Goal: Information Seeking & Learning: Understand process/instructions

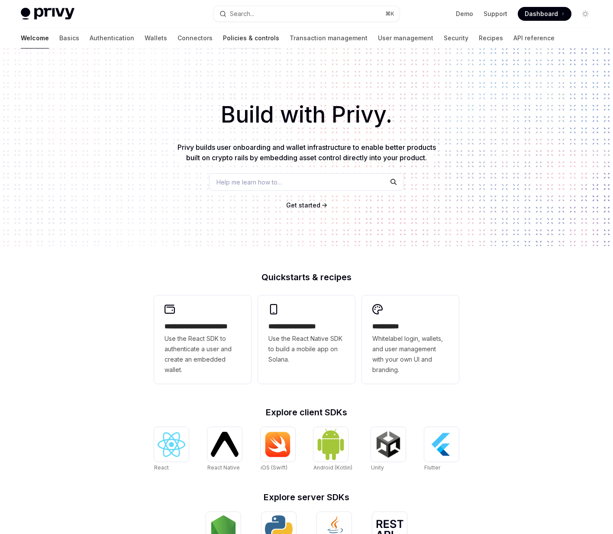
click at [223, 41] on link "Policies & controls" at bounding box center [251, 38] width 56 height 21
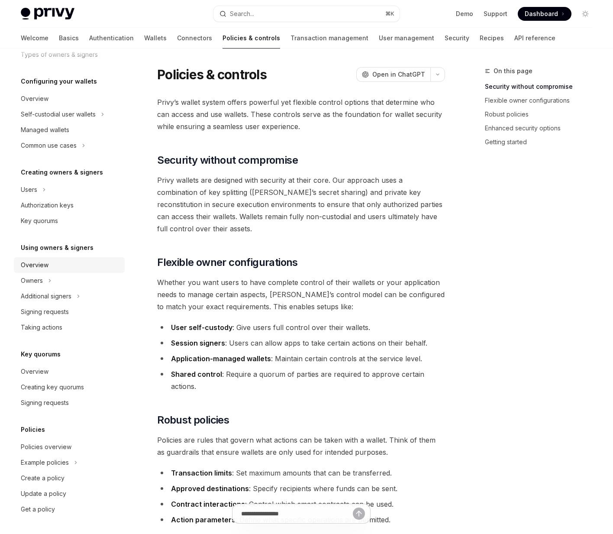
scroll to position [76, 0]
click at [29, 184] on div "Users" at bounding box center [29, 189] width 16 height 10
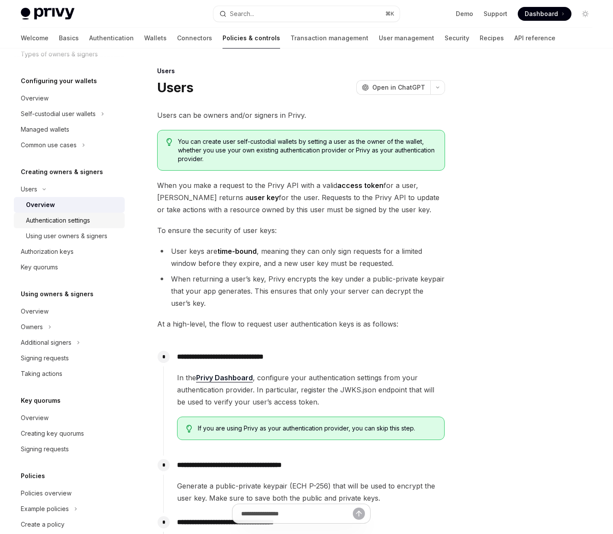
click at [45, 222] on div "Authentication settings" at bounding box center [58, 220] width 64 height 10
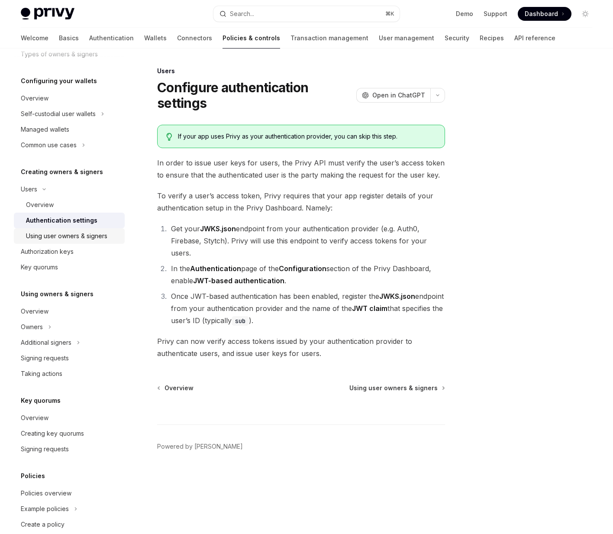
click at [45, 232] on div "Using user owners & signers" at bounding box center [66, 236] width 81 height 10
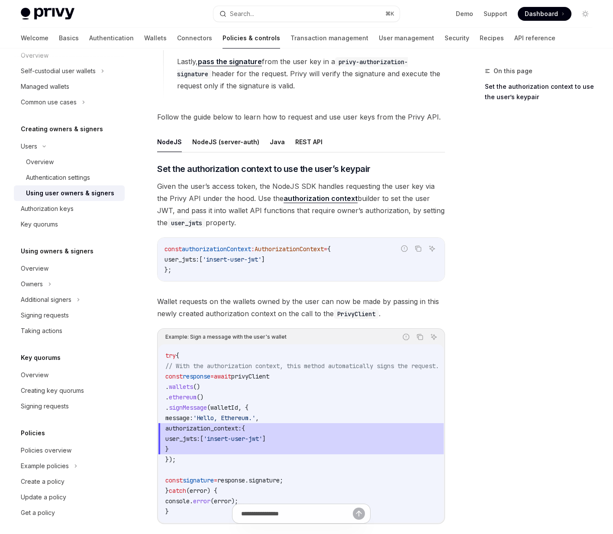
scroll to position [254, 0]
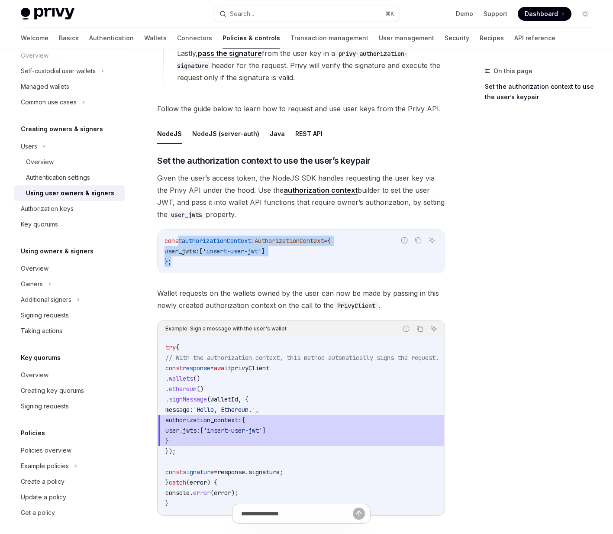
drag, startPoint x: 249, startPoint y: 272, endPoint x: 178, endPoint y: 242, distance: 77.2
click at [178, 243] on div "const authorizationContext : AuthorizationContext = { user_jwts: [ 'insert-user…" at bounding box center [301, 250] width 287 height 43
click at [178, 242] on span "const" at bounding box center [172, 241] width 17 height 8
drag, startPoint x: 178, startPoint y: 242, endPoint x: 188, endPoint y: 267, distance: 26.6
click at [188, 267] on div "const authorizationContext : AuthorizationContext = { user_jwts: [ 'insert-user…" at bounding box center [301, 250] width 287 height 43
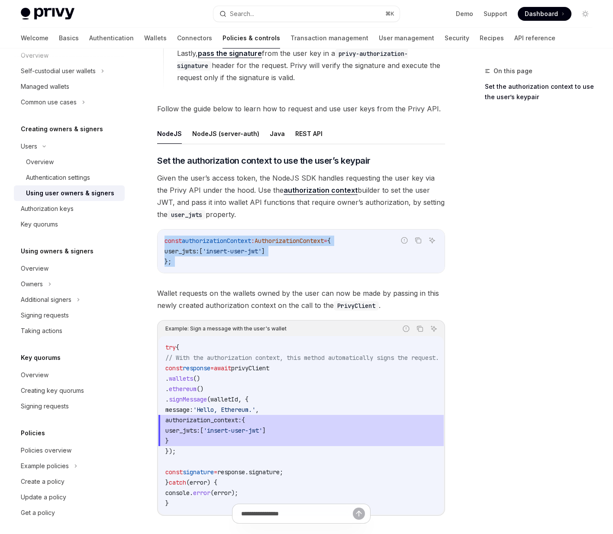
click at [188, 267] on div "const authorizationContext : AuthorizationContext = { user_jwts: [ 'insert-user…" at bounding box center [301, 250] width 287 height 43
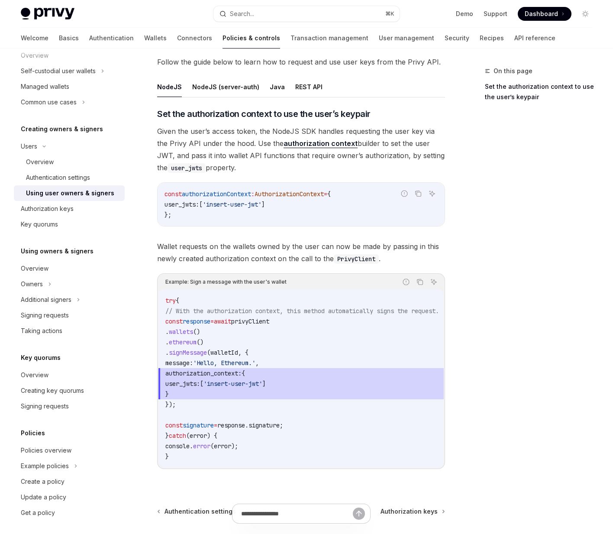
scroll to position [302, 0]
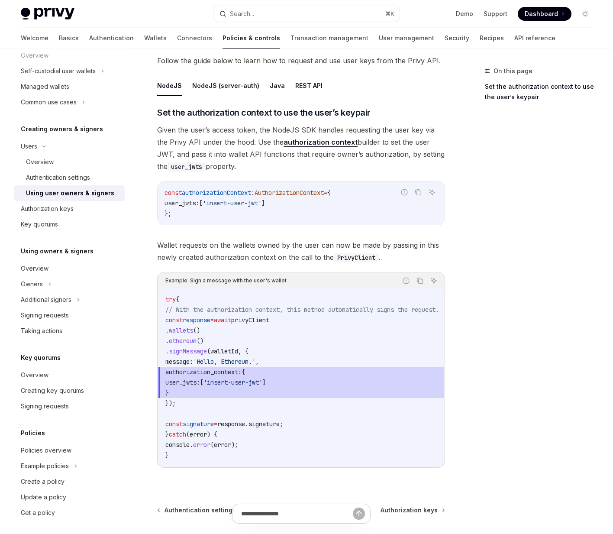
drag, startPoint x: 205, startPoint y: 389, endPoint x: 187, endPoint y: 375, distance: 22.9
click at [187, 375] on code "try { // With the authorization context, this method automatically signs the re…" at bounding box center [312, 377] width 294 height 166
click at [187, 375] on span "authorization_context:" at bounding box center [203, 372] width 76 height 8
drag, startPoint x: 198, startPoint y: 366, endPoint x: 204, endPoint y: 396, distance: 30.8
click at [204, 396] on code "try { // With the authorization context, this method automatically signs the re…" at bounding box center [312, 377] width 294 height 166
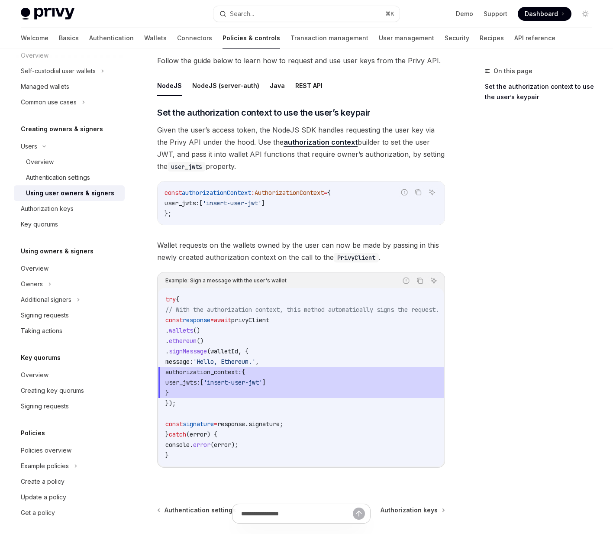
click at [204, 396] on span "}" at bounding box center [312, 392] width 294 height 10
drag, startPoint x: 204, startPoint y: 396, endPoint x: 194, endPoint y: 367, distance: 30.7
click at [194, 367] on code "try { // With the authorization context, this method automatically signs the re…" at bounding box center [312, 377] width 294 height 166
click at [194, 368] on span "authorization_context:" at bounding box center [203, 372] width 76 height 8
drag, startPoint x: 194, startPoint y: 367, endPoint x: 197, endPoint y: 393, distance: 26.2
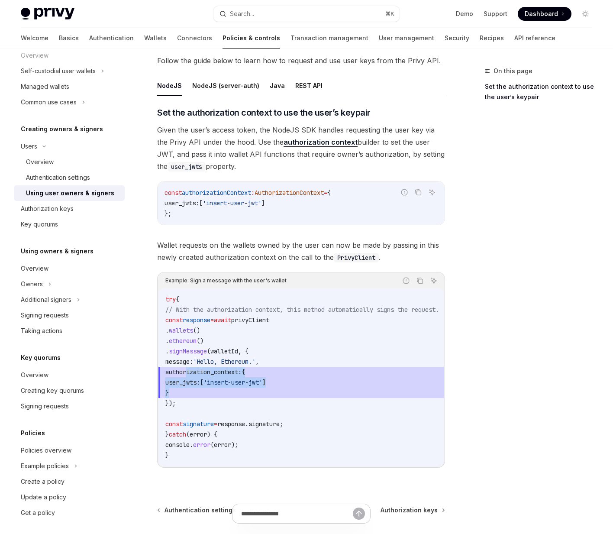
click at [197, 393] on code "try { // With the authorization context, this method automatically signs the re…" at bounding box center [312, 377] width 294 height 166
drag, startPoint x: 201, startPoint y: 398, endPoint x: 187, endPoint y: 374, distance: 28.0
click at [187, 374] on code "try { // With the authorization context, this method automatically signs the re…" at bounding box center [312, 377] width 294 height 166
click at [187, 374] on span "authorization_context:" at bounding box center [203, 372] width 76 height 8
drag, startPoint x: 187, startPoint y: 374, endPoint x: 190, endPoint y: 396, distance: 21.4
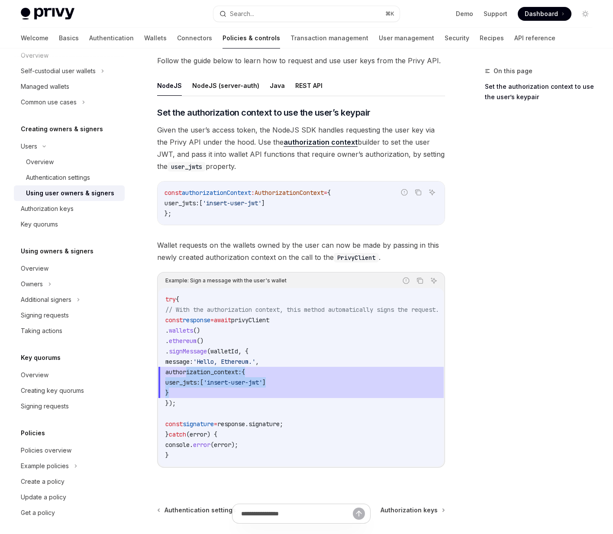
click at [190, 396] on code "try { // With the authorization context, this method automatically signs the re…" at bounding box center [312, 377] width 294 height 166
click at [169, 396] on span "}" at bounding box center [166, 393] width 3 height 8
drag, startPoint x: 190, startPoint y: 396, endPoint x: 184, endPoint y: 372, distance: 24.0
click at [184, 372] on code "try { // With the authorization context, this method automatically signs the re…" at bounding box center [312, 377] width 294 height 166
click at [184, 372] on span "authorization_context:" at bounding box center [203, 372] width 76 height 8
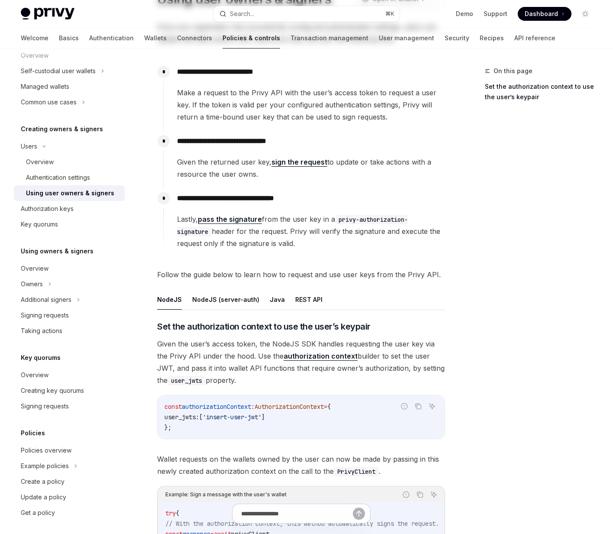
scroll to position [0, 0]
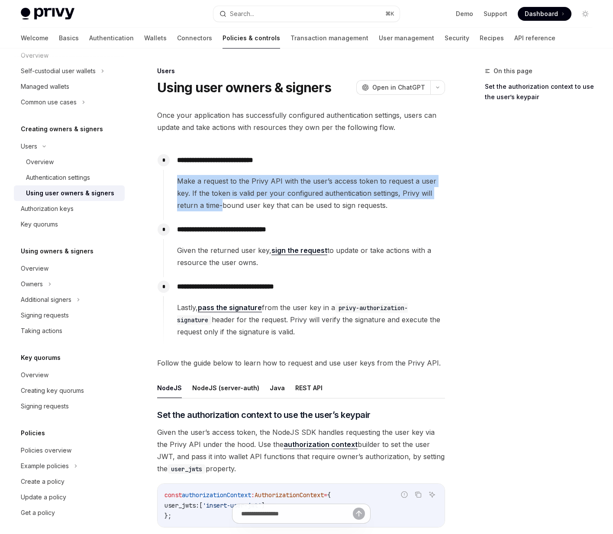
drag, startPoint x: 210, startPoint y: 170, endPoint x: 222, endPoint y: 208, distance: 39.7
click at [222, 208] on div "**********" at bounding box center [304, 181] width 282 height 61
click at [222, 208] on span "Make a request to the Privy API with the user’s access token to request a user …" at bounding box center [310, 193] width 267 height 36
drag, startPoint x: 222, startPoint y: 208, endPoint x: 203, endPoint y: 171, distance: 41.8
click at [203, 171] on div "**********" at bounding box center [304, 181] width 282 height 61
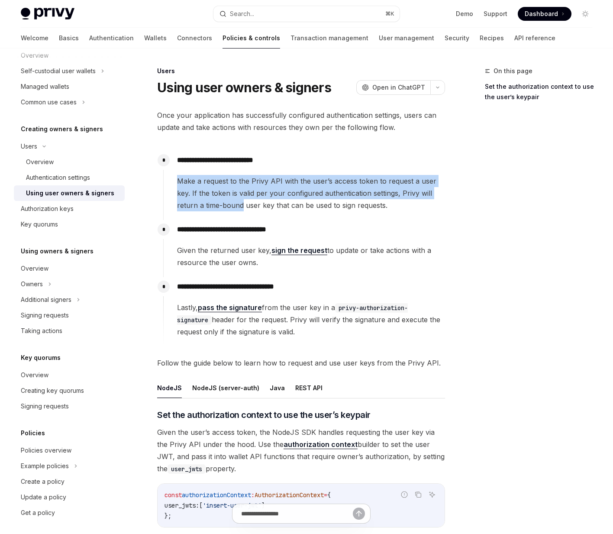
click at [203, 171] on div "**********" at bounding box center [304, 181] width 282 height 61
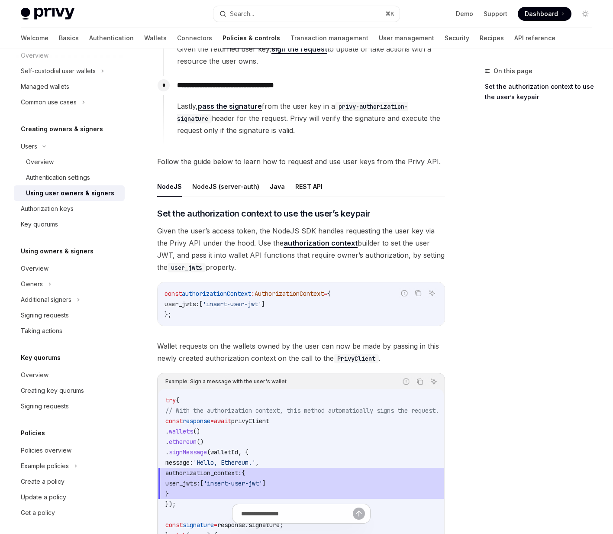
scroll to position [213, 0]
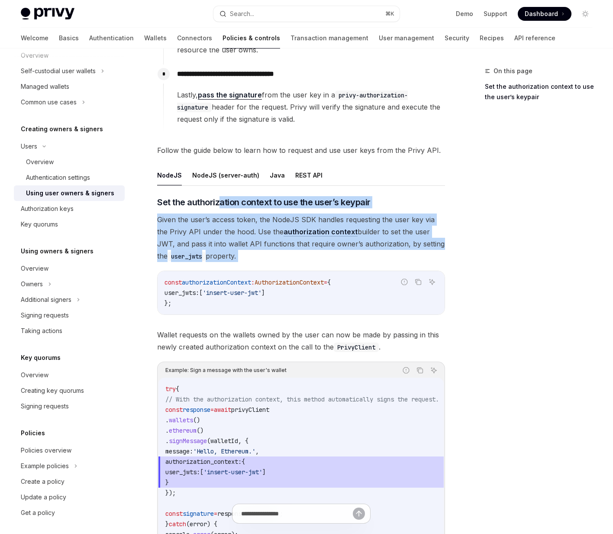
drag, startPoint x: 219, startPoint y: 200, endPoint x: 251, endPoint y: 272, distance: 79.1
click at [251, 272] on div "​ Set the authorization context to use the user’s keypair Given the user’s acce…" at bounding box center [301, 383] width 288 height 375
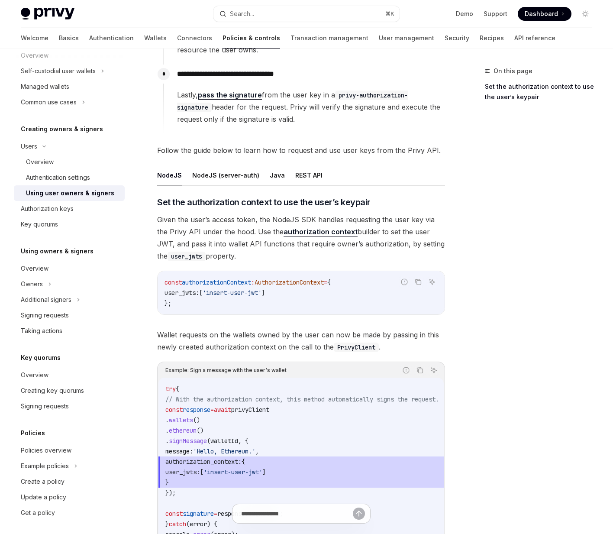
click at [261, 266] on div "​ Set the authorization context to use the user’s keypair Given the user’s acce…" at bounding box center [301, 383] width 288 height 375
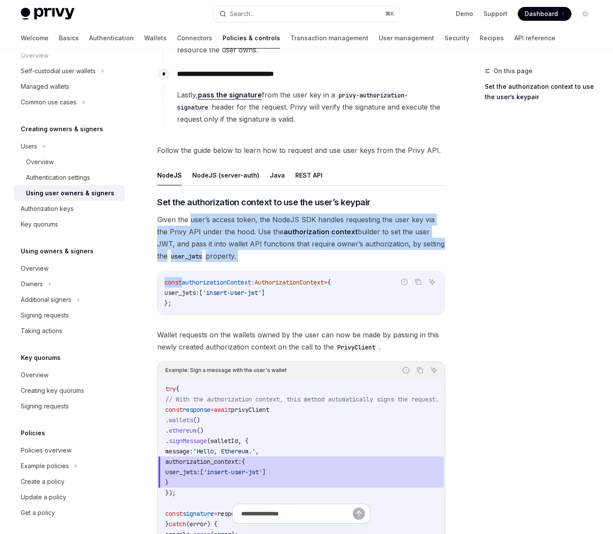
drag, startPoint x: 261, startPoint y: 266, endPoint x: 195, endPoint y: 216, distance: 83.1
click at [195, 216] on div "​ Set the authorization context to use the user’s keypair Given the user’s acce…" at bounding box center [301, 383] width 288 height 375
click at [195, 216] on span "Given the user’s access token, the NodeJS SDK handles requesting the user key v…" at bounding box center [301, 237] width 288 height 48
drag, startPoint x: 195, startPoint y: 216, endPoint x: 232, endPoint y: 258, distance: 56.1
click at [232, 258] on span "Given the user’s access token, the NodeJS SDK handles requesting the user key v…" at bounding box center [301, 237] width 288 height 48
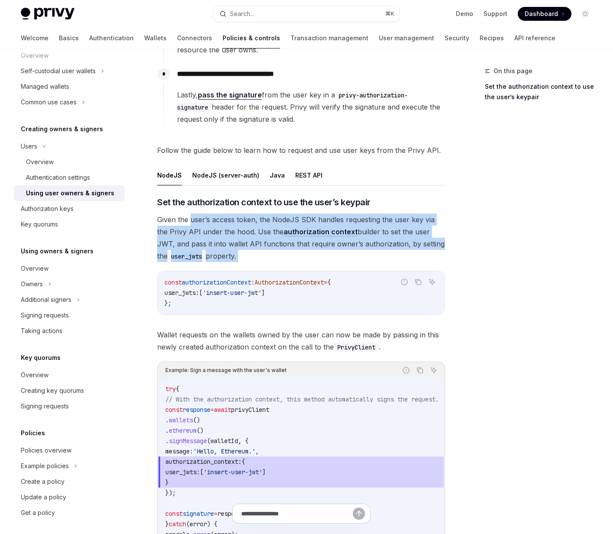
click at [232, 258] on span "Given the user’s access token, the NodeJS SDK handles requesting the user key v…" at bounding box center [301, 237] width 288 height 48
drag, startPoint x: 232, startPoint y: 258, endPoint x: 192, endPoint y: 223, distance: 53.1
click at [192, 223] on span "Given the user’s access token, the NodeJS SDK handles requesting the user key v…" at bounding box center [301, 237] width 288 height 48
drag, startPoint x: 192, startPoint y: 223, endPoint x: 224, endPoint y: 252, distance: 43.5
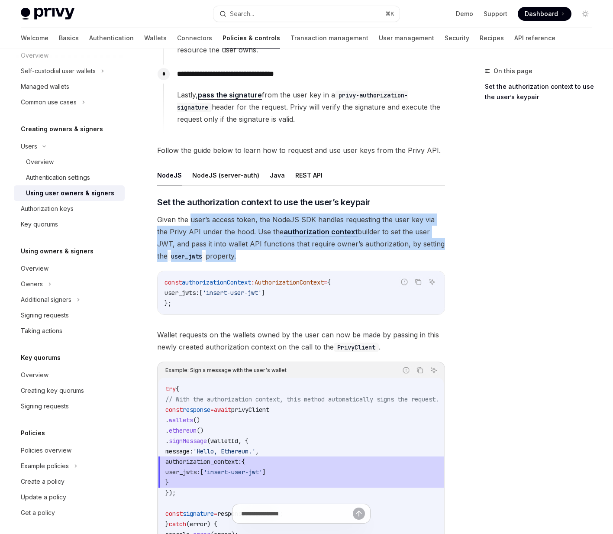
click at [224, 252] on span "Given the user’s access token, the NodeJS SDK handles requesting the user key v…" at bounding box center [301, 237] width 288 height 48
click at [227, 252] on span "Given the user’s access token, the NodeJS SDK handles requesting the user key v…" at bounding box center [301, 237] width 288 height 48
drag, startPoint x: 227, startPoint y: 252, endPoint x: 190, endPoint y: 221, distance: 48.2
click at [190, 221] on span "Given the user’s access token, the NodeJS SDK handles requesting the user key v…" at bounding box center [301, 237] width 288 height 48
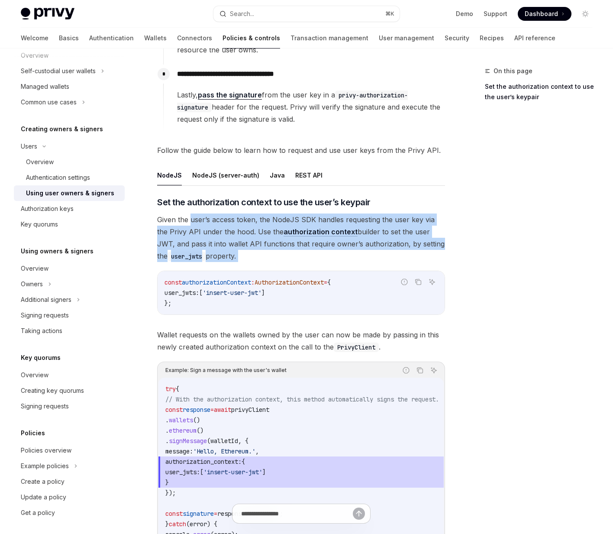
drag, startPoint x: 190, startPoint y: 221, endPoint x: 231, endPoint y: 261, distance: 56.3
click at [231, 261] on span "Given the user’s access token, the NodeJS SDK handles requesting the user key v…" at bounding box center [301, 237] width 288 height 48
click at [236, 260] on span "Given the user’s access token, the NodeJS SDK handles requesting the user key v…" at bounding box center [301, 237] width 288 height 48
drag, startPoint x: 236, startPoint y: 260, endPoint x: 191, endPoint y: 216, distance: 62.4
click at [191, 216] on span "Given the user’s access token, the NodeJS SDK handles requesting the user key v…" at bounding box center [301, 237] width 288 height 48
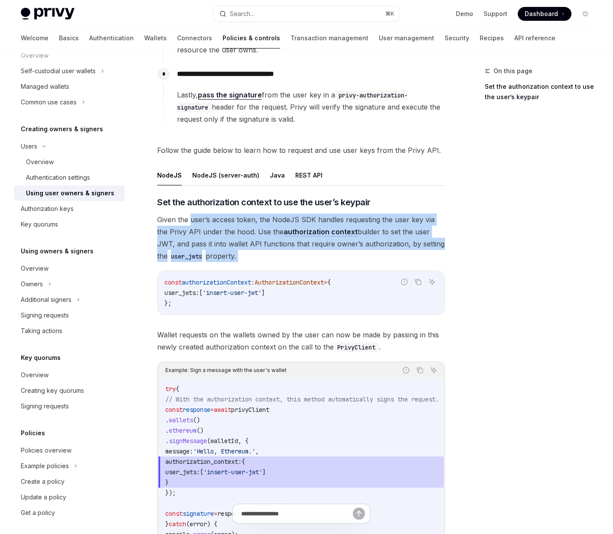
click at [191, 216] on span "Given the user’s access token, the NodeJS SDK handles requesting the user key v…" at bounding box center [301, 237] width 288 height 48
drag, startPoint x: 191, startPoint y: 216, endPoint x: 233, endPoint y: 252, distance: 54.6
click at [233, 252] on span "Given the user’s access token, the NodeJS SDK handles requesting the user key v…" at bounding box center [301, 237] width 288 height 48
drag, startPoint x: 233, startPoint y: 252, endPoint x: 198, endPoint y: 215, distance: 50.5
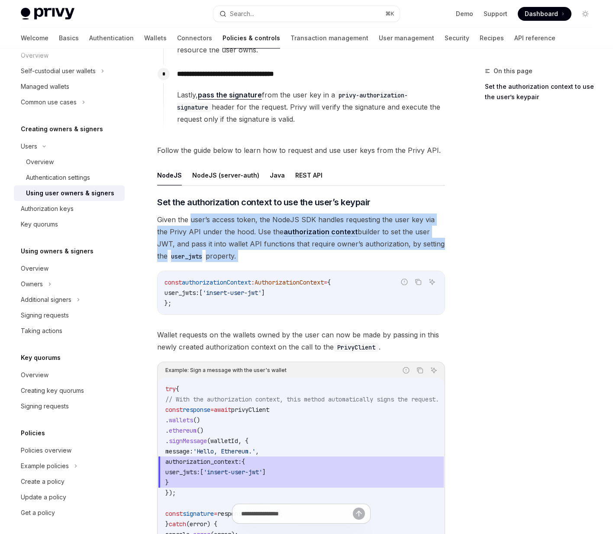
click at [199, 215] on span "Given the user’s access token, the NodeJS SDK handles requesting the user key v…" at bounding box center [301, 237] width 288 height 48
click at [193, 219] on span "Given the user’s access token, the NodeJS SDK handles requesting the user key v…" at bounding box center [301, 237] width 288 height 48
drag, startPoint x: 193, startPoint y: 219, endPoint x: 235, endPoint y: 254, distance: 55.6
click at [235, 254] on span "Given the user’s access token, the NodeJS SDK handles requesting the user key v…" at bounding box center [301, 237] width 288 height 48
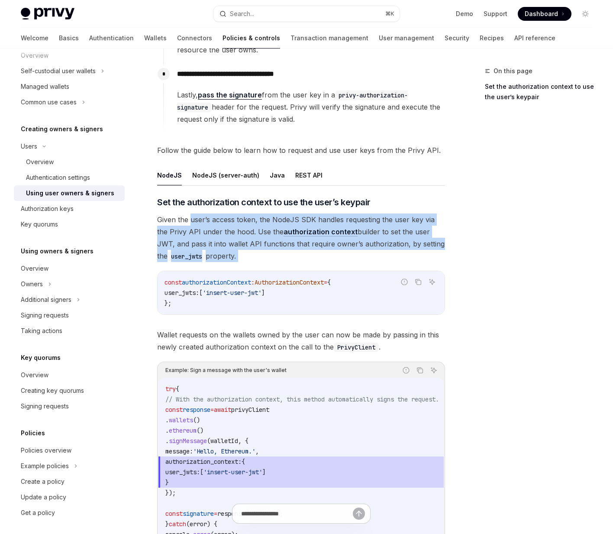
drag, startPoint x: 235, startPoint y: 254, endPoint x: 190, endPoint y: 222, distance: 55.3
click at [190, 222] on span "Given the user’s access token, the NodeJS SDK handles requesting the user key v…" at bounding box center [301, 237] width 288 height 48
drag, startPoint x: 190, startPoint y: 222, endPoint x: 233, endPoint y: 256, distance: 54.9
click at [233, 256] on span "Given the user’s access token, the NodeJS SDK handles requesting the user key v…" at bounding box center [301, 237] width 288 height 48
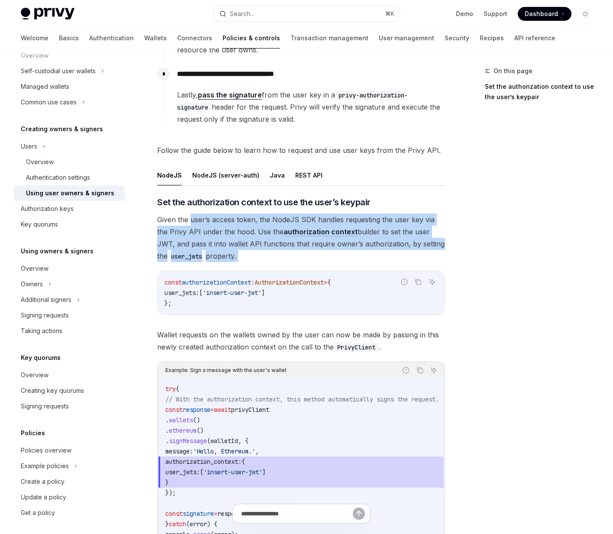
click at [233, 256] on span "Given the user’s access token, the NodeJS SDK handles requesting the user key v…" at bounding box center [301, 237] width 288 height 48
drag, startPoint x: 233, startPoint y: 256, endPoint x: 190, endPoint y: 217, distance: 58.2
click at [190, 217] on span "Given the user’s access token, the NodeJS SDK handles requesting the user key v…" at bounding box center [301, 237] width 288 height 48
drag, startPoint x: 190, startPoint y: 217, endPoint x: 229, endPoint y: 252, distance: 52.4
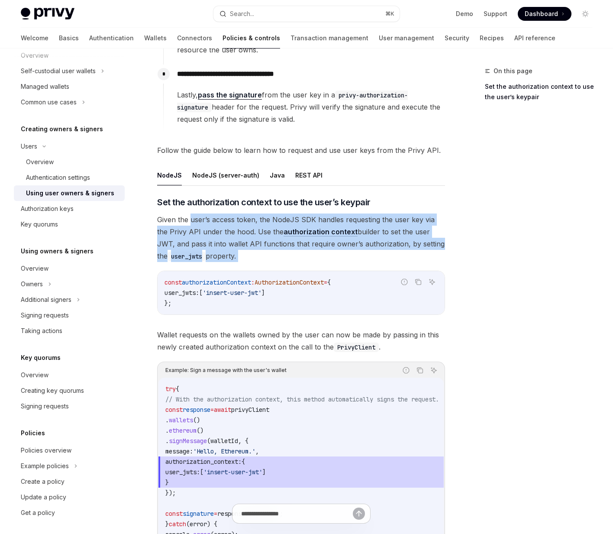
click at [229, 252] on span "Given the user’s access token, the NodeJS SDK handles requesting the user key v…" at bounding box center [301, 237] width 288 height 48
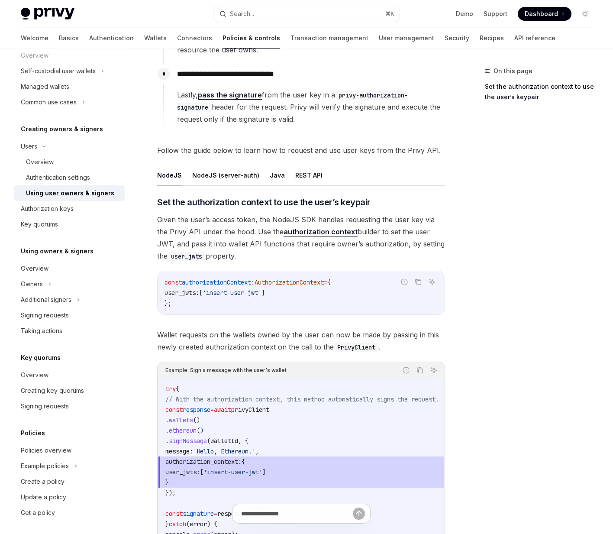
click at [232, 253] on span "Given the user’s access token, the NodeJS SDK handles requesting the user key v…" at bounding box center [301, 237] width 288 height 48
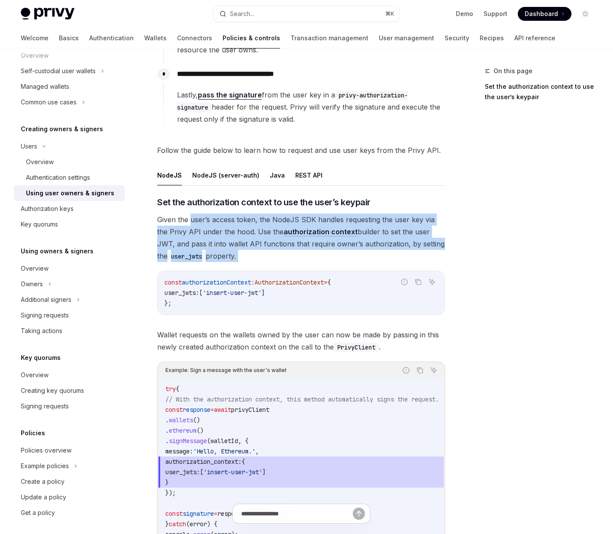
drag, startPoint x: 232, startPoint y: 253, endPoint x: 193, endPoint y: 217, distance: 53.3
click at [193, 217] on span "Given the user’s access token, the NodeJS SDK handles requesting the user key v…" at bounding box center [301, 237] width 288 height 48
click at [190, 219] on span "Given the user’s access token, the NodeJS SDK handles requesting the user key v…" at bounding box center [301, 237] width 288 height 48
drag, startPoint x: 190, startPoint y: 219, endPoint x: 238, endPoint y: 256, distance: 61.4
click at [238, 256] on span "Given the user’s access token, the NodeJS SDK handles requesting the user key v…" at bounding box center [301, 237] width 288 height 48
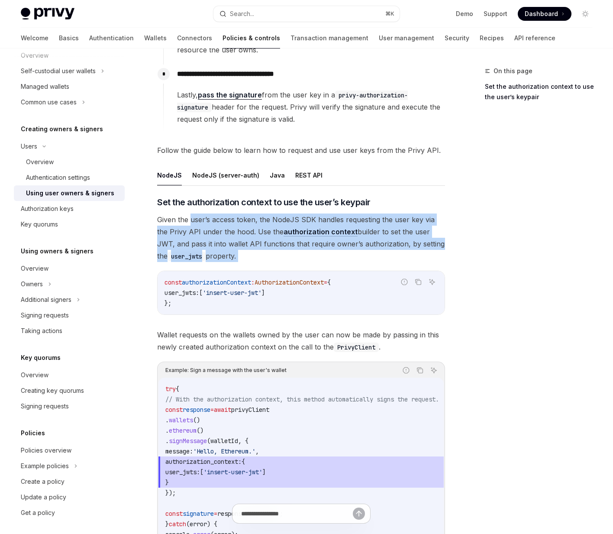
click at [238, 256] on span "Given the user’s access token, the NodeJS SDK handles requesting the user key v…" at bounding box center [301, 237] width 288 height 48
drag, startPoint x: 238, startPoint y: 256, endPoint x: 193, endPoint y: 221, distance: 56.7
click at [193, 221] on span "Given the user’s access token, the NodeJS SDK handles requesting the user key v…" at bounding box center [301, 237] width 288 height 48
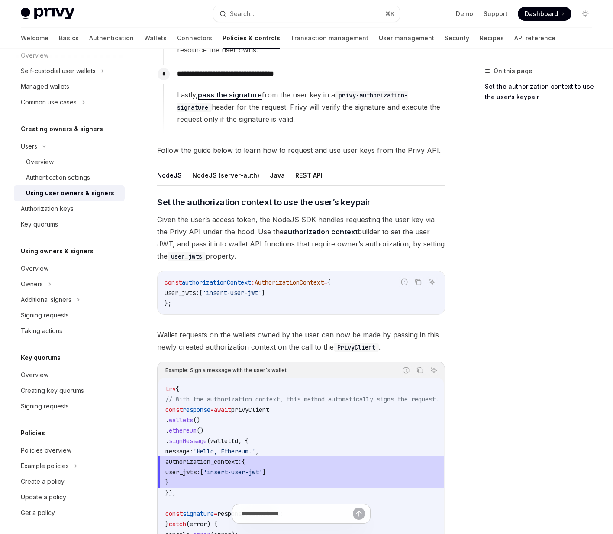
click at [189, 219] on span "Given the user’s access token, the NodeJS SDK handles requesting the user key v…" at bounding box center [301, 237] width 288 height 48
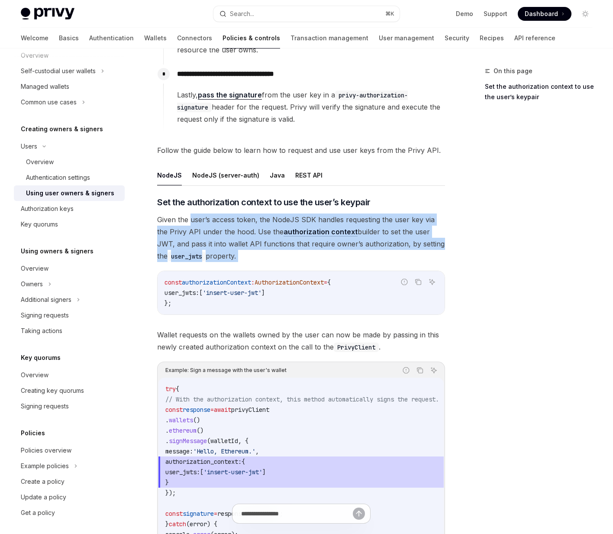
drag, startPoint x: 189, startPoint y: 219, endPoint x: 235, endPoint y: 254, distance: 58.1
click at [235, 254] on span "Given the user’s access token, the NodeJS SDK handles requesting the user key v…" at bounding box center [301, 237] width 288 height 48
drag
click at [194, 217] on span "Given the user’s access token, the NodeJS SDK handles requesting the user key v…" at bounding box center [301, 237] width 288 height 48
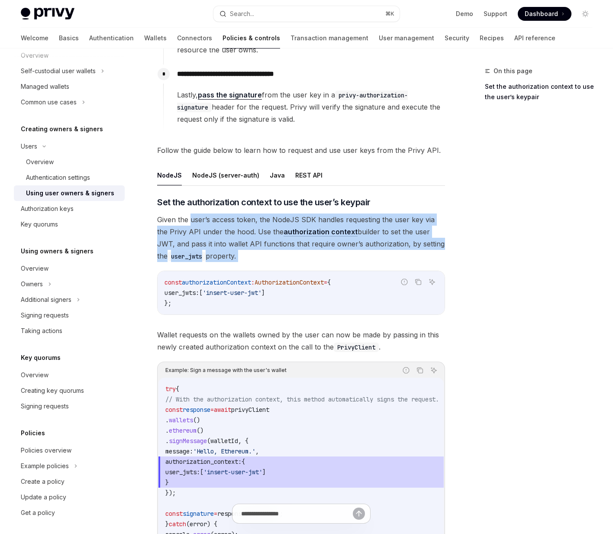
click at [194, 217] on span "Given the user’s access token, the NodeJS SDK handles requesting the user key v…" at bounding box center [301, 237] width 288 height 48
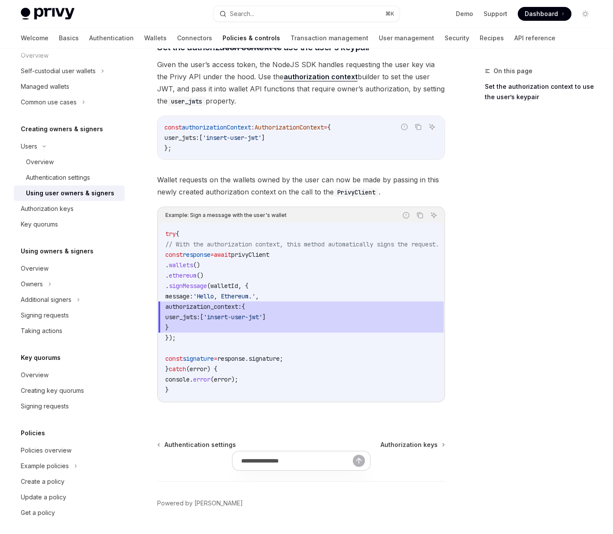
scroll to position [393, 0]
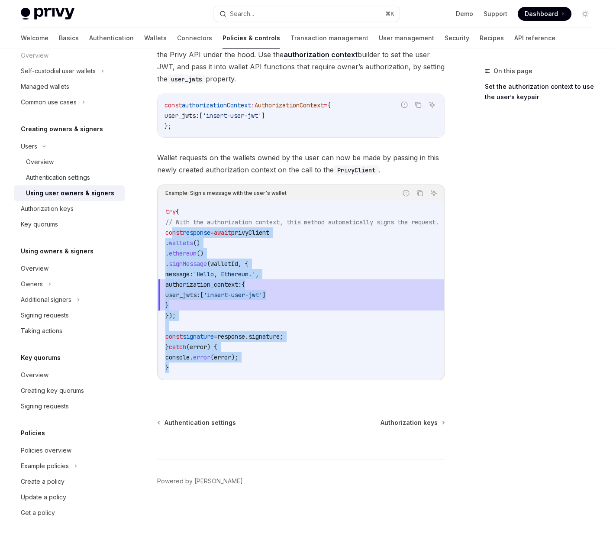
drag, startPoint x: 179, startPoint y: 366, endPoint x: 173, endPoint y: 232, distance: 134.3
click at [173, 232] on code "try { // With the authorization context, this method automatically signs the re…" at bounding box center [312, 289] width 294 height 166
click at [173, 232] on span "const" at bounding box center [173, 233] width 17 height 8
drag, startPoint x: 173, startPoint y: 232, endPoint x: 195, endPoint y: 354, distance: 124.5
click at [195, 354] on code "try { // With the authorization context, this method automatically signs the re…" at bounding box center [312, 289] width 294 height 166
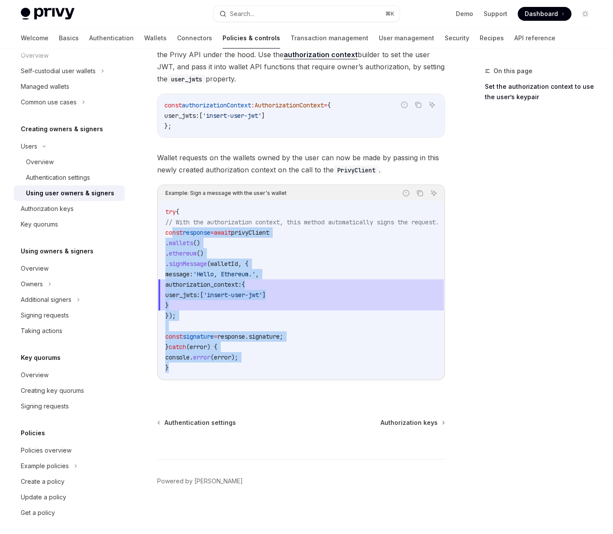
click at [190, 354] on span "console" at bounding box center [177, 357] width 24 height 8
drag, startPoint x: 164, startPoint y: 206, endPoint x: 192, endPoint y: 368, distance: 164.6
click at [192, 368] on div "try { // With the authorization context, this method automatically signs the re…" at bounding box center [300, 289] width 285 height 178
click at [192, 368] on code "try { // With the authorization context, this method automatically signs the re…" at bounding box center [312, 289] width 294 height 166
drag, startPoint x: 192, startPoint y: 368, endPoint x: 168, endPoint y: 203, distance: 167.0
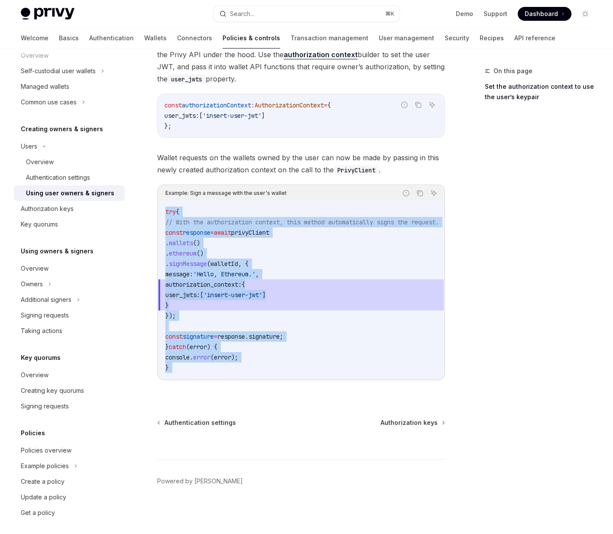
click at [169, 202] on div "try { // With the authorization context, this method automatically signs the re…" at bounding box center [300, 289] width 285 height 178
click at [168, 206] on code "try { // With the authorization context, this method automatically signs the re…" at bounding box center [312, 289] width 294 height 166
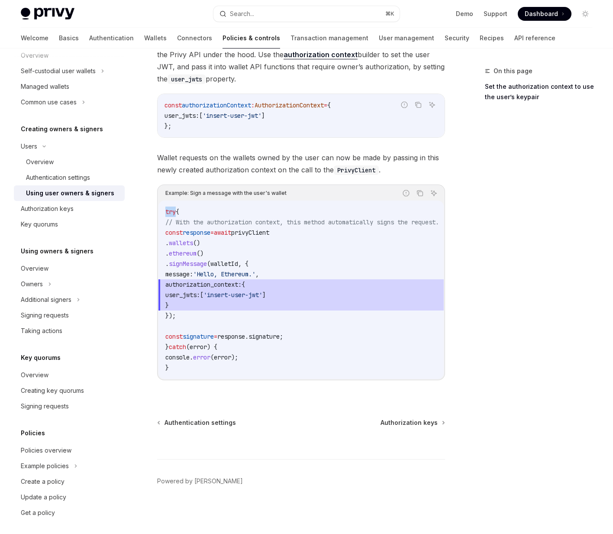
drag, startPoint x: 168, startPoint y: 203, endPoint x: 195, endPoint y: 251, distance: 55.8
click at [168, 206] on code "try { // With the authorization context, this method automatically signs the re…" at bounding box center [312, 289] width 294 height 166
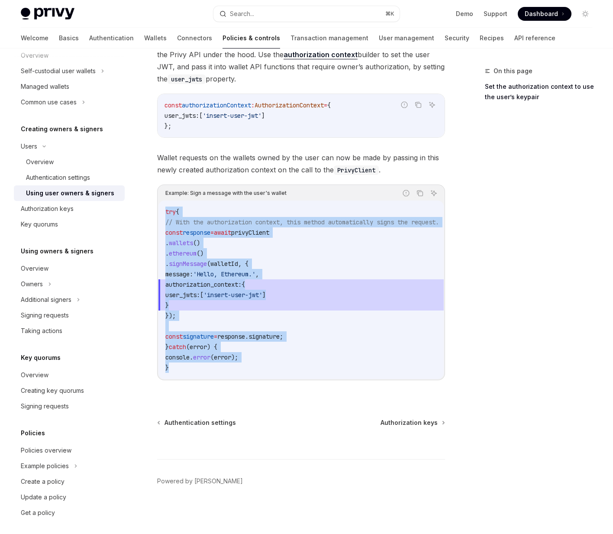
drag, startPoint x: 209, startPoint y: 368, endPoint x: 154, endPoint y: 196, distance: 180.3
click at [154, 196] on div "**********" at bounding box center [220, 104] width 454 height 857
drag, startPoint x: 167, startPoint y: 209, endPoint x: 202, endPoint y: 380, distance: 174.1
click at [202, 380] on div "​ Set the authorization context to use the user’s keypair Given the user’s acce…" at bounding box center [301, 206] width 288 height 375
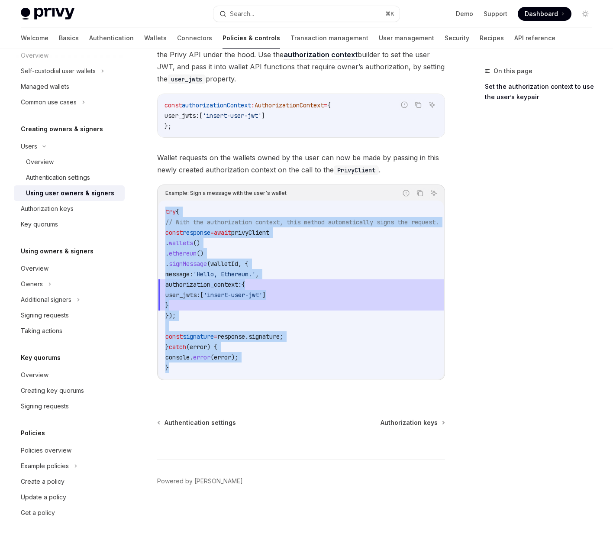
click at [202, 380] on div "​ Set the authorization context to use the user’s keypair Given the user’s acce…" at bounding box center [301, 206] width 288 height 375
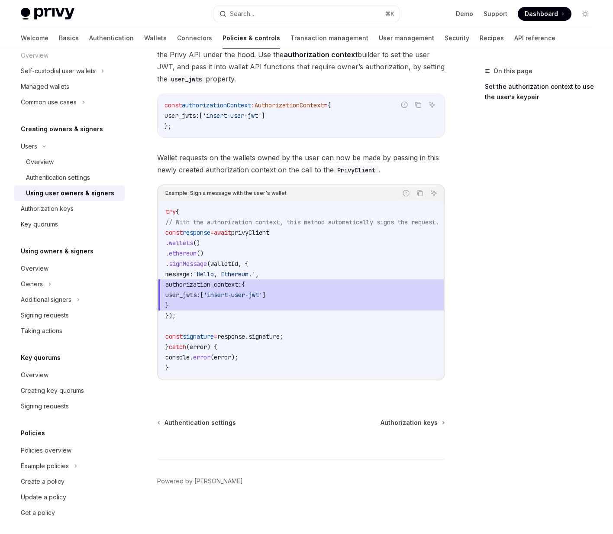
drag, startPoint x: 191, startPoint y: 296, endPoint x: 229, endPoint y: 295, distance: 37.7
click at [229, 295] on span "user_jwts: [ 'insert-user-jwt' ]" at bounding box center [312, 295] width 294 height 10
drag, startPoint x: 229, startPoint y: 295, endPoint x: 191, endPoint y: 291, distance: 37.4
click at [191, 291] on span "user_jwts: [ 'insert-user-jwt' ]" at bounding box center [312, 295] width 294 height 10
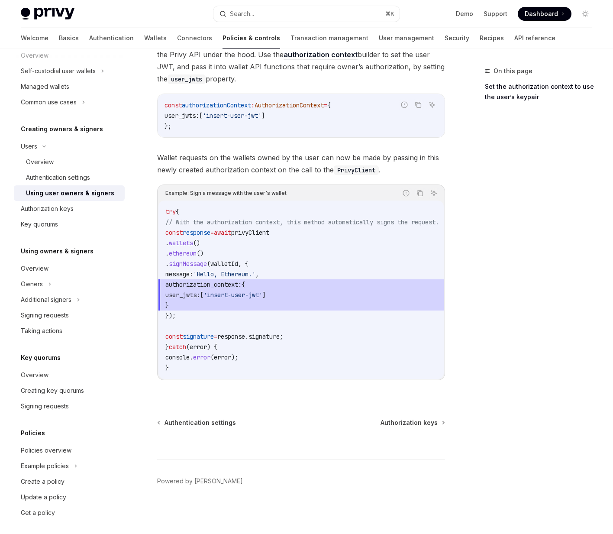
click at [191, 291] on span "user_jwts:" at bounding box center [182, 295] width 35 height 8
drag, startPoint x: 191, startPoint y: 291, endPoint x: 335, endPoint y: 293, distance: 143.7
click at [335, 293] on span "user_jwts: [ 'insert-user-jwt' ]" at bounding box center [312, 295] width 294 height 10
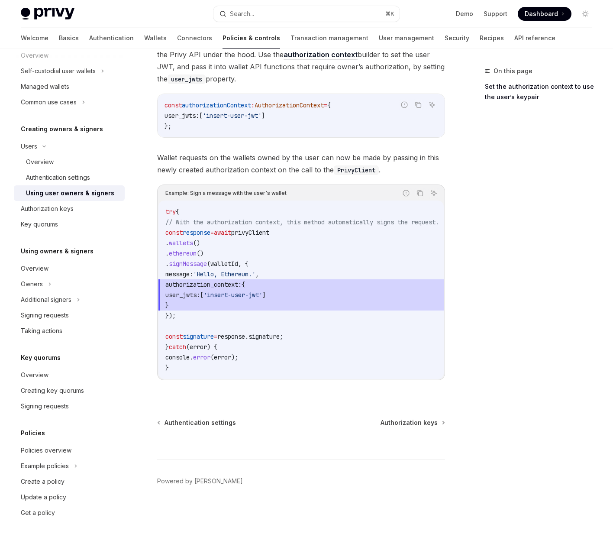
drag, startPoint x: 200, startPoint y: 302, endPoint x: 187, endPoint y: 280, distance: 25.8
click at [187, 280] on code "try { // With the authorization context, this method automatically signs the re…" at bounding box center [312, 289] width 294 height 166
click at [187, 280] on span "authorization_context:" at bounding box center [203, 284] width 76 height 8
drag, startPoint x: 187, startPoint y: 280, endPoint x: 194, endPoint y: 300, distance: 22.0
click at [194, 300] on code "try { // With the authorization context, this method automatically signs the re…" at bounding box center [312, 289] width 294 height 166
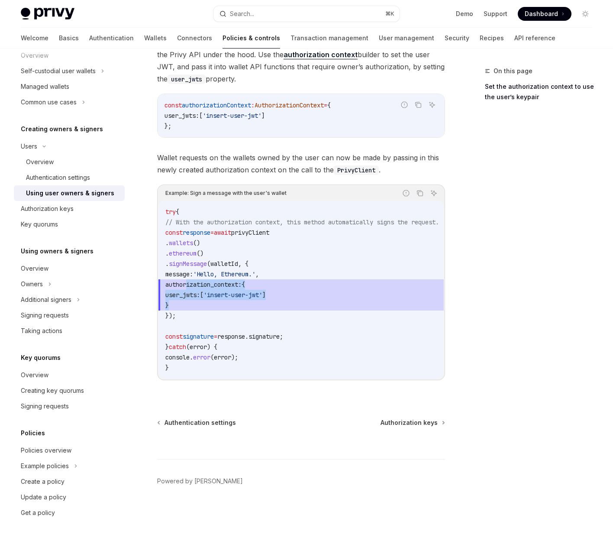
click at [194, 300] on span "}" at bounding box center [312, 305] width 294 height 10
drag, startPoint x: 194, startPoint y: 300, endPoint x: 184, endPoint y: 280, distance: 22.1
click at [184, 280] on code "try { // With the authorization context, this method automatically signs the re…" at bounding box center [312, 289] width 294 height 166
click at [186, 280] on span "authorization_context:" at bounding box center [203, 284] width 76 height 8
drag, startPoint x: 186, startPoint y: 280, endPoint x: 200, endPoint y: 306, distance: 28.9
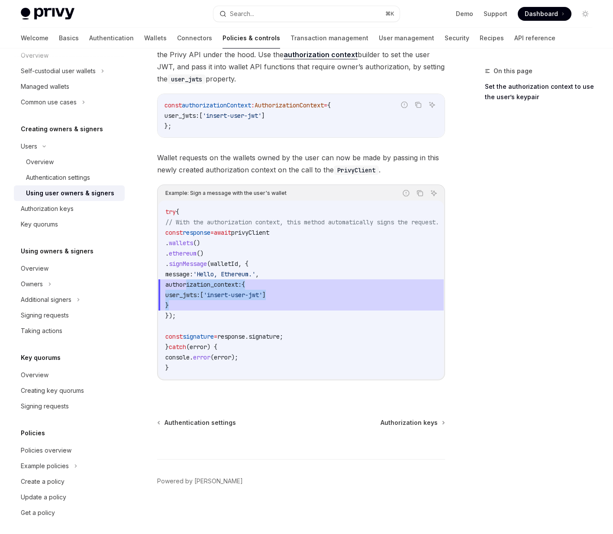
click at [200, 306] on code "try { // With the authorization context, this method automatically signs the re…" at bounding box center [312, 289] width 294 height 166
click at [200, 306] on span "}" at bounding box center [312, 305] width 294 height 10
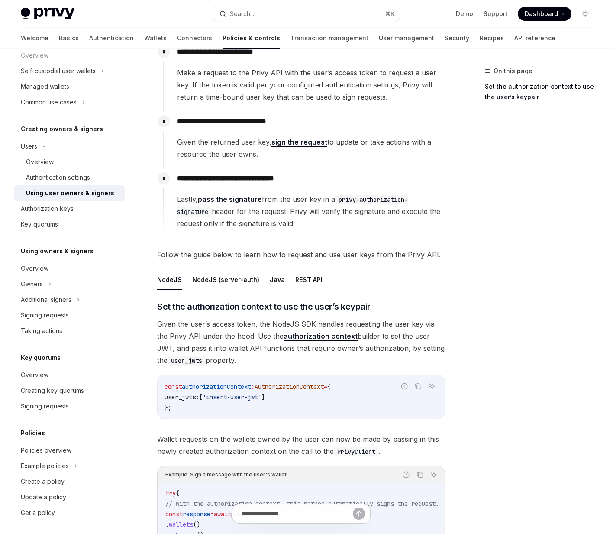
scroll to position [0, 0]
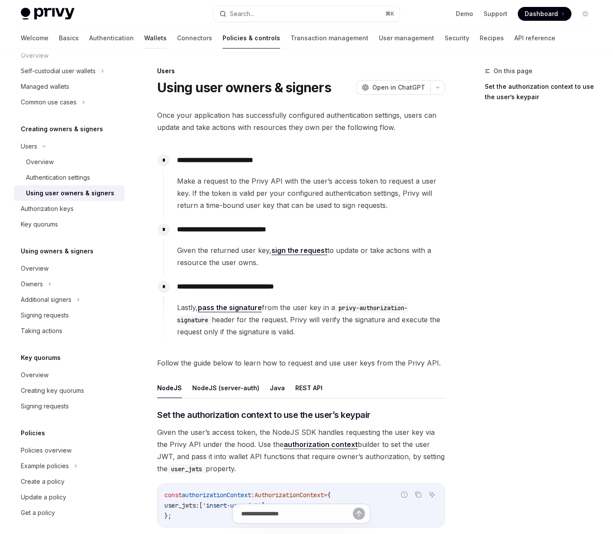
click at [144, 40] on link "Wallets" at bounding box center [155, 38] width 23 height 21
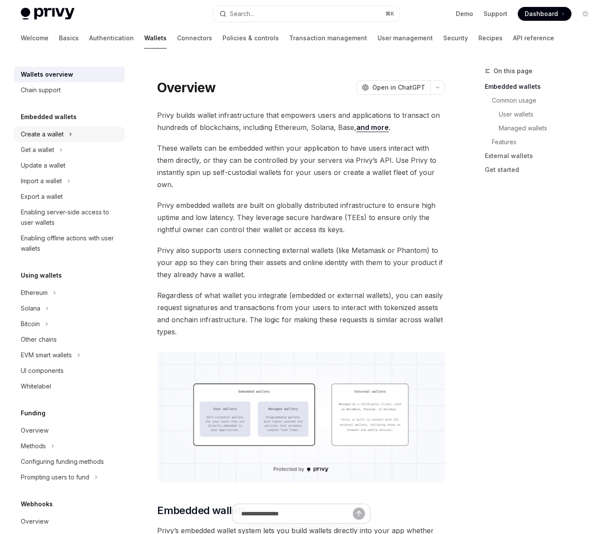
click at [62, 133] on div "Create a wallet" at bounding box center [42, 134] width 43 height 10
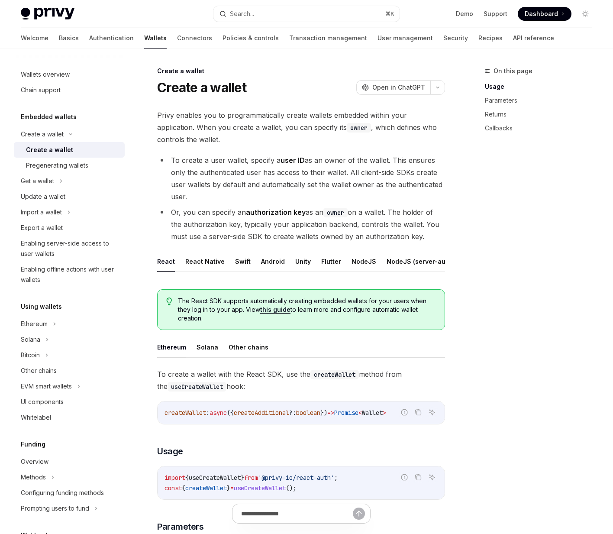
click at [56, 147] on div "Create a wallet" at bounding box center [49, 150] width 47 height 10
click at [362, 262] on button "NodeJS" at bounding box center [363, 261] width 25 height 20
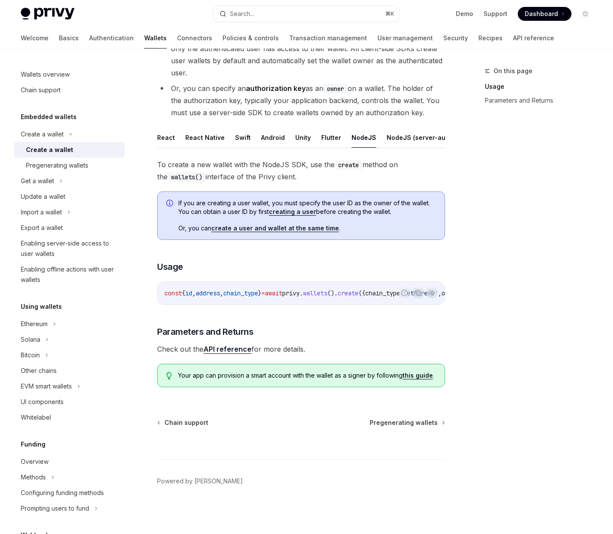
click at [223, 345] on link "API reference" at bounding box center [227, 349] width 48 height 9
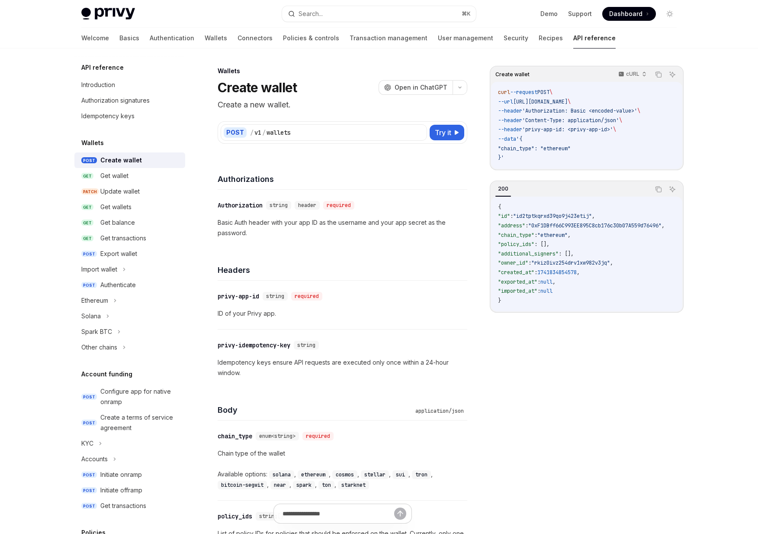
click at [85, 160] on span "POST" at bounding box center [89, 160] width 16 height 6
drag, startPoint x: 148, startPoint y: 162, endPoint x: 86, endPoint y: 160, distance: 62.8
click at [150, 162] on div "Create wallet" at bounding box center [140, 160] width 80 height 10
click at [92, 161] on span "POST" at bounding box center [89, 160] width 16 height 6
type textarea "*"
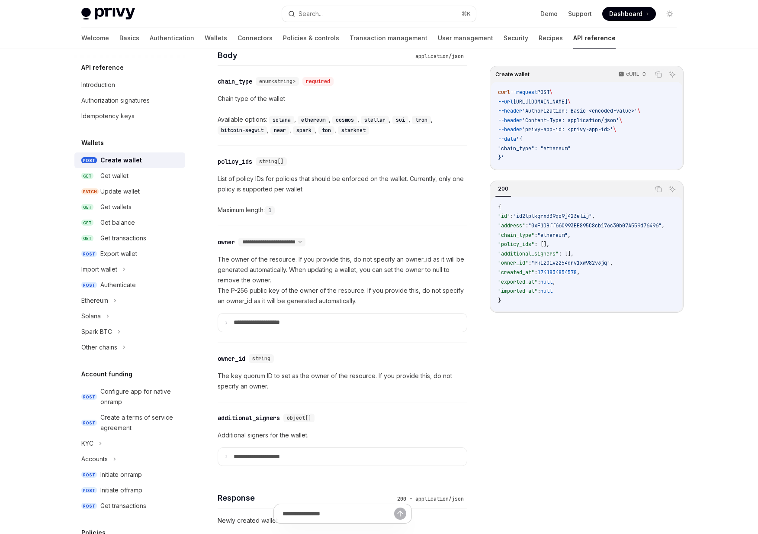
scroll to position [356, 0]
click at [306, 244] on div "**********" at bounding box center [271, 240] width 67 height 9
click at [306, 242] on select "**********" at bounding box center [271, 240] width 67 height 7
select select "*"
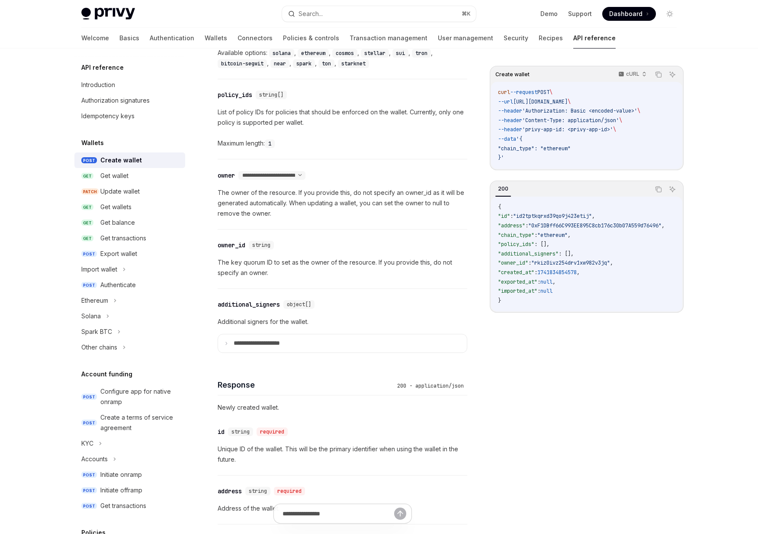
scroll to position [423, 0]
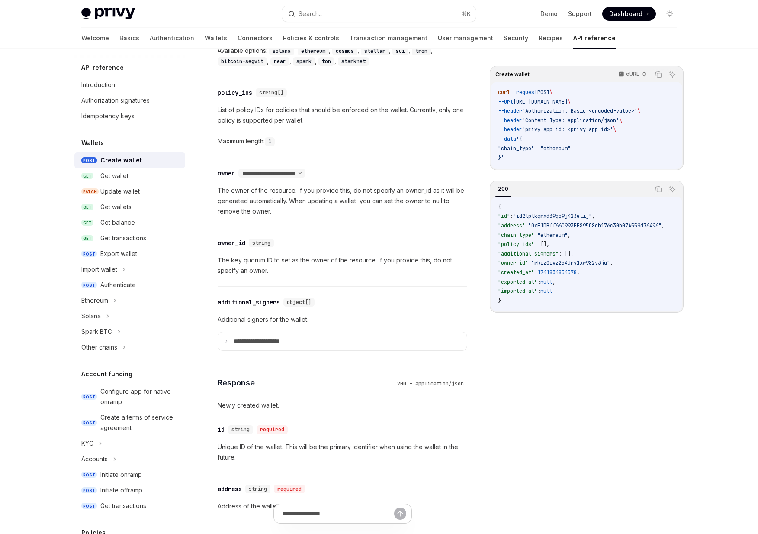
click at [268, 329] on div "**********" at bounding box center [343, 332] width 250 height 36
click at [267, 347] on summary "**********" at bounding box center [342, 341] width 249 height 18
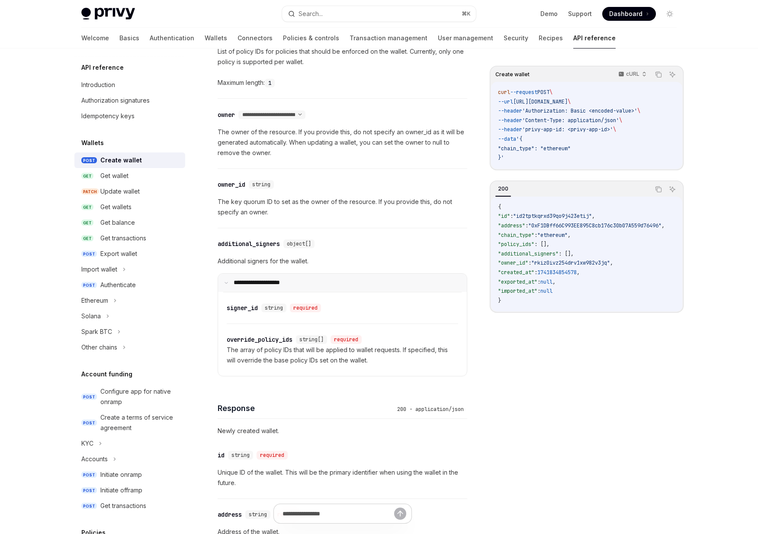
scroll to position [482, 0]
click at [306, 112] on select "**********" at bounding box center [271, 114] width 67 height 7
select select "*"
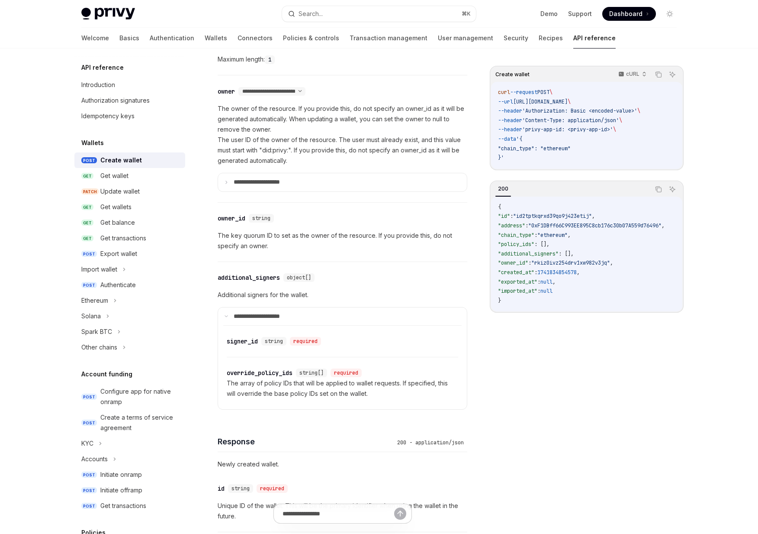
scroll to position [506, 0]
click at [299, 179] on summary "**********" at bounding box center [342, 181] width 249 height 18
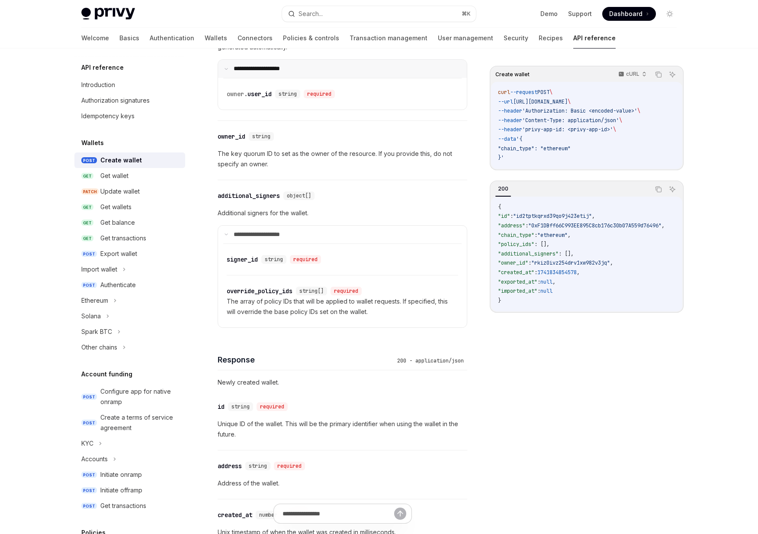
scroll to position [622, 0]
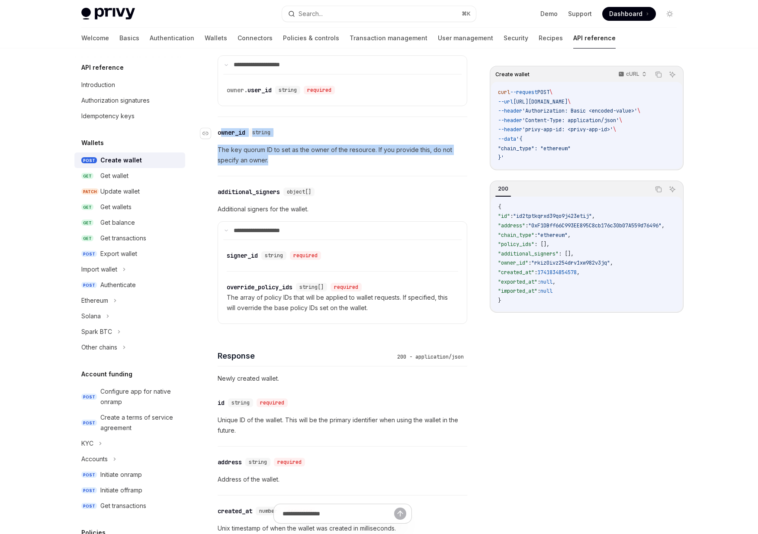
drag, startPoint x: 278, startPoint y: 167, endPoint x: 221, endPoint y: 133, distance: 66.4
click at [221, 133] on div "​ owner_id string The key quorum ID to set as the owner of the resource. If you…" at bounding box center [343, 146] width 250 height 59
click at [221, 133] on div "owner_id" at bounding box center [232, 132] width 28 height 9
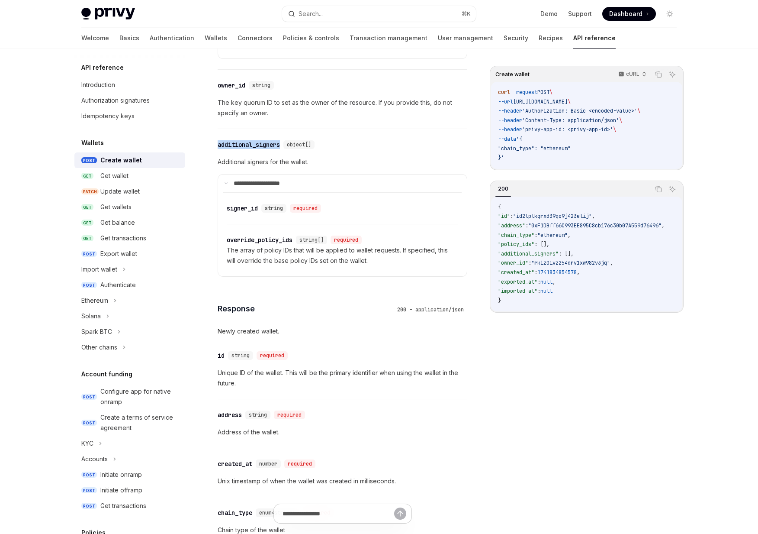
scroll to position [681, 0]
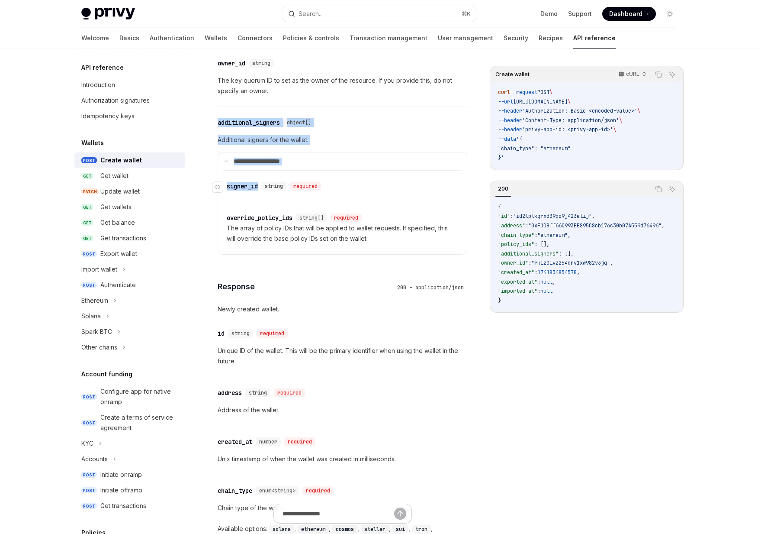
drag, startPoint x: 221, startPoint y: 133, endPoint x: 245, endPoint y: 185, distance: 56.6
click at [244, 182] on div "**********" at bounding box center [343, 186] width 250 height 158
click at [245, 185] on div "signer_id" at bounding box center [242, 186] width 31 height 9
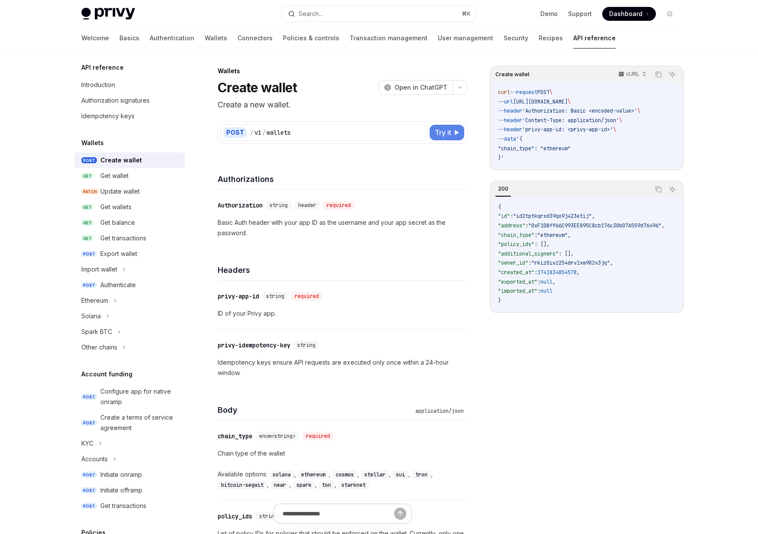
click at [454, 136] on button "Try it" at bounding box center [447, 133] width 35 height 16
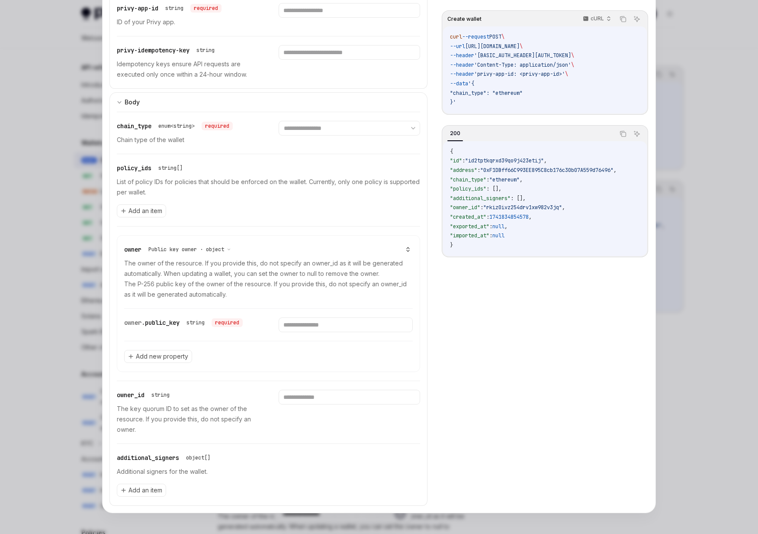
scroll to position [141, 0]
click at [180, 250] on span "Public key owner · object" at bounding box center [186, 249] width 76 height 7
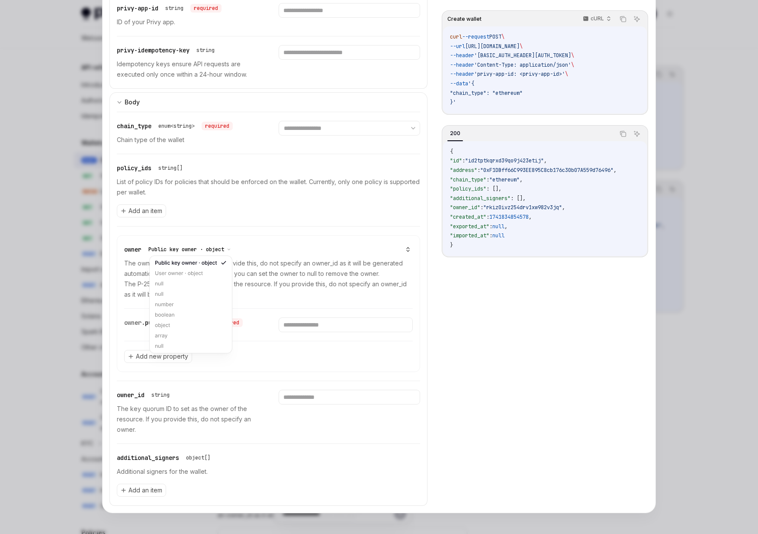
click at [180, 250] on span "Public key owner · object" at bounding box center [186, 249] width 76 height 7
click at [204, 274] on div "User owner · object" at bounding box center [190, 273] width 79 height 10
click at [321, 325] on input "text" at bounding box center [346, 324] width 134 height 15
drag, startPoint x: 325, startPoint y: 325, endPoint x: 285, endPoint y: 325, distance: 39.4
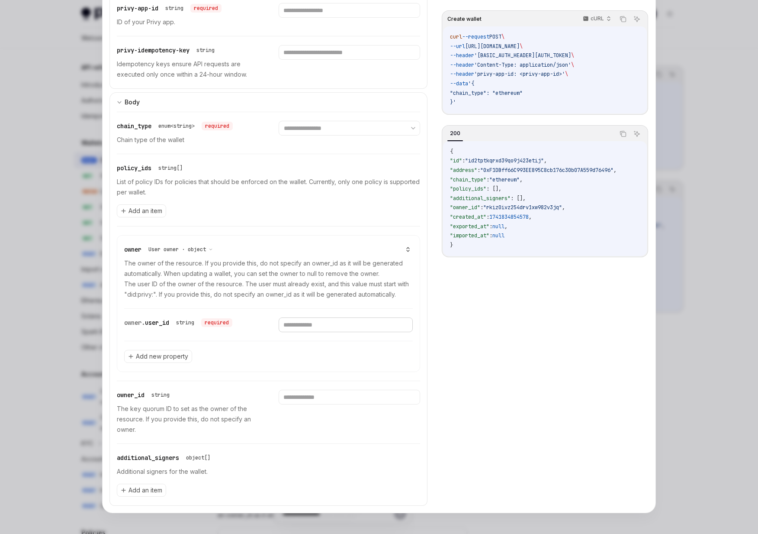
click at [285, 325] on input "text" at bounding box center [346, 324] width 134 height 15
drag, startPoint x: 161, startPoint y: 327, endPoint x: 109, endPoint y: 322, distance: 52.1
click at [109, 322] on div "**********" at bounding box center [379, 166] width 553 height 691
click at [148, 316] on div "owner. user_id string required" at bounding box center [268, 325] width 289 height 32
drag, startPoint x: 139, startPoint y: 323, endPoint x: 198, endPoint y: 325, distance: 58.9
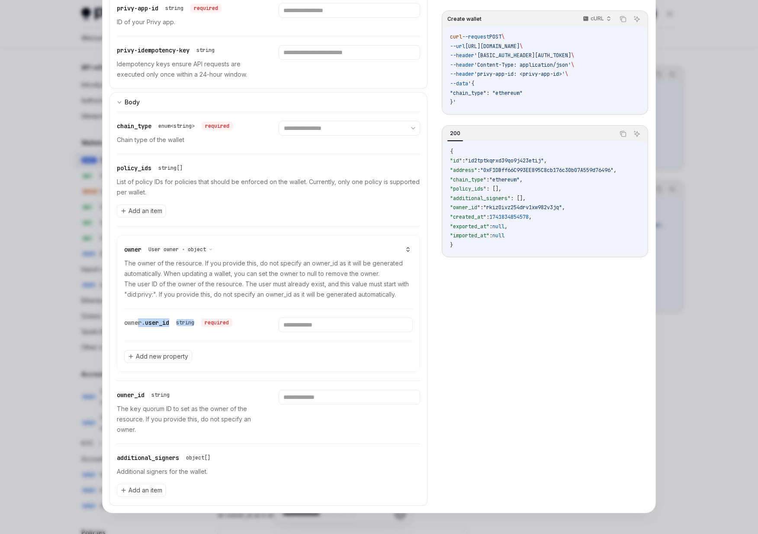
click at [198, 325] on div "owner. user_id string required" at bounding box center [178, 322] width 108 height 10
click at [198, 325] on div "string" at bounding box center [185, 322] width 25 height 10
click at [203, 250] on span "User owner · object" at bounding box center [177, 249] width 58 height 7
click at [198, 266] on div "Public key owner · object" at bounding box center [190, 263] width 78 height 10
drag, startPoint x: 181, startPoint y: 328, endPoint x: 143, endPoint y: 322, distance: 38.9
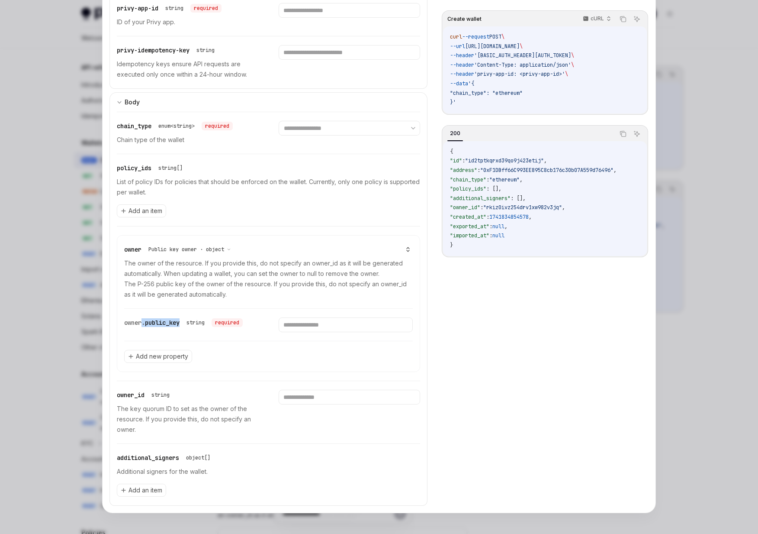
click at [143, 322] on div "owner. public_key string required" at bounding box center [191, 324] width 134 height 15
click at [143, 322] on span "owner." at bounding box center [134, 323] width 21 height 8
click at [194, 248] on span "Public key owner · object" at bounding box center [186, 249] width 76 height 7
click at [173, 316] on div "boolean" at bounding box center [190, 314] width 79 height 10
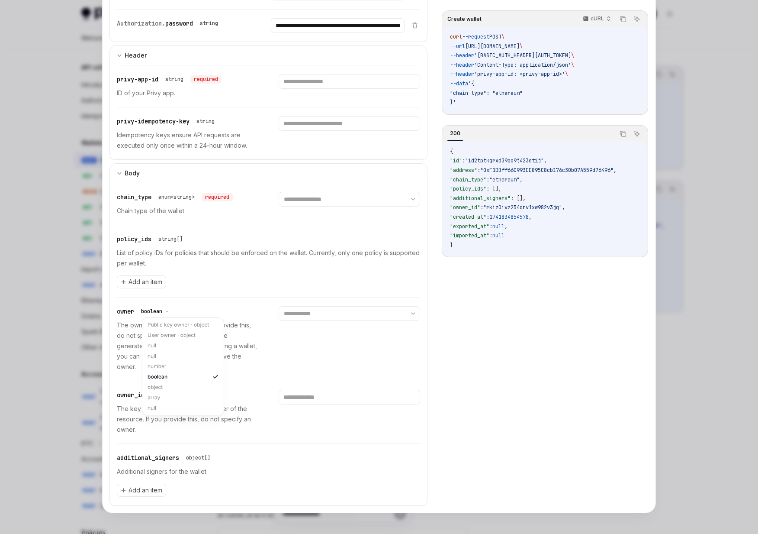
click at [159, 310] on span "boolean" at bounding box center [151, 311] width 21 height 7
click at [53, 325] on div at bounding box center [379, 267] width 758 height 534
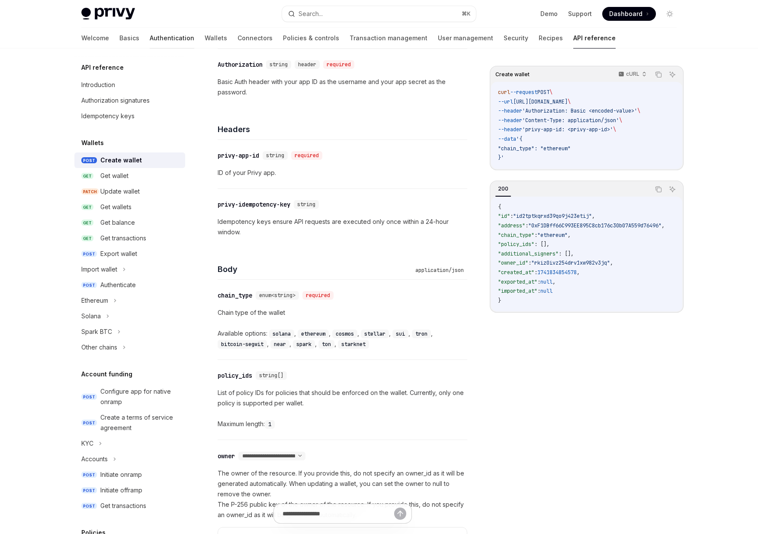
click at [150, 46] on link "Authentication" at bounding box center [172, 38] width 45 height 21
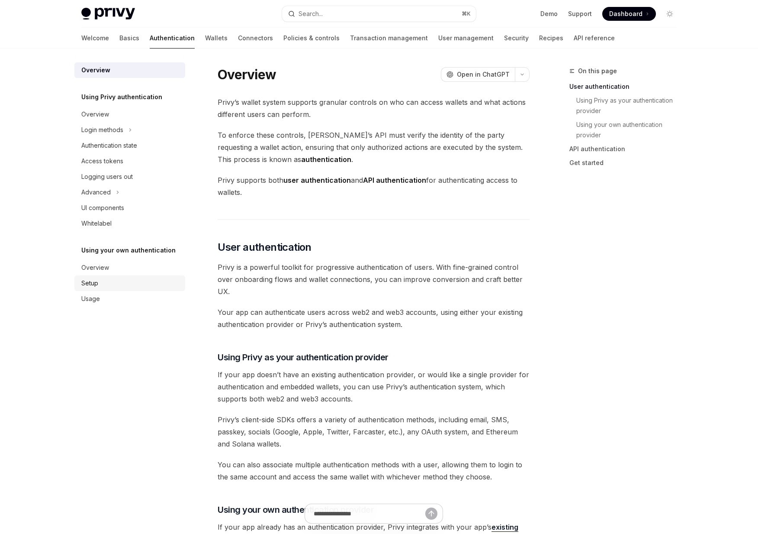
click at [103, 286] on div "Setup" at bounding box center [130, 283] width 99 height 10
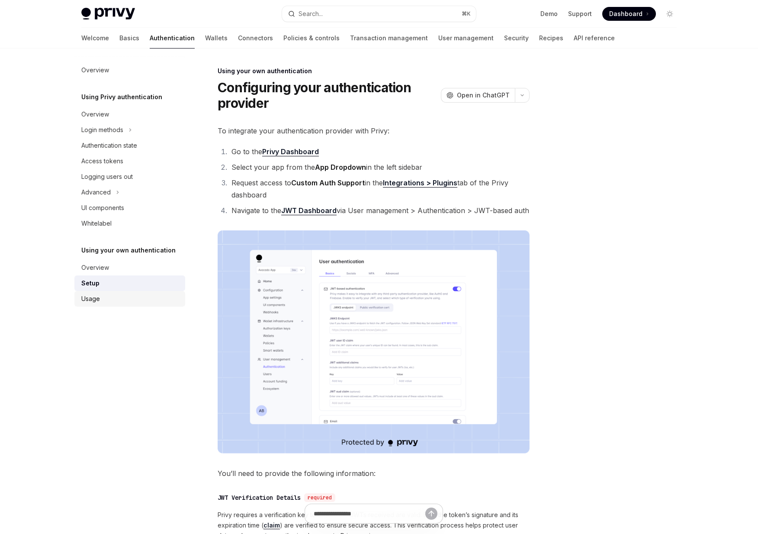
click at [103, 297] on div "Usage" at bounding box center [130, 298] width 99 height 10
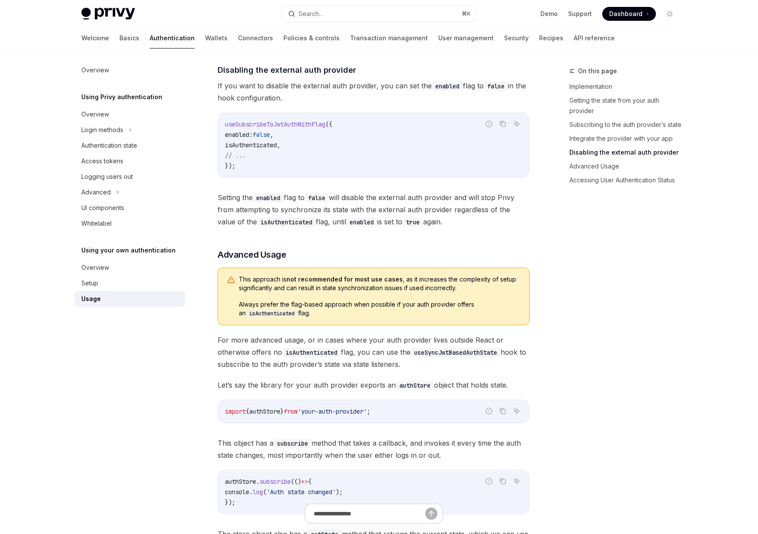
scroll to position [882, 0]
drag, startPoint x: 411, startPoint y: 322, endPoint x: 236, endPoint y: 279, distance: 180.1
click at [236, 279] on div "This approach is not recommended for most use cases , as it increases the compl…" at bounding box center [374, 297] width 312 height 58
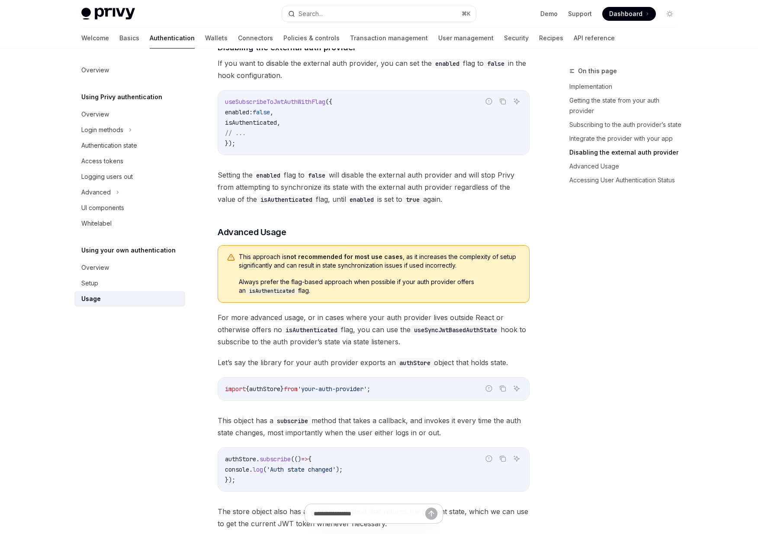
scroll to position [906, 0]
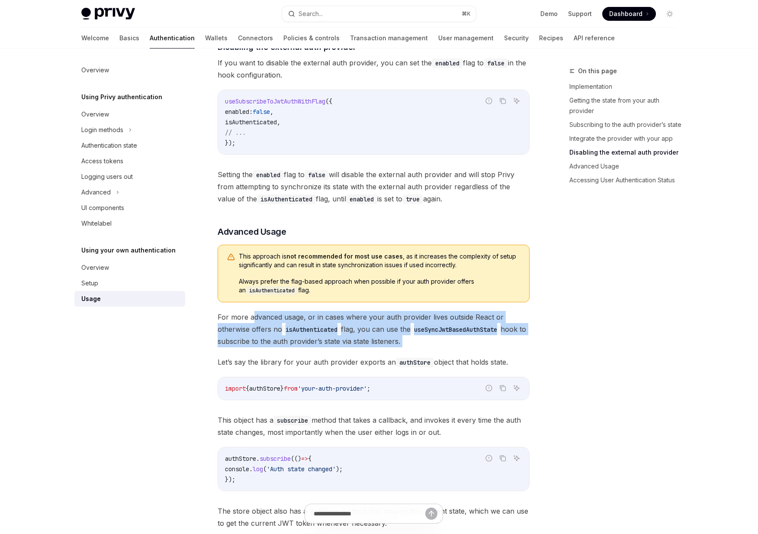
drag, startPoint x: 252, startPoint y: 316, endPoint x: 290, endPoint y: 354, distance: 53.9
click at [290, 354] on div "​ Implementation To integrate JWT-based authentication with Privy in your React…" at bounding box center [374, 221] width 312 height 1900
drag, startPoint x: 348, startPoint y: 353, endPoint x: 280, endPoint y: 319, distance: 75.7
click at [280, 319] on div "​ Implementation To integrate JWT-based authentication with Privy in your React…" at bounding box center [374, 221] width 312 height 1900
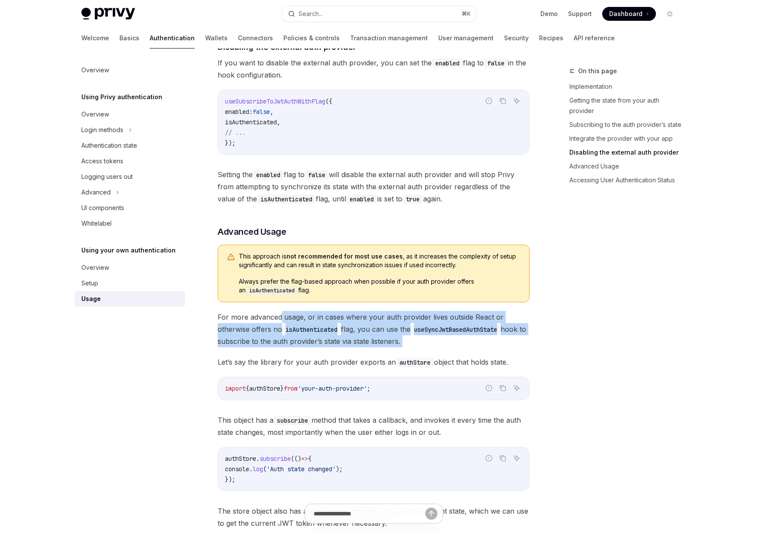
click at [280, 319] on span "For more advanced usage, or in cases where your auth provider lives outside Rea…" at bounding box center [374, 329] width 312 height 36
drag, startPoint x: 280, startPoint y: 319, endPoint x: 313, endPoint y: 347, distance: 43.3
click at [313, 347] on span "For more advanced usage, or in cases where your auth provider lives outside Rea…" at bounding box center [374, 329] width 312 height 36
drag, startPoint x: 313, startPoint y: 347, endPoint x: 290, endPoint y: 321, distance: 34.0
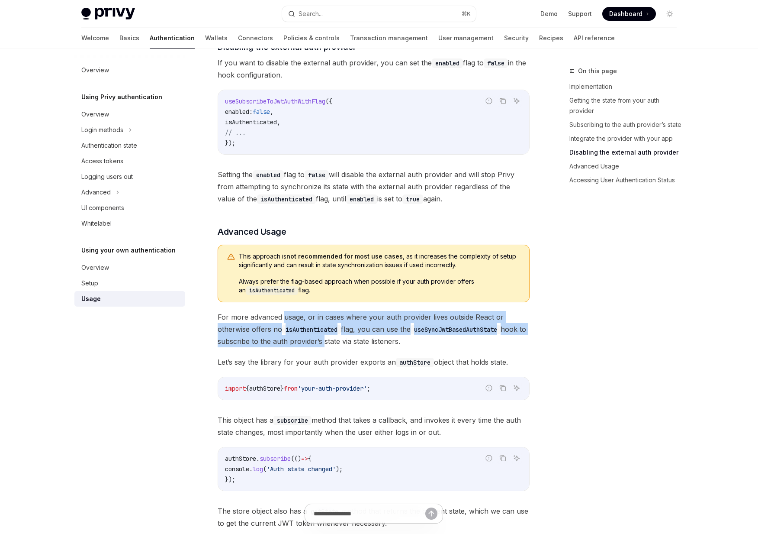
click at [290, 321] on span "For more advanced usage, or in cases where your auth provider lives outside Rea…" at bounding box center [374, 329] width 312 height 36
drag, startPoint x: 290, startPoint y: 321, endPoint x: 316, endPoint y: 354, distance: 41.4
click at [316, 354] on div "​ Implementation To integrate JWT-based authentication with Privy in your React…" at bounding box center [374, 221] width 312 height 1900
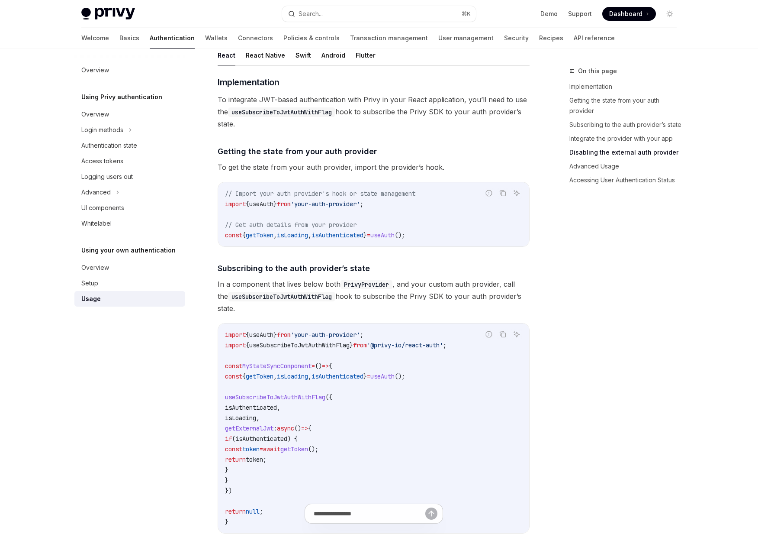
scroll to position [0, 0]
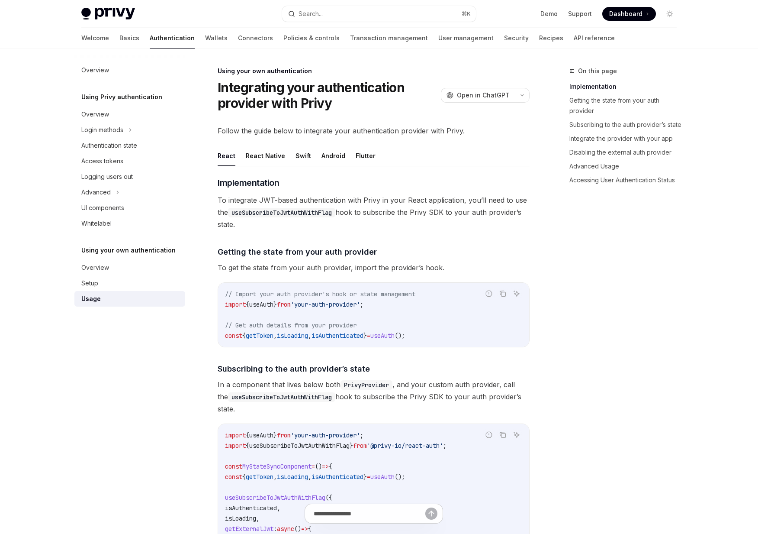
click at [254, 26] on div "Privy Docs home page Search... ⌘ K Demo Support Dashboard Dashboard Search..." at bounding box center [379, 14] width 596 height 28
click at [283, 34] on link "Policies & controls" at bounding box center [311, 38] width 56 height 21
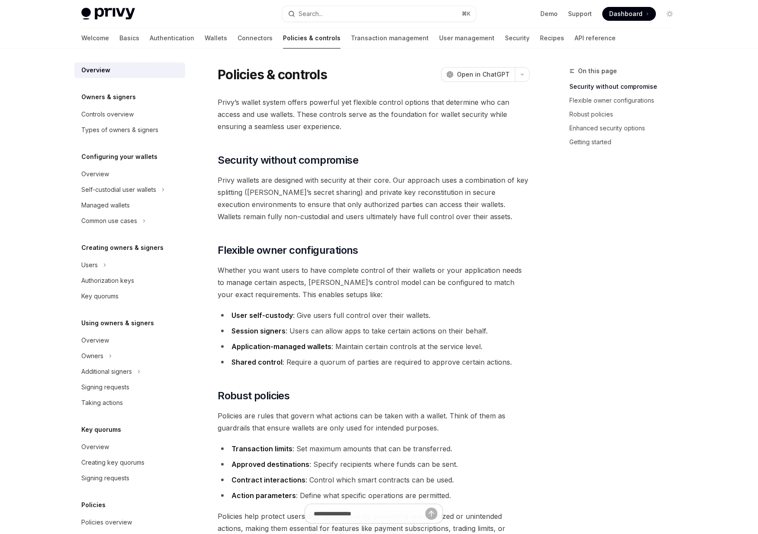
click at [162, 37] on div "Welcome Basics Authentication Wallets Connectors Policies & controls Transactio…" at bounding box center [348, 38] width 535 height 21
click at [205, 37] on link "Wallets" at bounding box center [216, 38] width 23 height 21
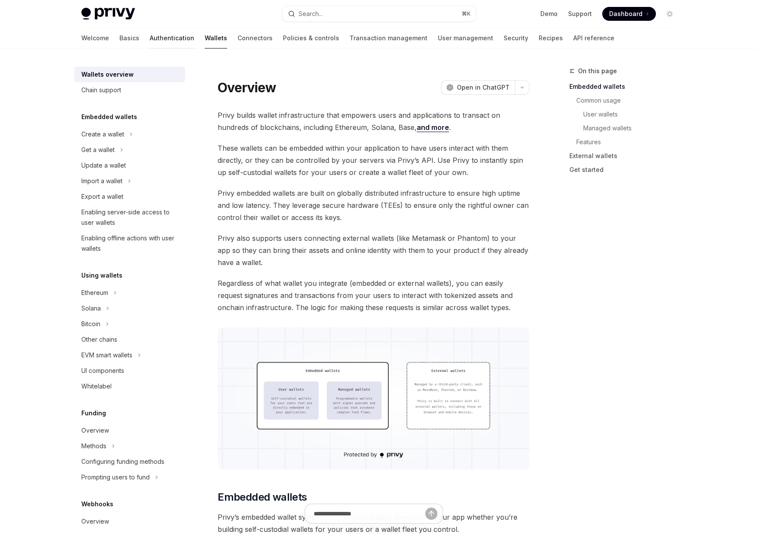
click at [150, 36] on link "Authentication" at bounding box center [172, 38] width 45 height 21
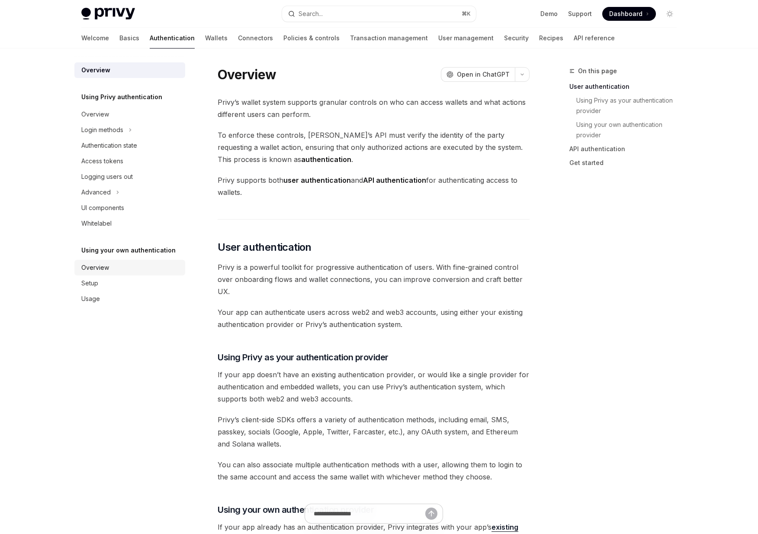
click at [104, 263] on div "Overview" at bounding box center [95, 267] width 28 height 10
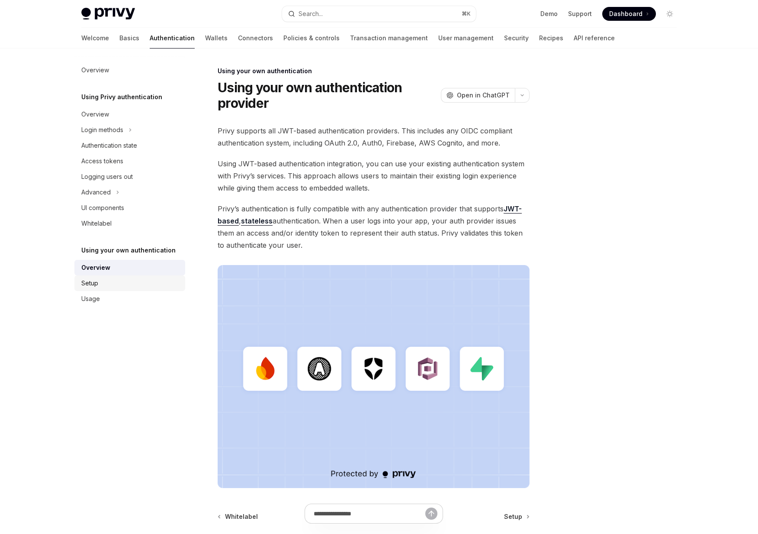
click at [99, 276] on link "Setup" at bounding box center [129, 283] width 111 height 16
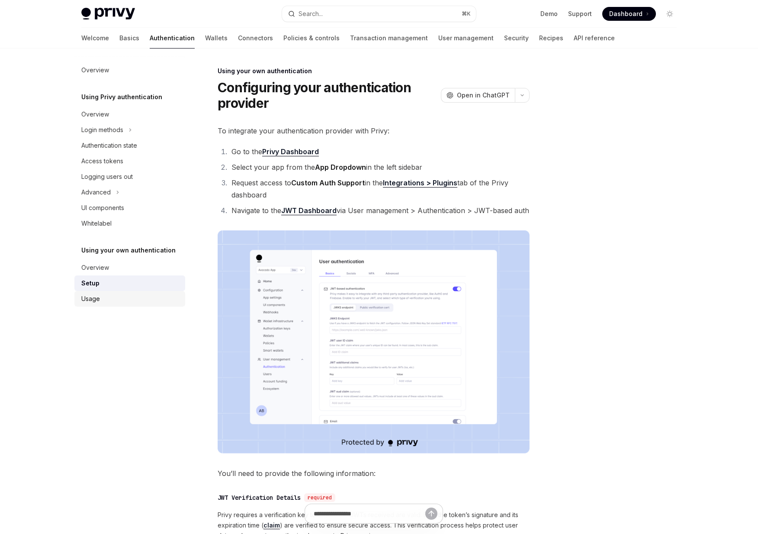
click at [99, 295] on div "Usage" at bounding box center [90, 298] width 19 height 10
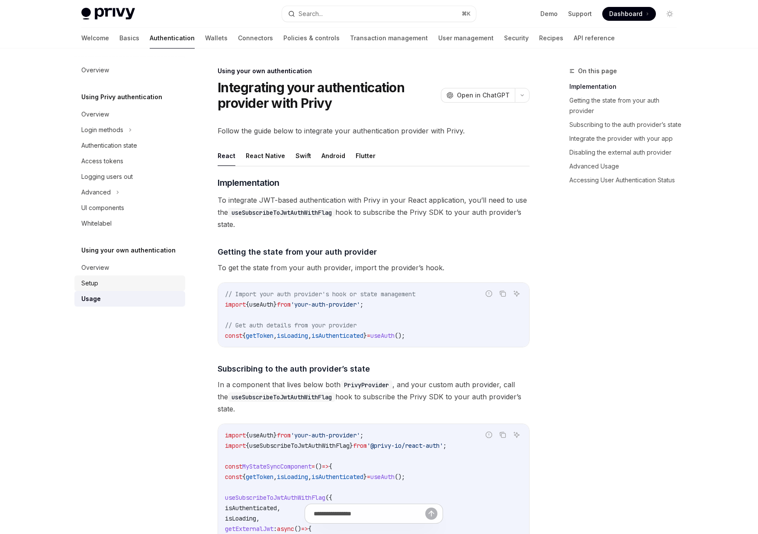
click at [109, 285] on div "Setup" at bounding box center [130, 283] width 99 height 10
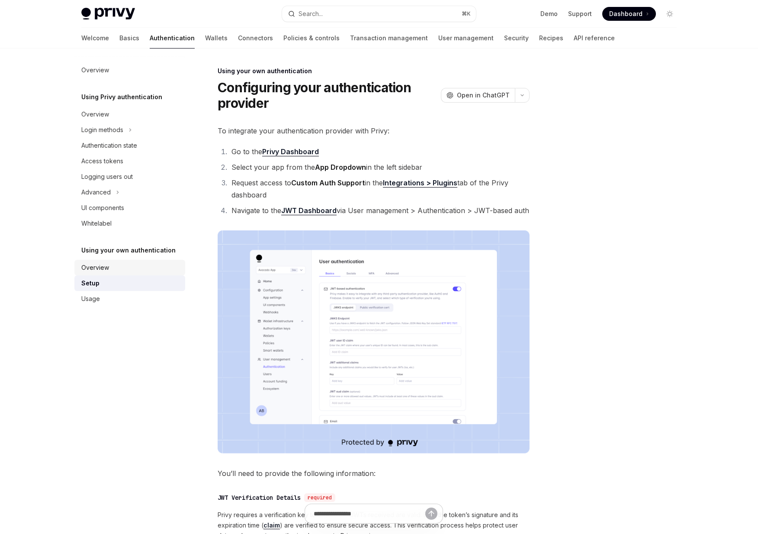
click at [119, 272] on link "Overview" at bounding box center [129, 268] width 111 height 16
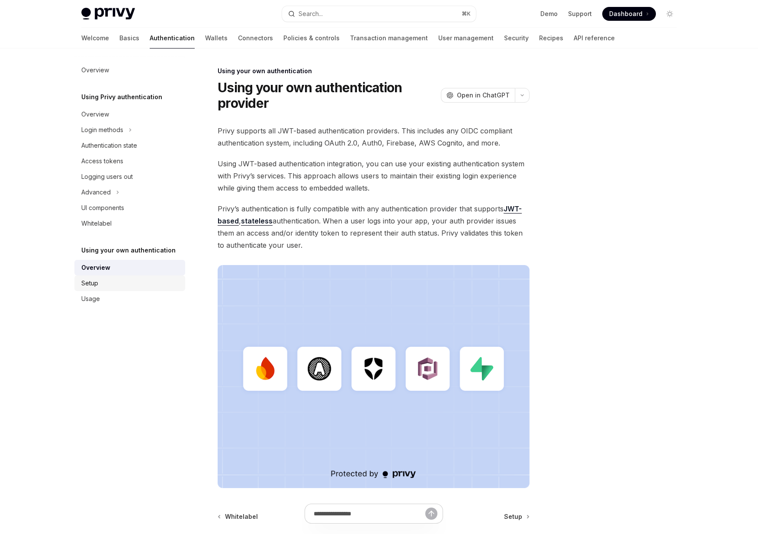
click at [113, 280] on div "Setup" at bounding box center [130, 283] width 99 height 10
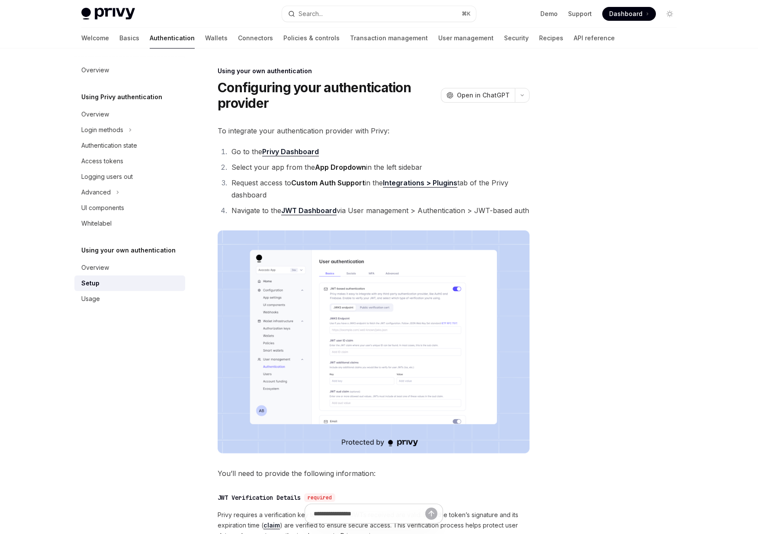
click at [113, 289] on link "Setup" at bounding box center [129, 283] width 111 height 16
click at [113, 298] on div "Usage" at bounding box center [130, 298] width 99 height 10
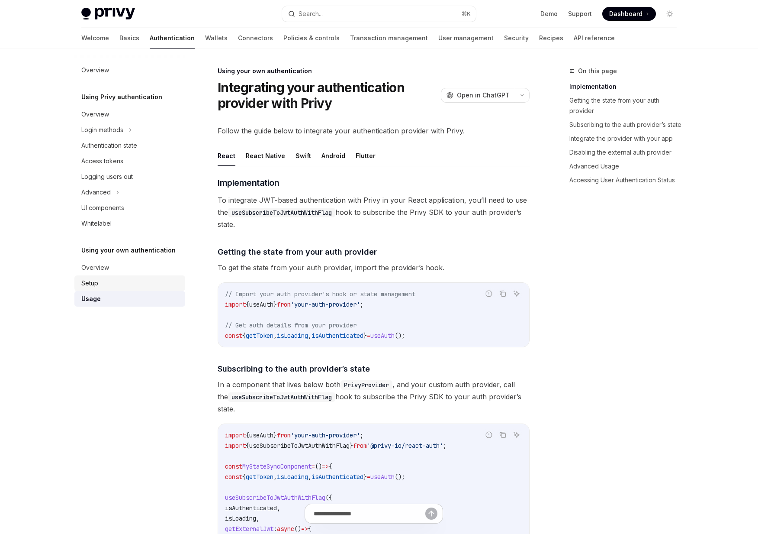
click at [136, 287] on div "Setup" at bounding box center [130, 283] width 99 height 10
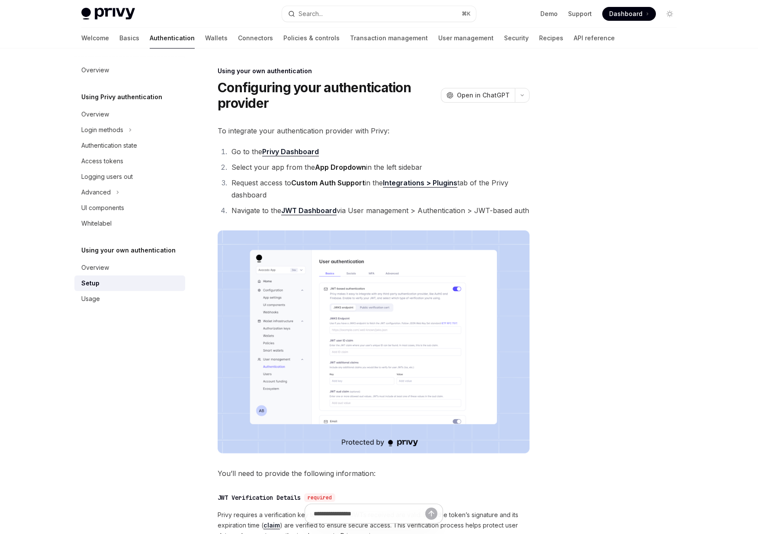
click at [137, 280] on div "Setup" at bounding box center [130, 283] width 99 height 10
click at [144, 267] on div "Overview" at bounding box center [130, 267] width 99 height 10
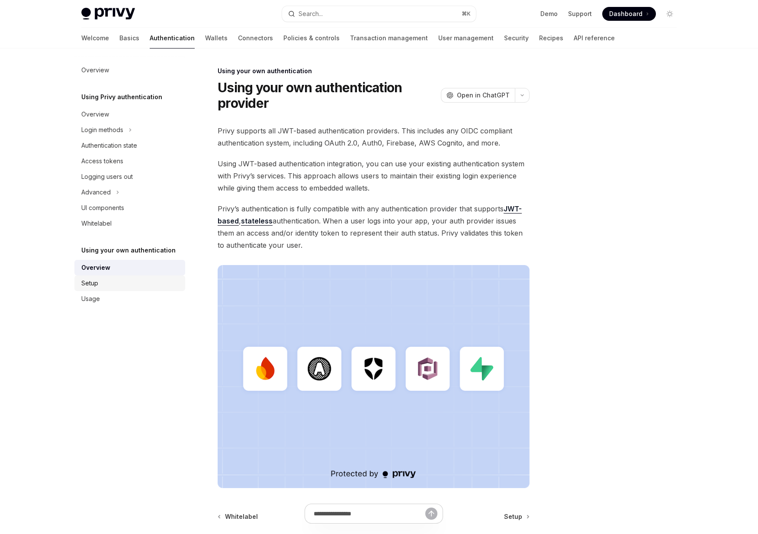
click at [109, 278] on div "Setup" at bounding box center [130, 283] width 99 height 10
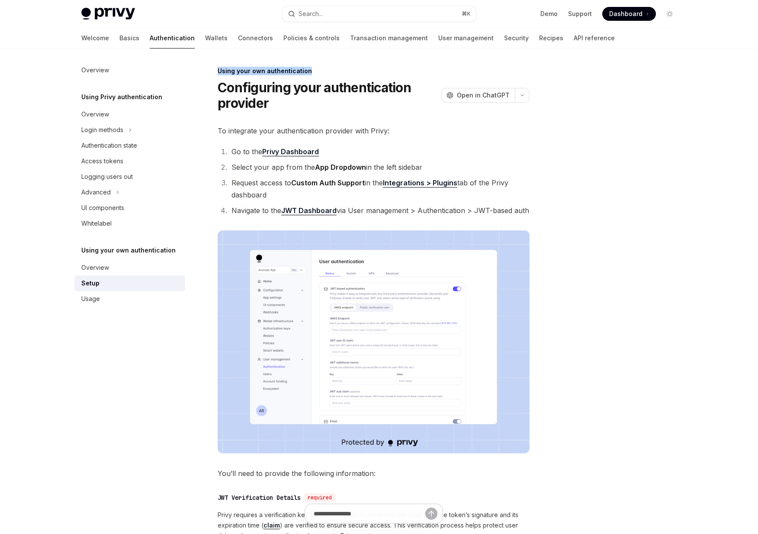
drag, startPoint x: 216, startPoint y: 69, endPoint x: 311, endPoint y: 73, distance: 94.4
click at [311, 73] on div "**********" at bounding box center [293, 443] width 478 height 755
click at [311, 73] on div "Using your own authentication" at bounding box center [374, 71] width 312 height 9
drag, startPoint x: 311, startPoint y: 73, endPoint x: 218, endPoint y: 70, distance: 93.1
click at [218, 70] on div "Using your own authentication" at bounding box center [374, 71] width 312 height 9
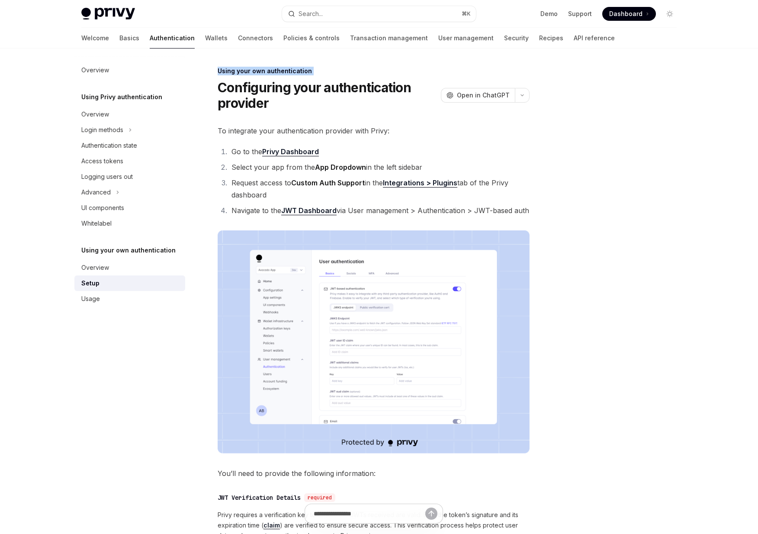
click at [218, 70] on div "Using your own authentication" at bounding box center [374, 71] width 312 height 9
drag, startPoint x: 218, startPoint y: 70, endPoint x: 300, endPoint y: 70, distance: 82.7
click at [300, 70] on div "Using your own authentication" at bounding box center [374, 71] width 312 height 9
click at [312, 70] on div "Using your own authentication" at bounding box center [374, 71] width 312 height 9
drag, startPoint x: 312, startPoint y: 70, endPoint x: 217, endPoint y: 70, distance: 94.8
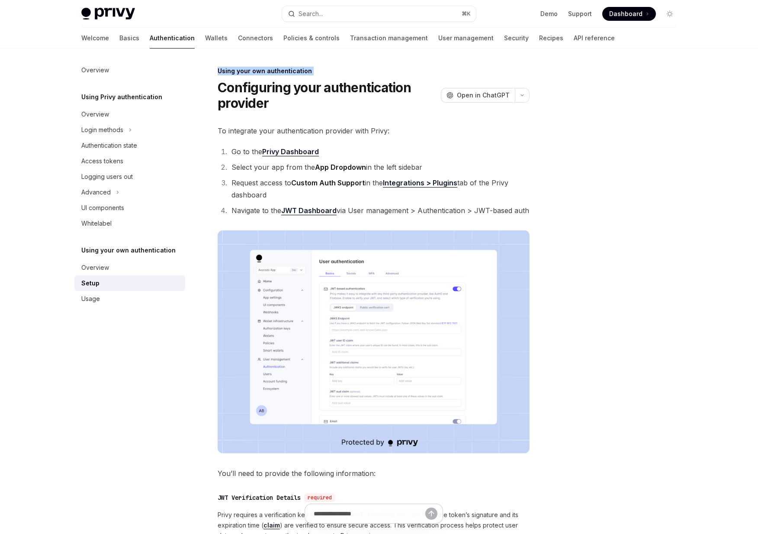
click at [217, 70] on div "**********" at bounding box center [293, 443] width 478 height 755
drag, startPoint x: 217, startPoint y: 70, endPoint x: 322, endPoint y: 71, distance: 105.2
click at [322, 71] on div "**********" at bounding box center [293, 443] width 478 height 755
click at [322, 71] on div "Using your own authentication" at bounding box center [374, 71] width 312 height 9
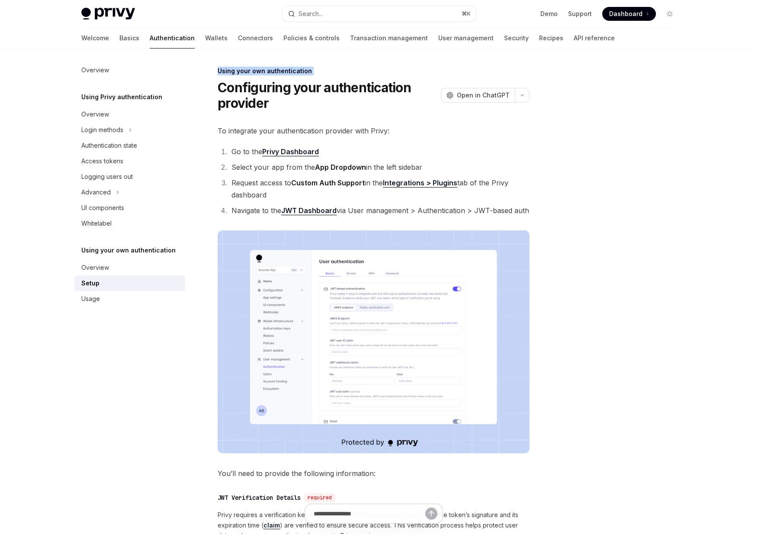
drag, startPoint x: 322, startPoint y: 71, endPoint x: 212, endPoint y: 71, distance: 109.9
click at [212, 71] on div "**********" at bounding box center [293, 443] width 478 height 755
drag, startPoint x: 212, startPoint y: 71, endPoint x: 299, endPoint y: 73, distance: 86.6
click at [291, 73] on div "**********" at bounding box center [293, 443] width 478 height 755
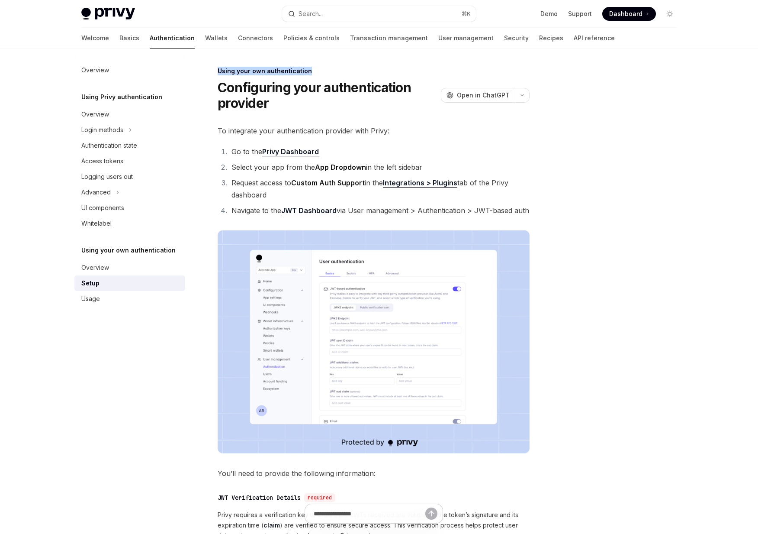
click at [306, 73] on div "Using your own authentication" at bounding box center [374, 71] width 312 height 9
drag, startPoint x: 306, startPoint y: 73, endPoint x: 213, endPoint y: 69, distance: 92.7
click at [213, 69] on div "**********" at bounding box center [293, 443] width 478 height 755
drag, startPoint x: 213, startPoint y: 69, endPoint x: 315, endPoint y: 71, distance: 101.7
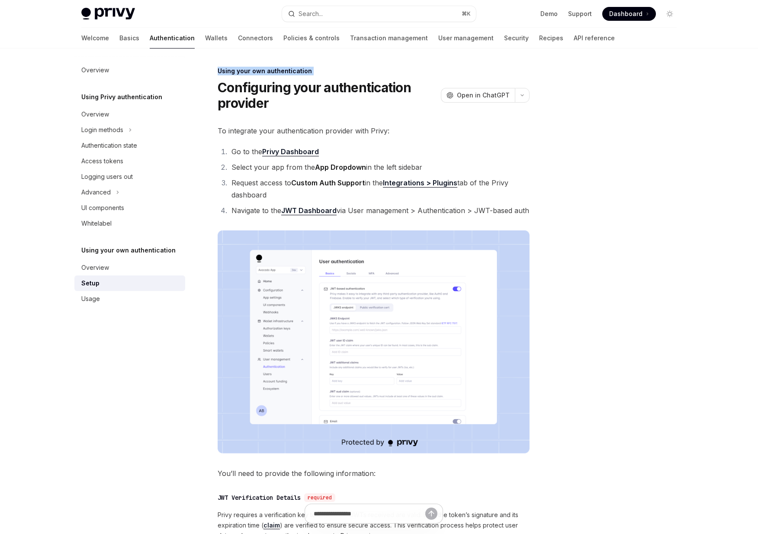
click at [314, 71] on div "**********" at bounding box center [293, 443] width 478 height 755
click at [315, 71] on div "Using your own authentication" at bounding box center [374, 71] width 312 height 9
drag, startPoint x: 315, startPoint y: 71, endPoint x: 223, endPoint y: 71, distance: 92.2
click at [223, 71] on div "Using your own authentication" at bounding box center [374, 71] width 312 height 9
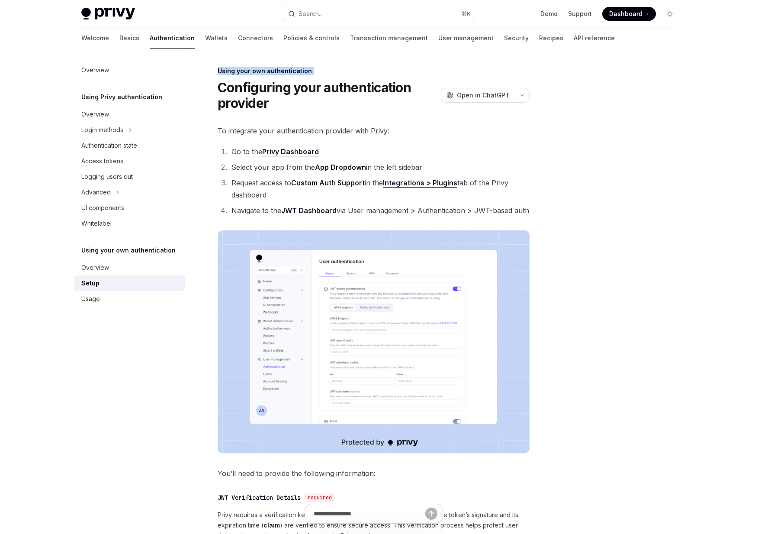
drag, startPoint x: 223, startPoint y: 71, endPoint x: 320, endPoint y: 71, distance: 97.4
click at [318, 71] on div "Using your own authentication" at bounding box center [374, 71] width 312 height 9
click at [320, 71] on div "Using your own authentication" at bounding box center [374, 71] width 312 height 9
drag, startPoint x: 320, startPoint y: 71, endPoint x: 235, endPoint y: 65, distance: 85.4
click at [235, 65] on div "**********" at bounding box center [378, 434] width 609 height 773
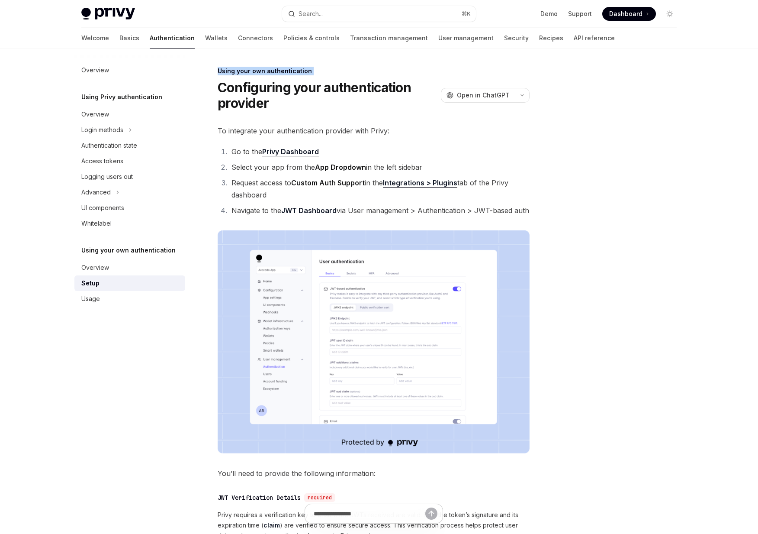
click at [235, 65] on div "**********" at bounding box center [378, 434] width 609 height 773
drag, startPoint x: 213, startPoint y: 74, endPoint x: 331, endPoint y: 79, distance: 117.4
click at [331, 79] on div "**********" at bounding box center [293, 443] width 478 height 755
click at [319, 77] on div "Using your own authentication Configuring your authentication provider OpenAI O…" at bounding box center [374, 89] width 312 height 44
drag, startPoint x: 319, startPoint y: 77, endPoint x: 257, endPoint y: 73, distance: 62.4
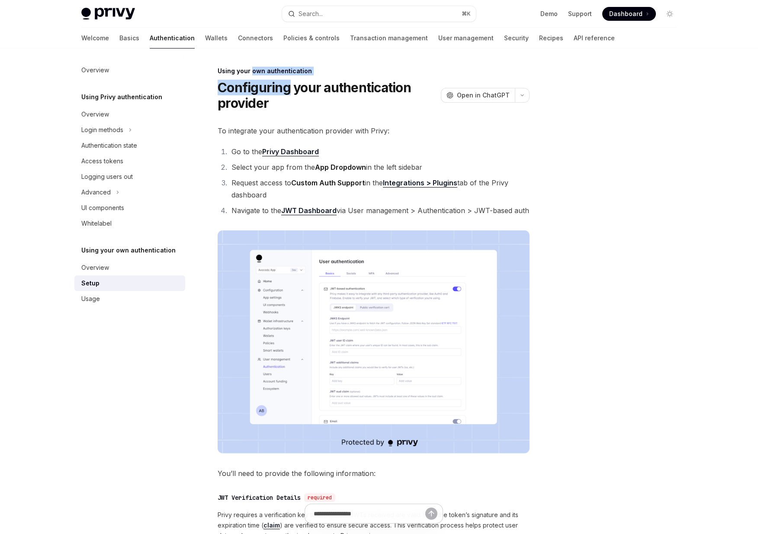
click at [257, 73] on div "Using your own authentication Configuring your authentication provider OpenAI O…" at bounding box center [374, 89] width 312 height 44
click at [257, 73] on div "Using your own authentication" at bounding box center [374, 71] width 312 height 9
drag, startPoint x: 250, startPoint y: 72, endPoint x: 331, endPoint y: 73, distance: 81.4
click at [331, 73] on div "Using your own authentication" at bounding box center [374, 71] width 312 height 9
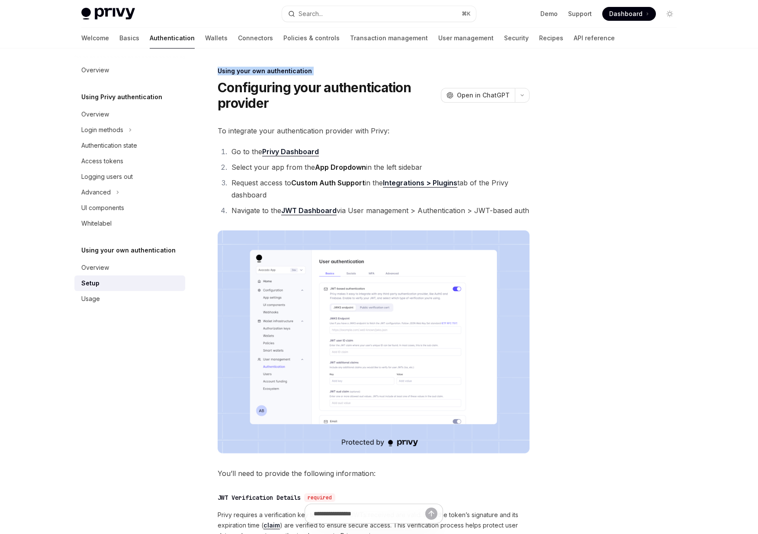
drag, startPoint x: 331, startPoint y: 73, endPoint x: 204, endPoint y: 61, distance: 127.9
click at [204, 61] on div "**********" at bounding box center [378, 434] width 609 height 773
drag, startPoint x: 204, startPoint y: 61, endPoint x: 326, endPoint y: 66, distance: 122.2
click at [326, 66] on div "**********" at bounding box center [378, 434] width 609 height 773
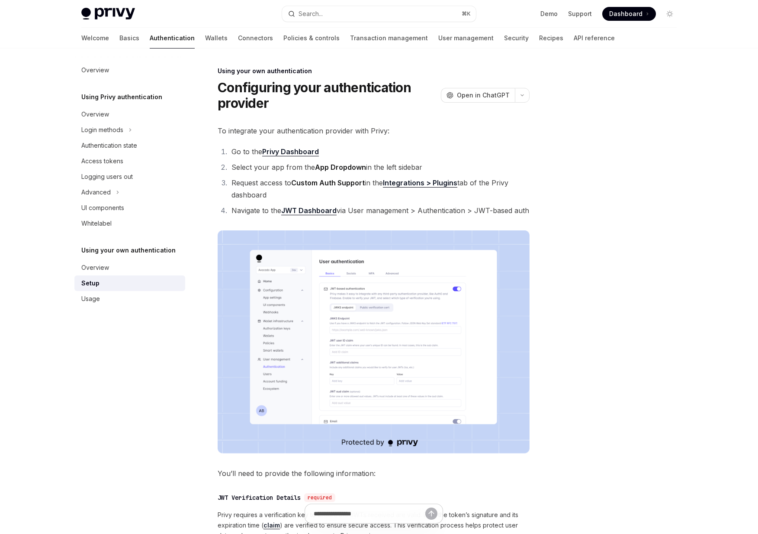
click at [323, 72] on div "Using your own authentication" at bounding box center [374, 71] width 312 height 9
drag, startPoint x: 323, startPoint y: 72, endPoint x: 213, endPoint y: 67, distance: 110.0
click at [213, 67] on div "**********" at bounding box center [293, 443] width 478 height 755
click at [226, 67] on div "Using your own authentication" at bounding box center [374, 71] width 312 height 9
drag, startPoint x: 216, startPoint y: 71, endPoint x: 312, endPoint y: 68, distance: 96.5
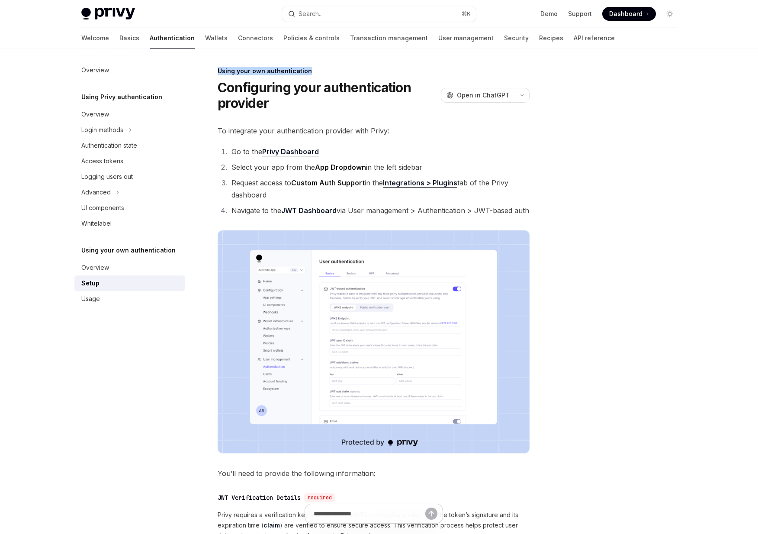
click at [312, 68] on div "**********" at bounding box center [293, 443] width 478 height 755
click at [312, 74] on div "Using your own authentication" at bounding box center [374, 71] width 312 height 9
drag, startPoint x: 312, startPoint y: 74, endPoint x: 223, endPoint y: 72, distance: 88.7
click at [223, 72] on div "Using your own authentication" at bounding box center [374, 71] width 312 height 9
click at [219, 71] on div "Using your own authentication" at bounding box center [374, 71] width 312 height 9
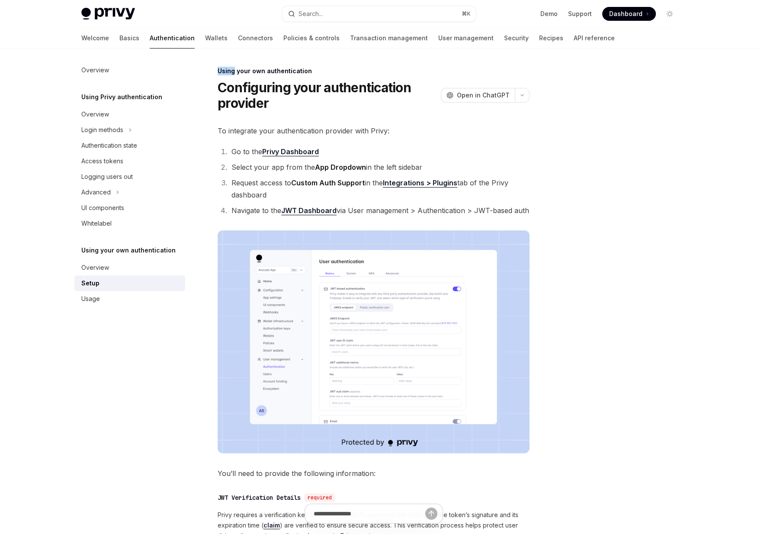
click at [219, 71] on div "Using your own authentication" at bounding box center [374, 71] width 312 height 9
drag, startPoint x: 309, startPoint y: 72, endPoint x: 219, endPoint y: 72, distance: 89.6
click at [219, 72] on div "Using your own authentication" at bounding box center [374, 71] width 312 height 9
click at [205, 36] on link "Wallets" at bounding box center [216, 38] width 23 height 21
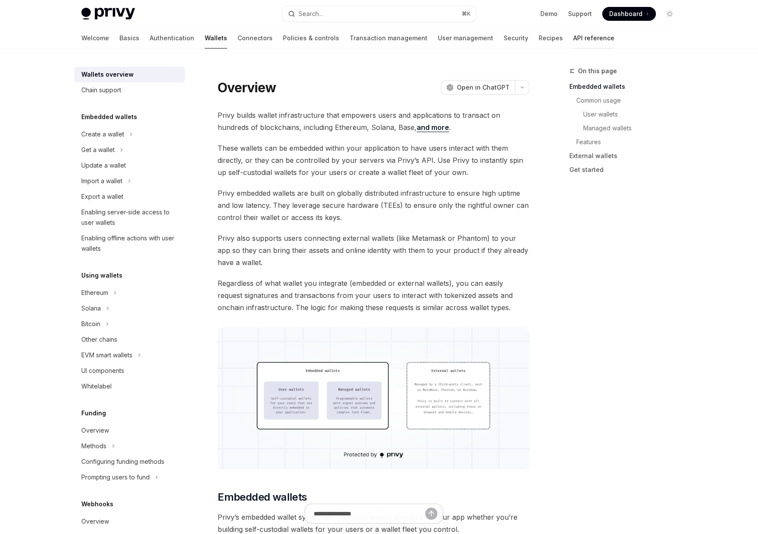
click at [573, 37] on link "API reference" at bounding box center [593, 38] width 41 height 21
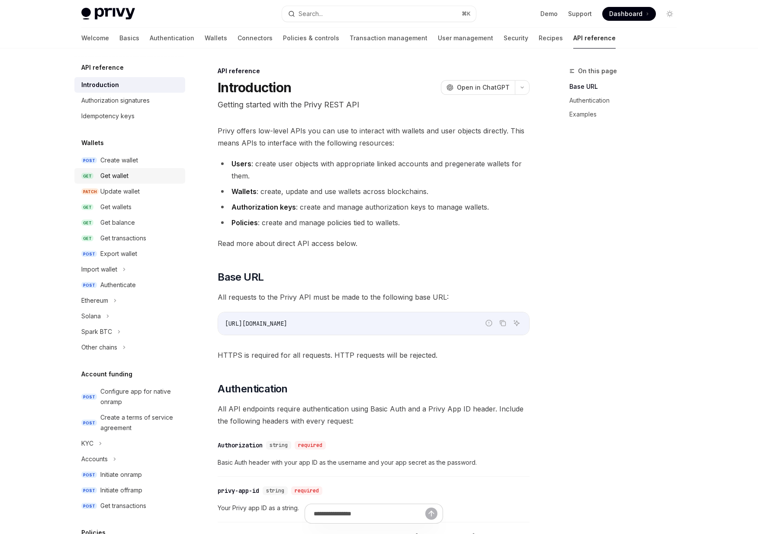
click at [109, 168] on link "GET Get wallet" at bounding box center [129, 176] width 111 height 16
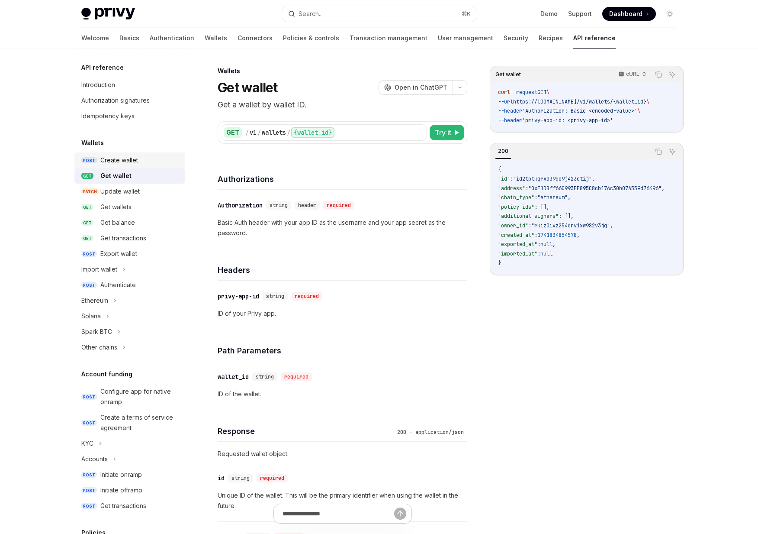
click at [127, 157] on div "Create wallet" at bounding box center [119, 160] width 38 height 10
type textarea "*"
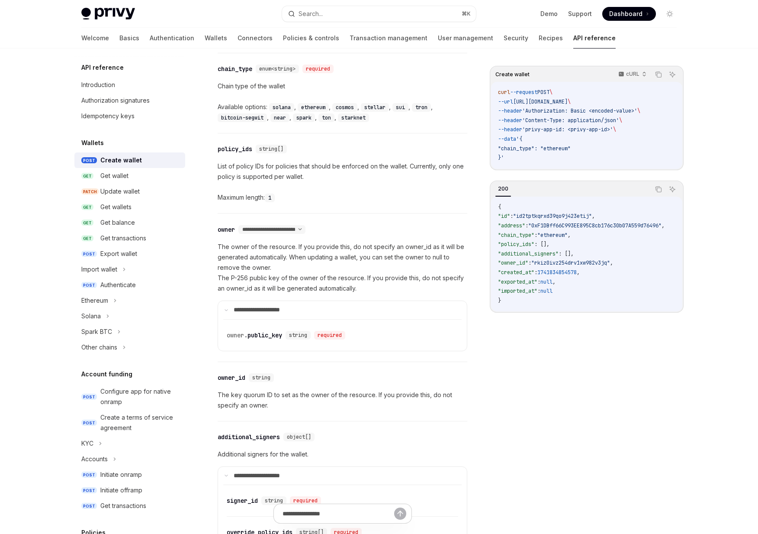
scroll to position [406, 0]
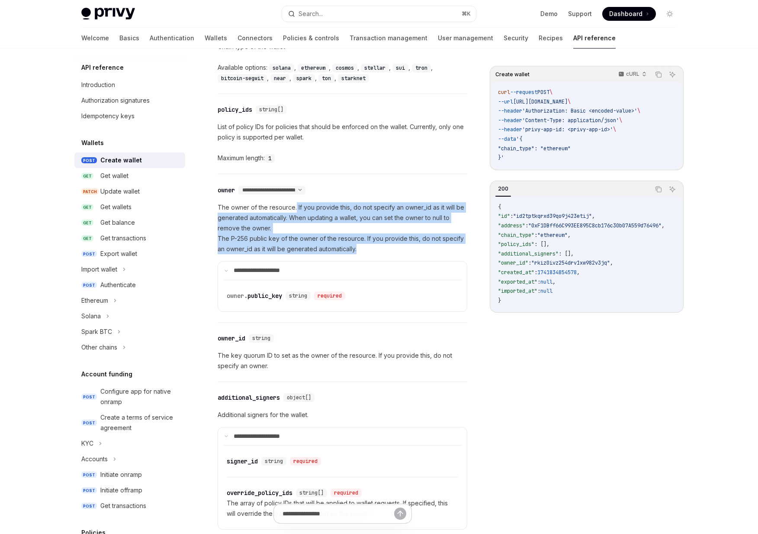
drag, startPoint x: 358, startPoint y: 252, endPoint x: 296, endPoint y: 203, distance: 78.6
click at [296, 203] on p "The owner of the resource. If you provide this, do not specify an owner_id as i…" at bounding box center [343, 228] width 250 height 52
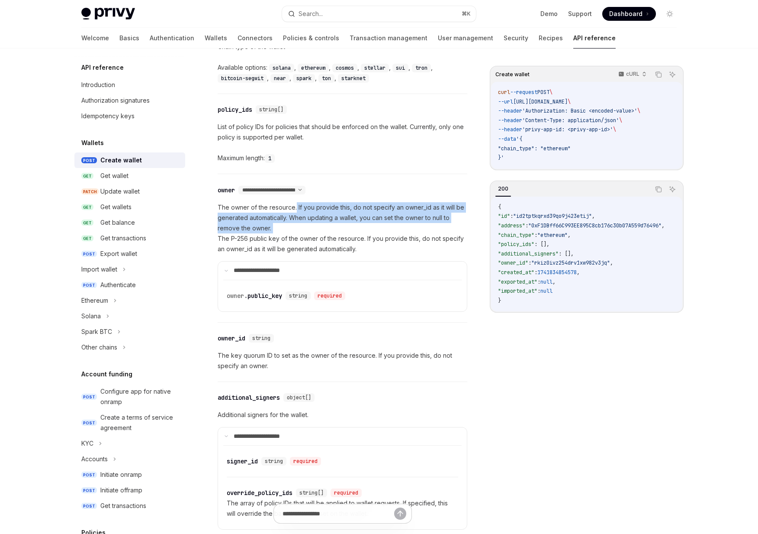
drag, startPoint x: 296, startPoint y: 203, endPoint x: 326, endPoint y: 226, distance: 37.4
click at [326, 226] on p "The owner of the resource. If you provide this, do not specify an owner_id as i…" at bounding box center [343, 228] width 250 height 52
drag, startPoint x: 326, startPoint y: 226, endPoint x: 297, endPoint y: 206, distance: 35.1
click at [297, 206] on p "The owner of the resource. If you provide this, do not specify an owner_id as i…" at bounding box center [343, 228] width 250 height 52
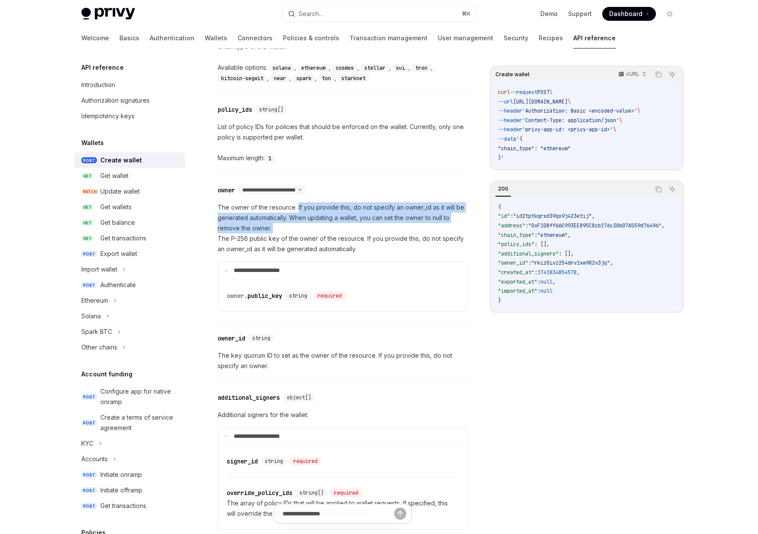
click at [297, 206] on p "The owner of the resource. If you provide this, do not specify an owner_id as i…" at bounding box center [343, 228] width 250 height 52
drag, startPoint x: 297, startPoint y: 206, endPoint x: 297, endPoint y: 219, distance: 13.4
click at [297, 219] on p "The owner of the resource. If you provide this, do not specify an owner_id as i…" at bounding box center [343, 228] width 250 height 52
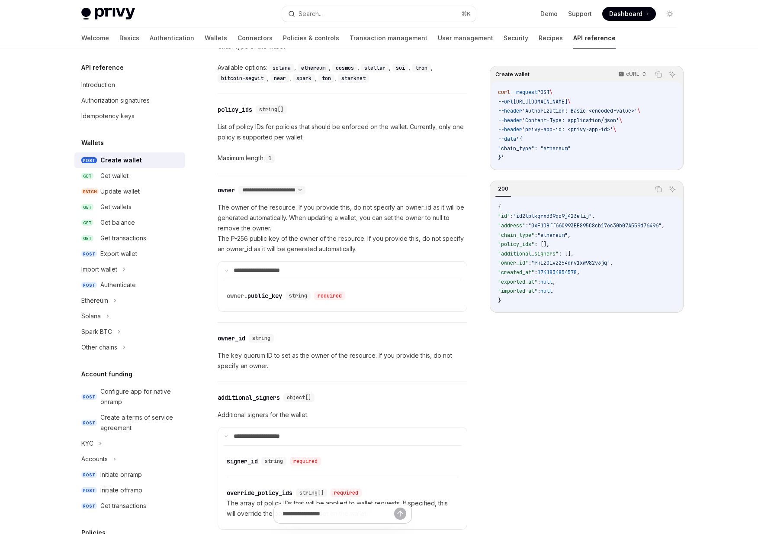
click at [297, 227] on p "The owner of the resource. If you provide this, do not specify an owner_id as i…" at bounding box center [343, 228] width 250 height 52
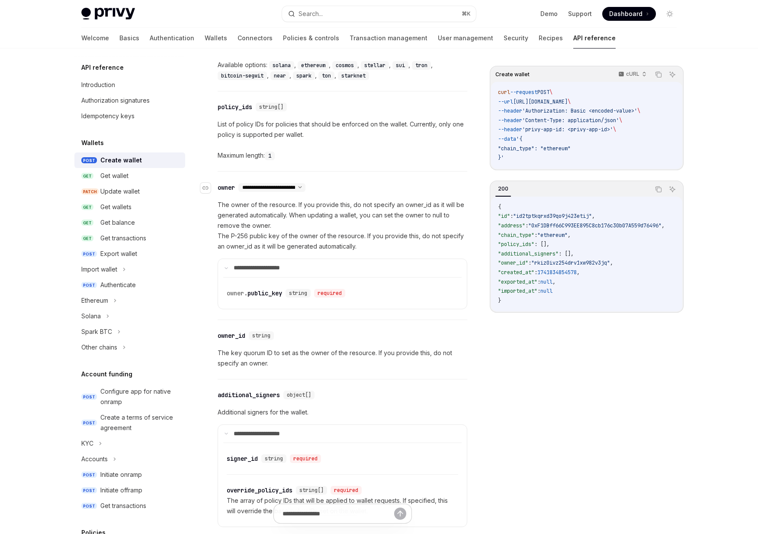
click at [306, 186] on select "**********" at bounding box center [271, 187] width 67 height 7
select select "*"
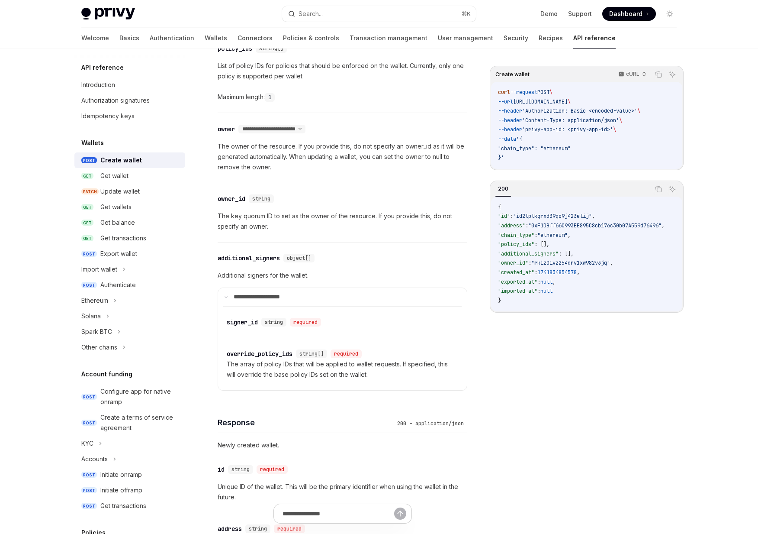
scroll to position [468, 0]
click at [283, 37] on link "Policies & controls" at bounding box center [311, 38] width 56 height 21
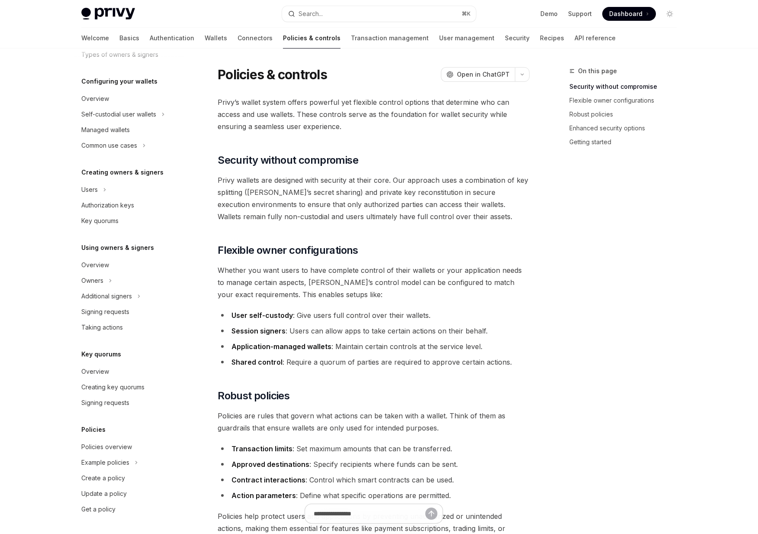
scroll to position [76, 0]
click at [95, 262] on div "Overview" at bounding box center [95, 264] width 28 height 10
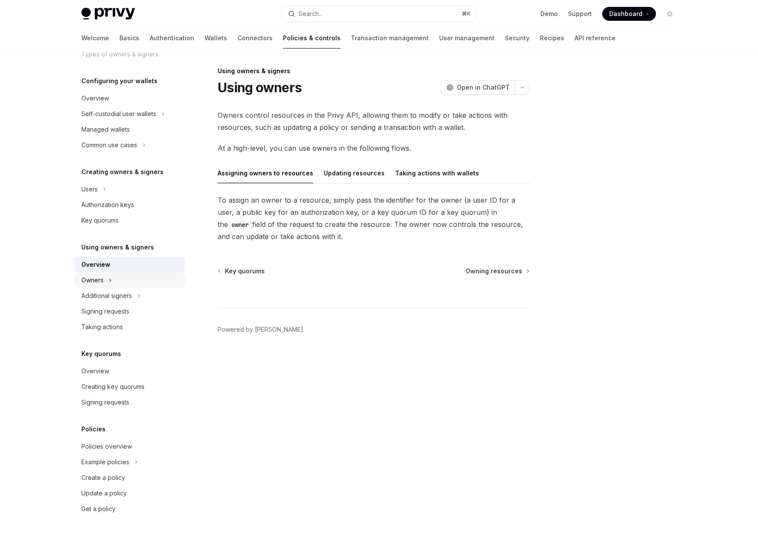
click at [93, 280] on div "Owners" at bounding box center [92, 280] width 22 height 10
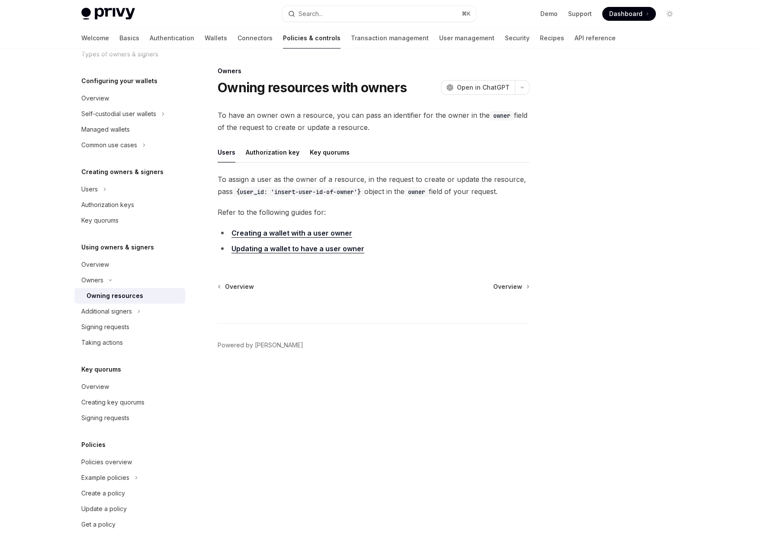
click at [98, 299] on div "Owning resources" at bounding box center [115, 295] width 57 height 10
type textarea "*"
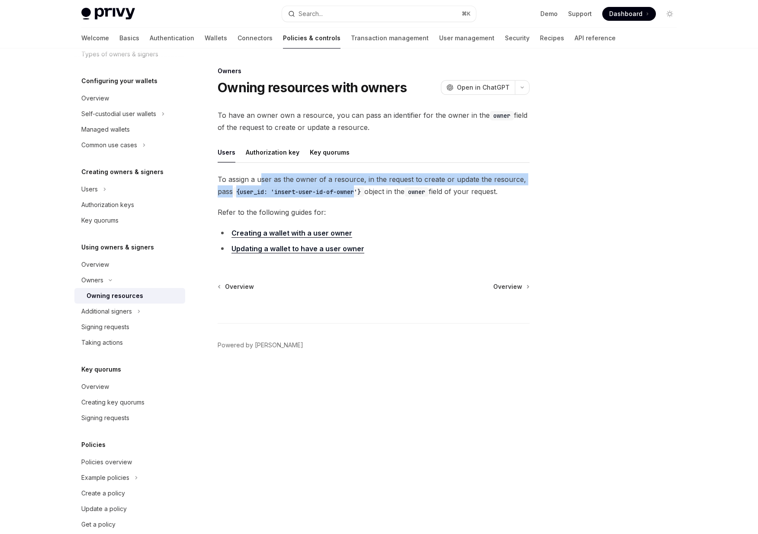
drag, startPoint x: 262, startPoint y: 175, endPoint x: 362, endPoint y: 188, distance: 100.4
click at [362, 186] on span "To assign a user as the owner of a resource, in the request to create or update…" at bounding box center [374, 185] width 312 height 24
click at [362, 189] on code "{user_id: 'insert-user-id-of-owner'}" at bounding box center [299, 192] width 132 height 10
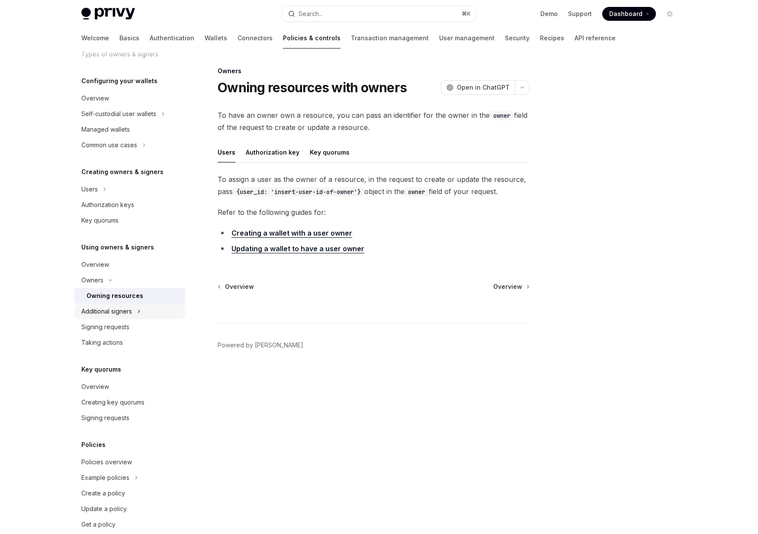
click at [117, 309] on div "Additional signers" at bounding box center [106, 311] width 51 height 10
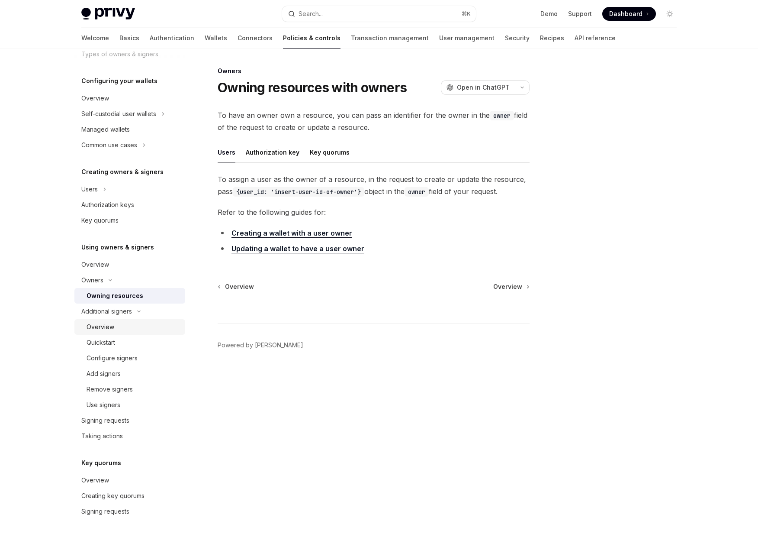
click at [107, 331] on div "Overview" at bounding box center [101, 327] width 28 height 10
click at [94, 279] on div "Owners" at bounding box center [92, 280] width 22 height 10
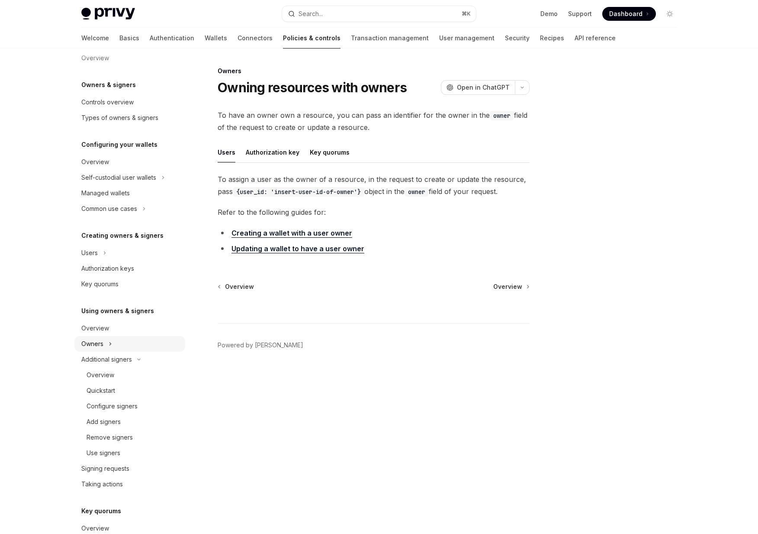
scroll to position [9, 0]
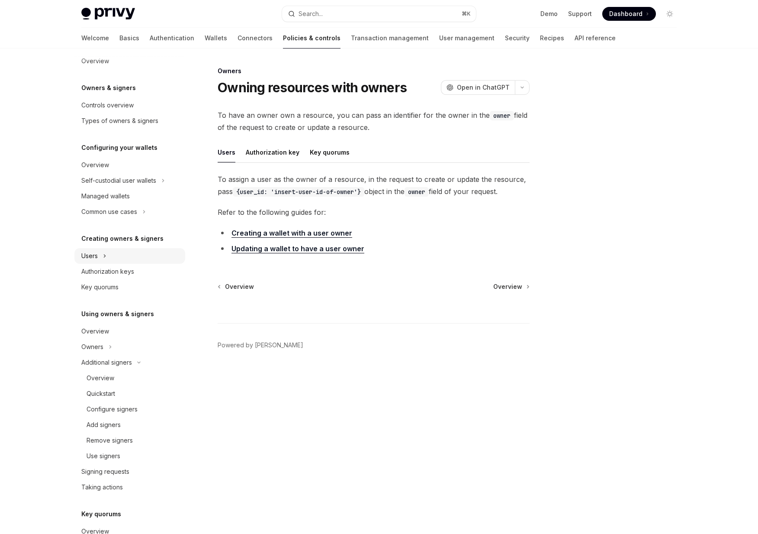
click at [105, 261] on div "Users" at bounding box center [129, 256] width 111 height 16
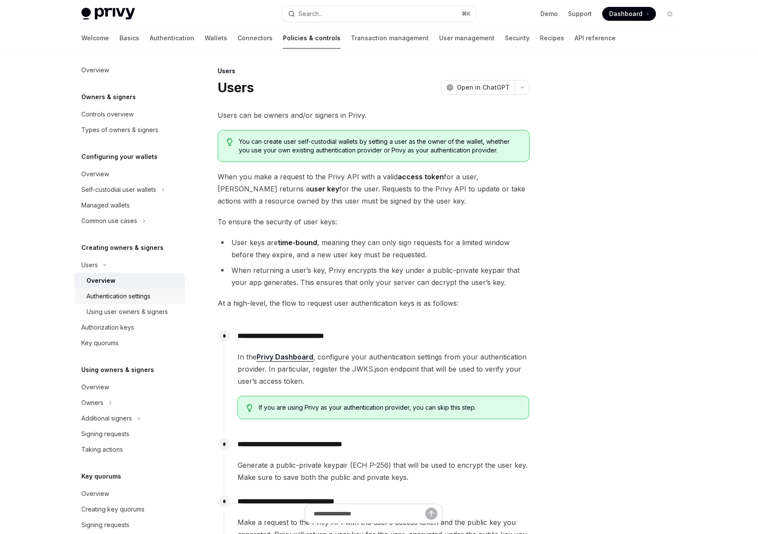
click at [123, 296] on div "Authentication settings" at bounding box center [119, 296] width 64 height 10
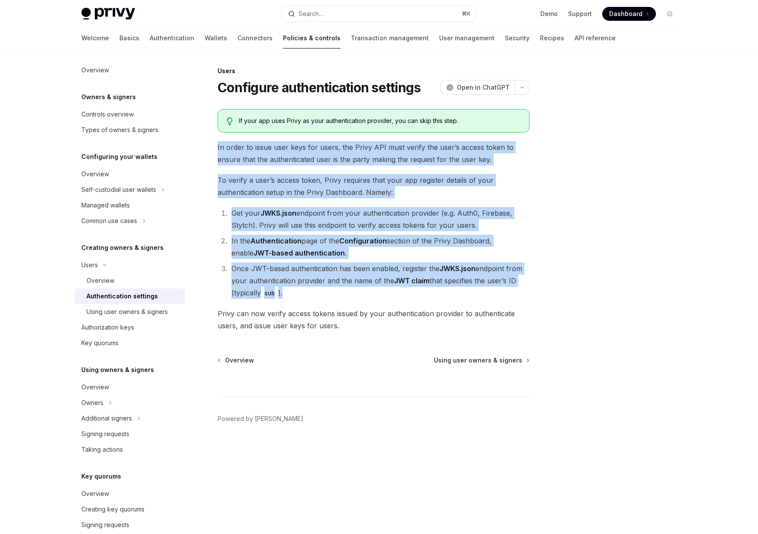
drag, startPoint x: 364, startPoint y: 298, endPoint x: 283, endPoint y: 140, distance: 177.7
click at [283, 140] on div "If your app uses Privy as your authentication provider, you can skip this step.…" at bounding box center [374, 220] width 312 height 222
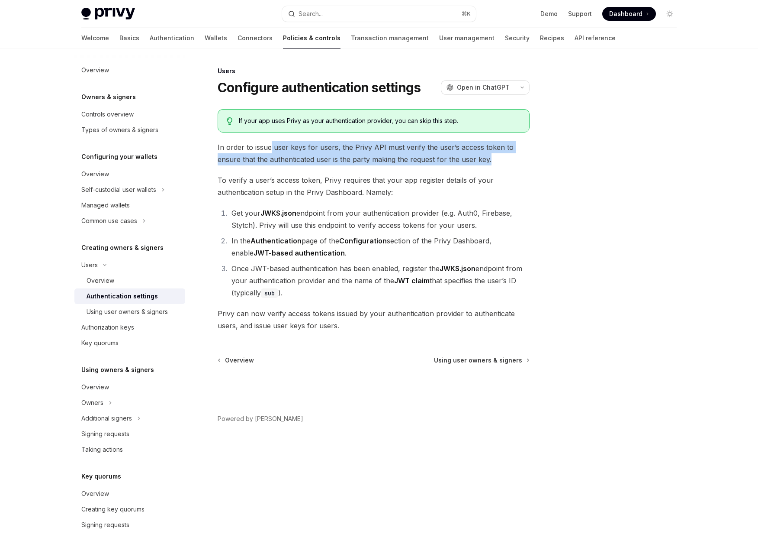
drag, startPoint x: 269, startPoint y: 146, endPoint x: 498, endPoint y: 164, distance: 229.6
click at [498, 164] on span "In order to issue user keys for users, the Privy API must verify the user’s acc…" at bounding box center [374, 153] width 312 height 24
drag, startPoint x: 498, startPoint y: 164, endPoint x: 419, endPoint y: 152, distance: 80.1
click at [419, 152] on span "In order to issue user keys for users, the Privy API must verify the user’s acc…" at bounding box center [374, 153] width 312 height 24
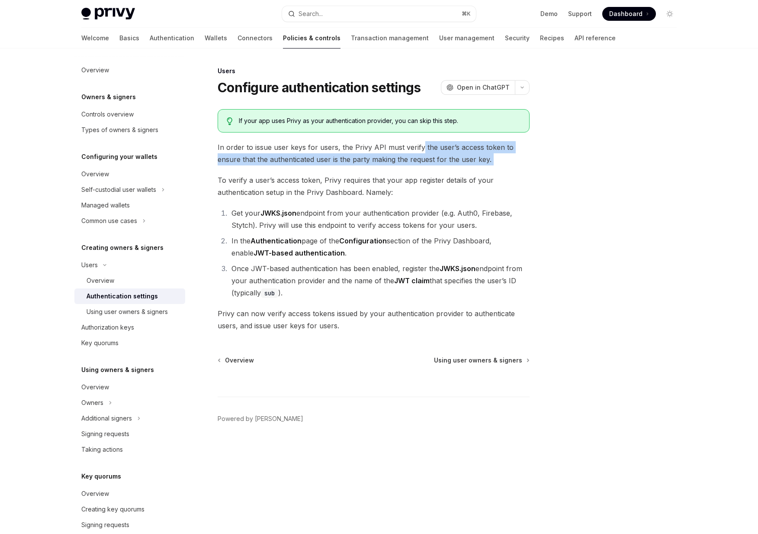
click at [419, 152] on span "In order to issue user keys for users, the Privy API must verify the user’s acc…" at bounding box center [374, 153] width 312 height 24
drag, startPoint x: 419, startPoint y: 152, endPoint x: 505, endPoint y: 173, distance: 89.1
click at [505, 173] on div "If your app uses Privy as your authentication provider, you can skip this step.…" at bounding box center [374, 220] width 312 height 222
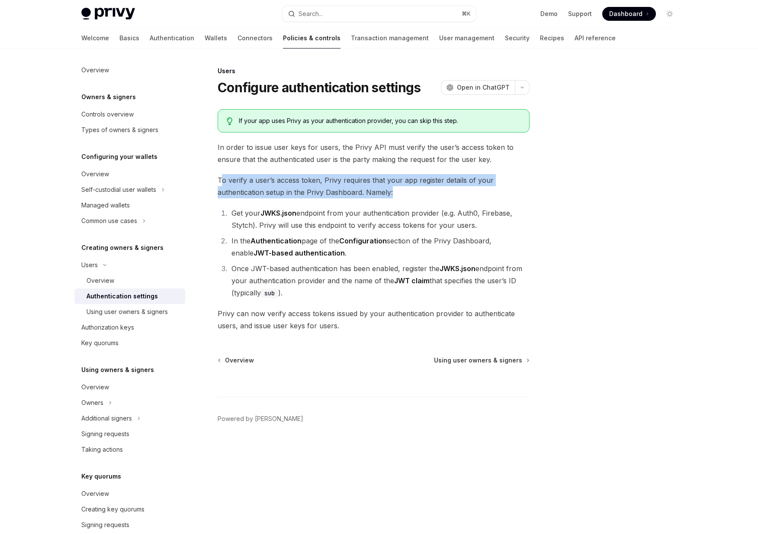
drag, startPoint x: 412, startPoint y: 196, endPoint x: 222, endPoint y: 177, distance: 190.1
click at [222, 177] on span "To verify a user’s access token, Privy requires that your app register details …" at bounding box center [374, 186] width 312 height 24
drag, startPoint x: 222, startPoint y: 177, endPoint x: 425, endPoint y: 191, distance: 203.1
click at [425, 191] on span "To verify a user’s access token, Privy requires that your app register details …" at bounding box center [374, 186] width 312 height 24
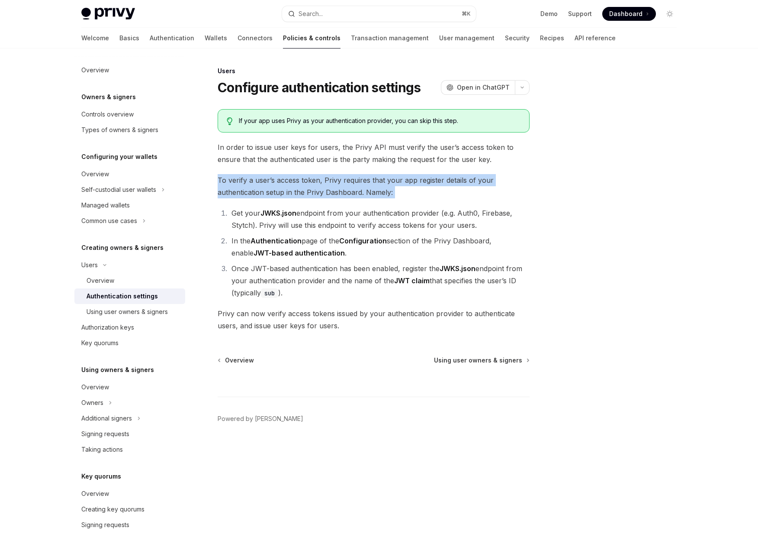
click at [425, 191] on span "To verify a user’s access token, Privy requires that your app register details …" at bounding box center [374, 186] width 312 height 24
drag, startPoint x: 425, startPoint y: 191, endPoint x: 211, endPoint y: 179, distance: 214.2
click at [211, 179] on div "Users Configure authentication settings OpenAI Open in ChatGPT OpenAI Open in C…" at bounding box center [293, 300] width 478 height 468
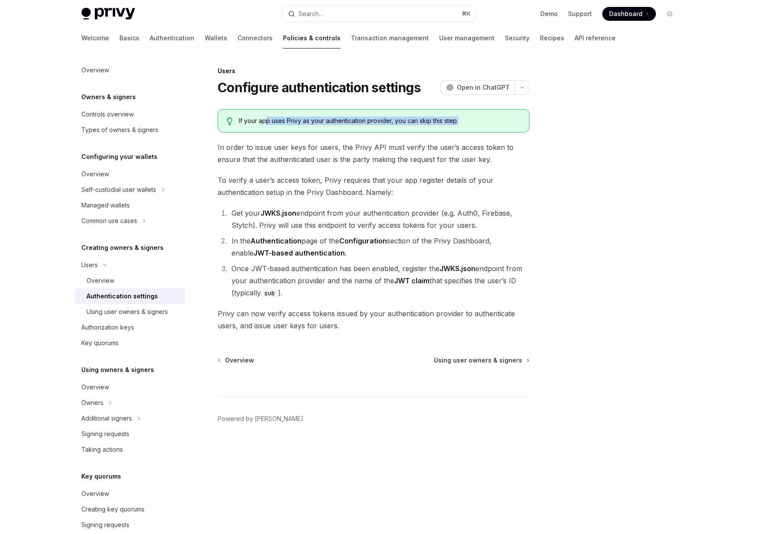
drag, startPoint x: 267, startPoint y: 117, endPoint x: 484, endPoint y: 119, distance: 216.8
click at [484, 119] on div "If your app uses Privy as your authentication provider, you can skip this step." at bounding box center [380, 120] width 282 height 9
drag, startPoint x: 484, startPoint y: 119, endPoint x: 229, endPoint y: 123, distance: 255.0
click at [229, 123] on div "If your app uses Privy as your authentication provider, you can skip this step." at bounding box center [374, 120] width 312 height 23
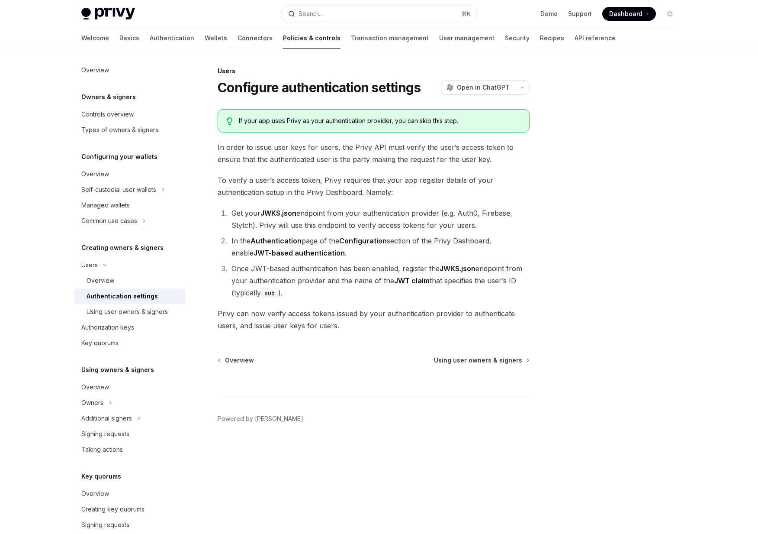
click at [237, 121] on div "If your app uses Privy as your authentication provider, you can skip this step." at bounding box center [374, 120] width 312 height 23
drag, startPoint x: 237, startPoint y: 121, endPoint x: 490, endPoint y: 123, distance: 253.2
click at [490, 123] on div "If your app uses Privy as your authentication provider, you can skip this step." at bounding box center [374, 120] width 312 height 23
click at [490, 123] on div "If your app uses Privy as your authentication provider, you can skip this step." at bounding box center [380, 120] width 282 height 9
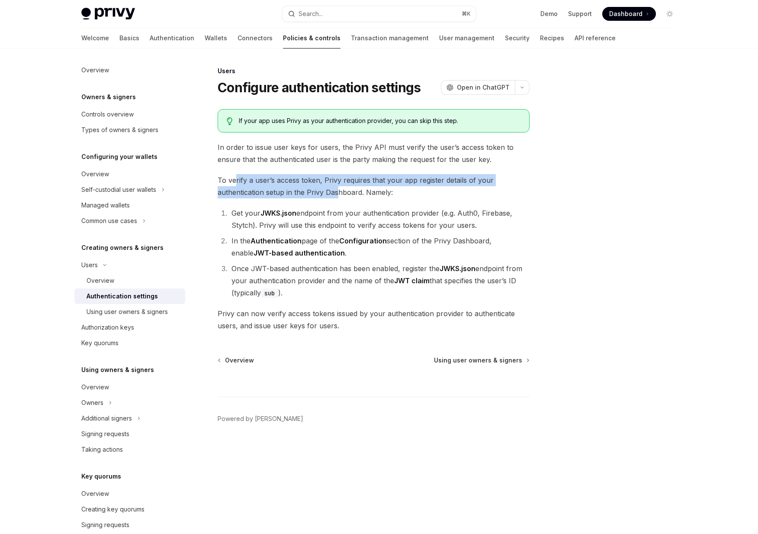
drag, startPoint x: 237, startPoint y: 178, endPoint x: 338, endPoint y: 196, distance: 103.0
click at [338, 196] on span "To verify a user’s access token, Privy requires that your app register details …" at bounding box center [374, 186] width 312 height 24
drag, startPoint x: 357, startPoint y: 196, endPoint x: 285, endPoint y: 183, distance: 73.9
click at [285, 183] on span "To verify a user’s access token, Privy requires that your app register details …" at bounding box center [374, 186] width 312 height 24
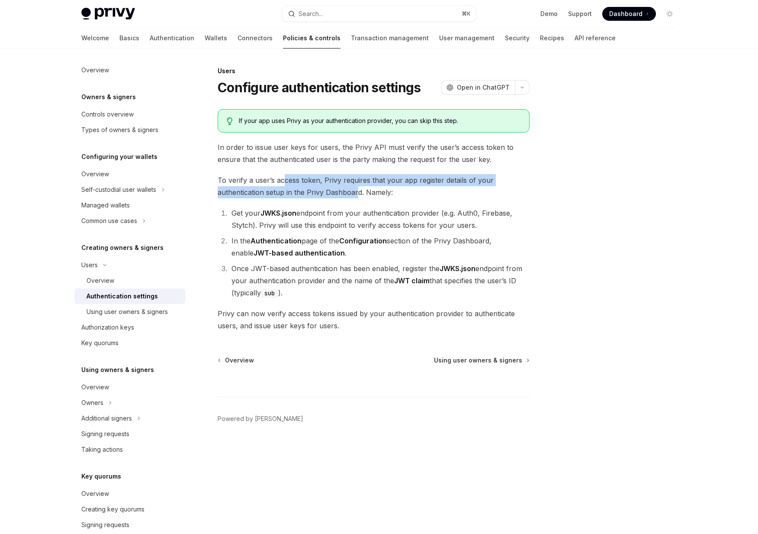
click at [285, 183] on span "To verify a user’s access token, Privy requires that your app register details …" at bounding box center [374, 186] width 312 height 24
drag, startPoint x: 310, startPoint y: 183, endPoint x: 421, endPoint y: 195, distance: 111.5
click at [421, 195] on span "To verify a user’s access token, Privy requires that your app register details …" at bounding box center [374, 186] width 312 height 24
drag, startPoint x: 421, startPoint y: 195, endPoint x: 321, endPoint y: 176, distance: 101.8
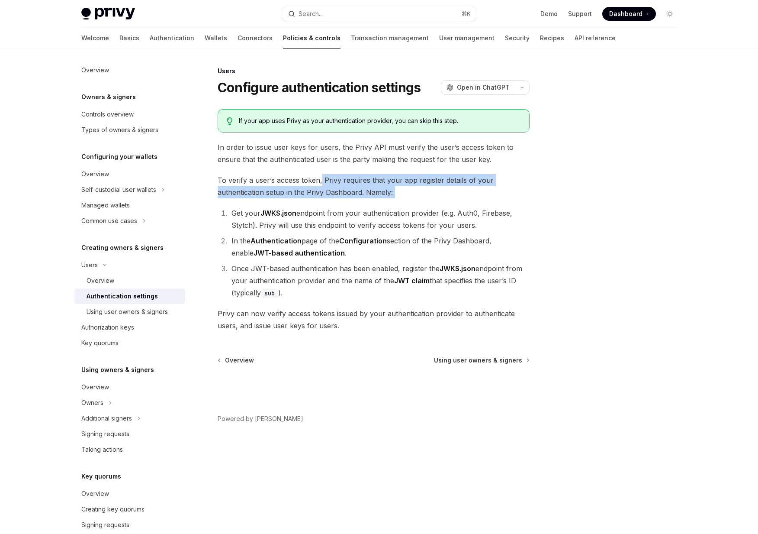
click at [321, 176] on span "To verify a user’s access token, Privy requires that your app register details …" at bounding box center [374, 186] width 312 height 24
drag, startPoint x: 321, startPoint y: 176, endPoint x: 395, endPoint y: 186, distance: 74.7
click at [395, 186] on span "To verify a user’s access token, Privy requires that your app register details …" at bounding box center [374, 186] width 312 height 24
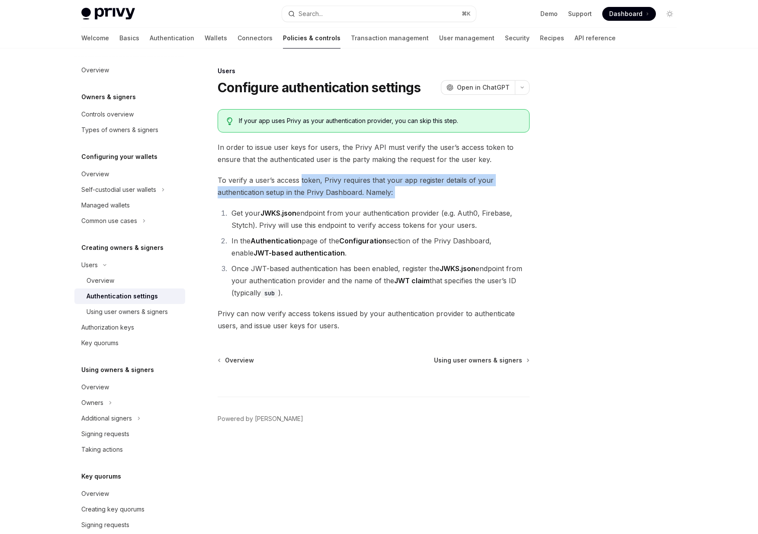
drag, startPoint x: 395, startPoint y: 186, endPoint x: 315, endPoint y: 174, distance: 80.6
click at [315, 174] on span "To verify a user’s access token, Privy requires that your app register details …" at bounding box center [374, 186] width 312 height 24
drag, startPoint x: 315, startPoint y: 174, endPoint x: 438, endPoint y: 194, distance: 124.5
click at [438, 194] on span "To verify a user’s access token, Privy requires that your app register details …" at bounding box center [374, 186] width 312 height 24
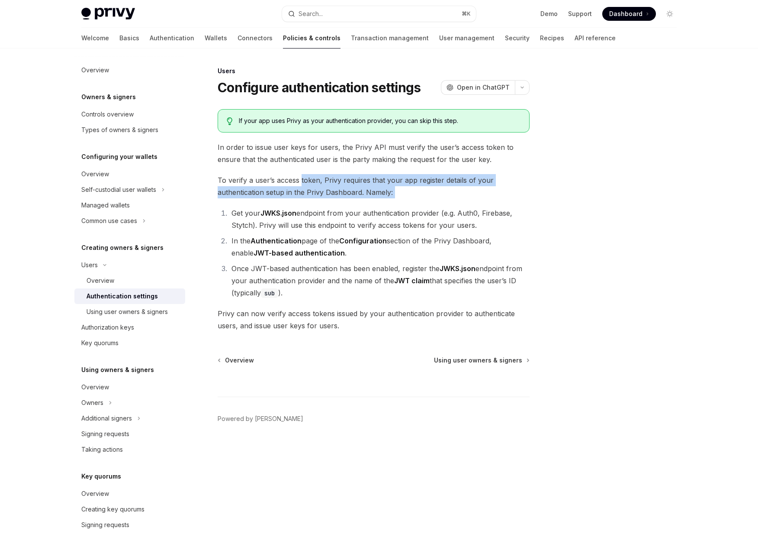
click at [438, 194] on span "To verify a user’s access token, Privy requires that your app register details …" at bounding box center [374, 186] width 312 height 24
drag, startPoint x: 438, startPoint y: 194, endPoint x: 328, endPoint y: 183, distance: 110.5
click at [328, 183] on span "To verify a user’s access token, Privy requires that your app register details …" at bounding box center [374, 186] width 312 height 24
drag, startPoint x: 325, startPoint y: 183, endPoint x: 400, endPoint y: 202, distance: 77.6
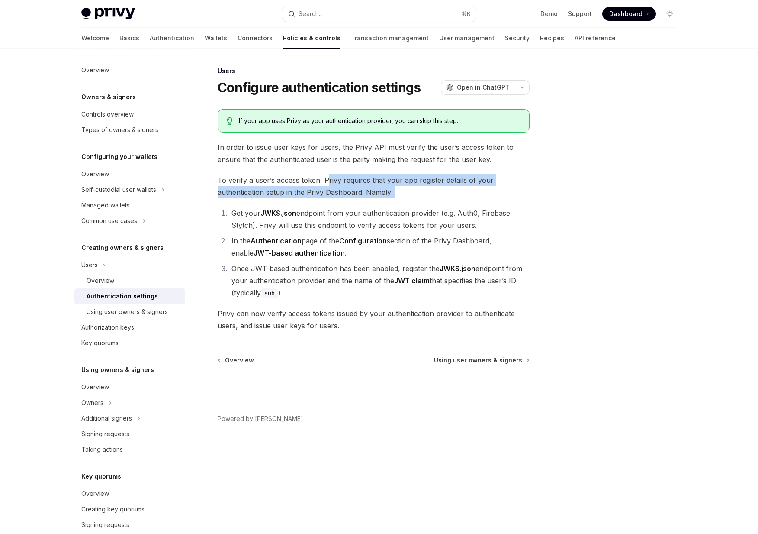
click at [400, 202] on div "If your app uses Privy as your authentication provider, you can skip this step.…" at bounding box center [374, 220] width 312 height 222
drag, startPoint x: 400, startPoint y: 202, endPoint x: 320, endPoint y: 178, distance: 83.8
click at [320, 178] on div "If your app uses Privy as your authentication provider, you can skip this step.…" at bounding box center [374, 220] width 312 height 222
click at [320, 178] on span "To verify a user’s access token, Privy requires that your app register details …" at bounding box center [374, 186] width 312 height 24
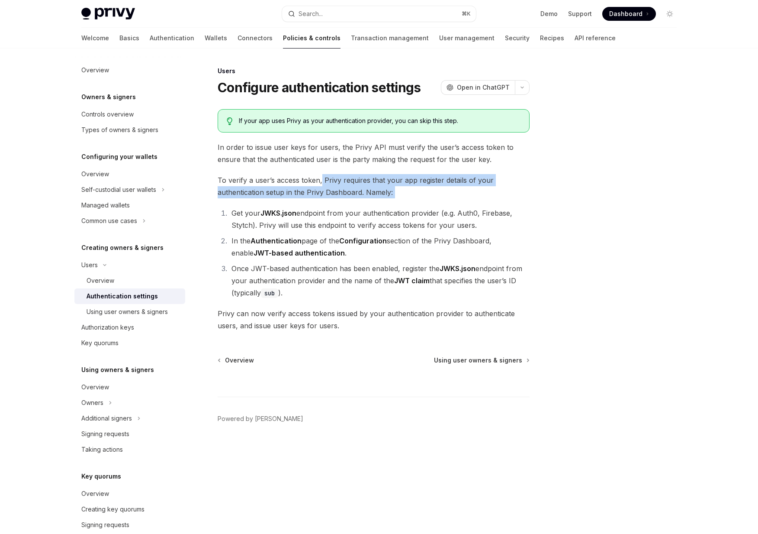
drag, startPoint x: 320, startPoint y: 178, endPoint x: 415, endPoint y: 189, distance: 96.3
click at [415, 189] on span "To verify a user’s access token, Privy requires that your app register details …" at bounding box center [374, 186] width 312 height 24
drag, startPoint x: 321, startPoint y: 205, endPoint x: 480, endPoint y: 228, distance: 160.9
click at [480, 228] on div "If your app uses Privy as your authentication provider, you can skip this step.…" at bounding box center [374, 220] width 312 height 222
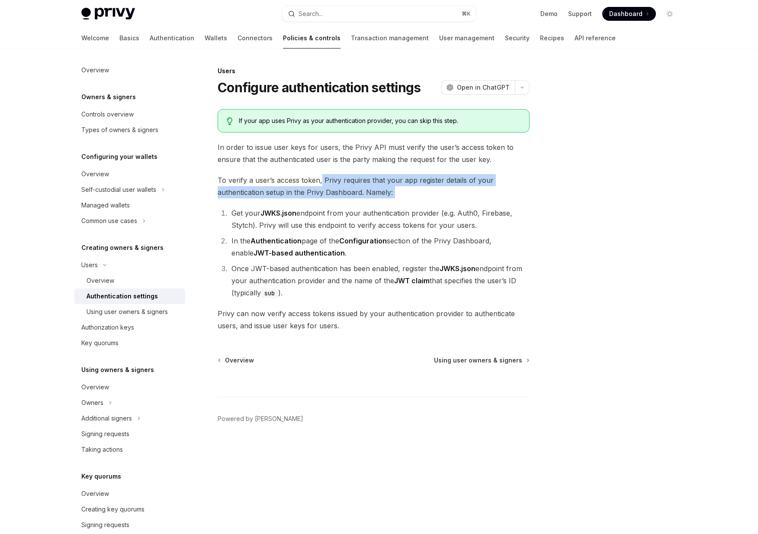
click at [480, 228] on li "Get your JWKS.json endpoint from your authentication provider (e.g. Auth0, Fire…" at bounding box center [379, 219] width 301 height 24
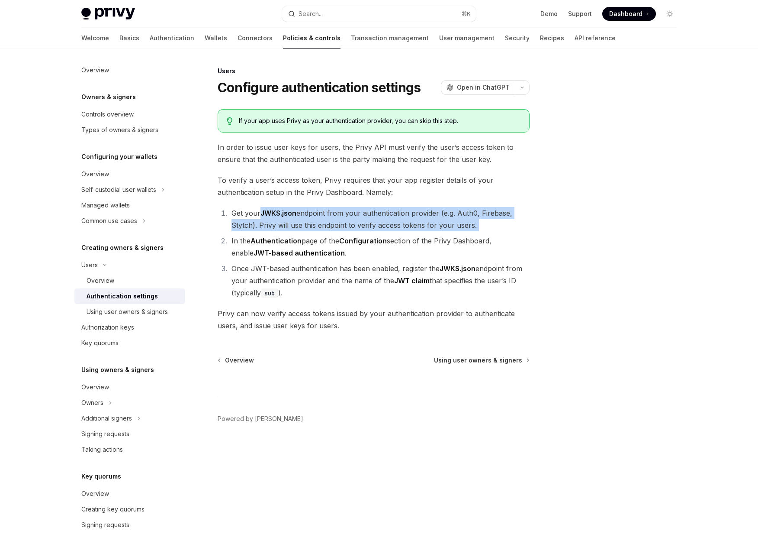
drag, startPoint x: 480, startPoint y: 228, endPoint x: 265, endPoint y: 214, distance: 215.5
click at [265, 214] on li "Get your JWKS.json endpoint from your authentication provider (e.g. Auth0, Fire…" at bounding box center [379, 219] width 301 height 24
click at [265, 214] on strong "JWKS.json" at bounding box center [279, 213] width 36 height 9
drag, startPoint x: 265, startPoint y: 214, endPoint x: 494, endPoint y: 227, distance: 229.3
click at [494, 227] on li "Get your JWKS.json endpoint from your authentication provider (e.g. Auth0, Fire…" at bounding box center [379, 219] width 301 height 24
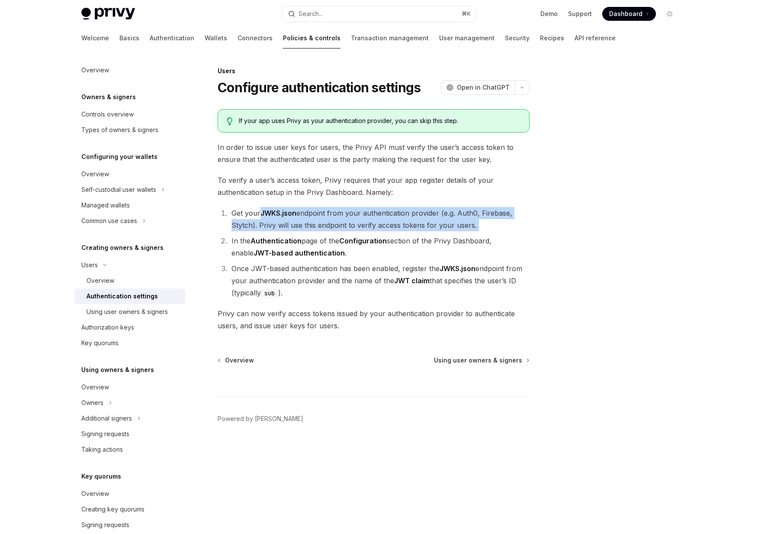
click at [494, 227] on li "Get your JWKS.json endpoint from your authentication provider (e.g. Auth0, Fire…" at bounding box center [379, 219] width 301 height 24
drag, startPoint x: 494, startPoint y: 227, endPoint x: 268, endPoint y: 204, distance: 227.1
click at [268, 204] on div "If your app uses Privy as your authentication provider, you can skip this step.…" at bounding box center [374, 220] width 312 height 222
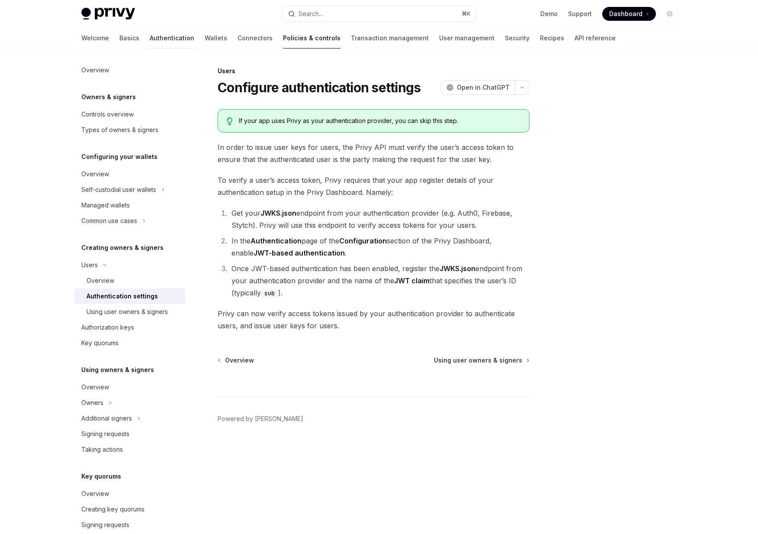
click at [150, 34] on link "Authentication" at bounding box center [172, 38] width 45 height 21
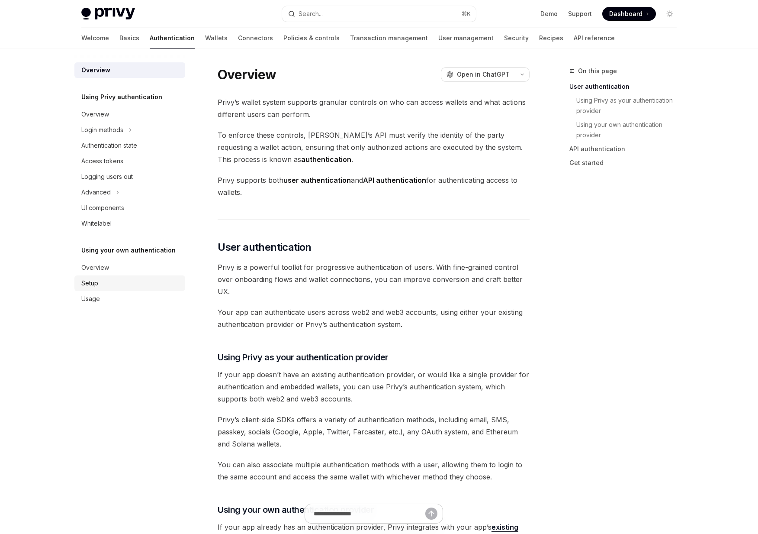
click at [92, 285] on div "Setup" at bounding box center [89, 283] width 17 height 10
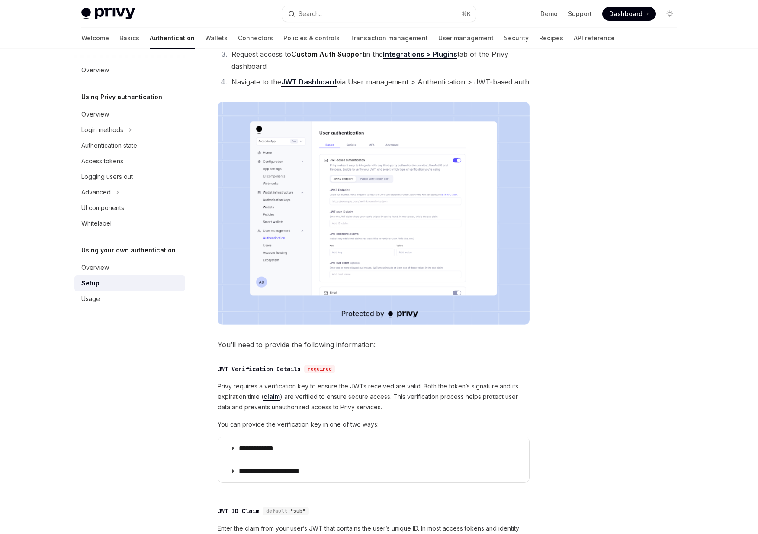
scroll to position [287, 0]
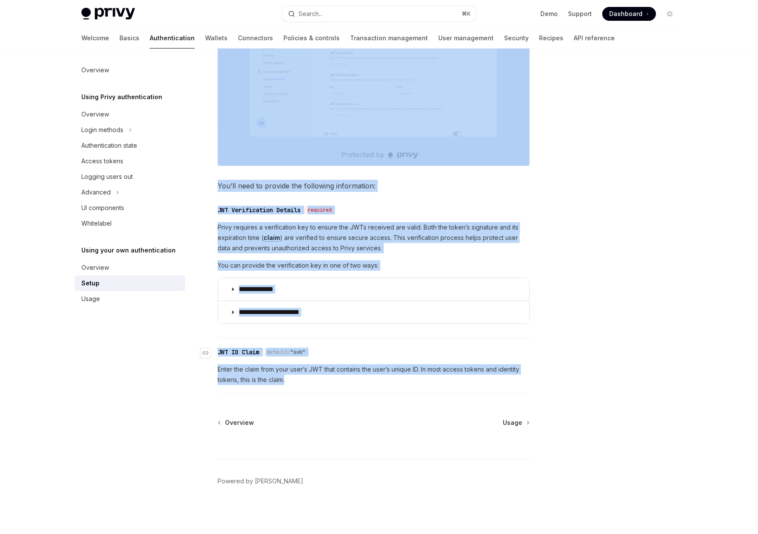
drag, startPoint x: 350, startPoint y: 383, endPoint x: 212, endPoint y: 354, distance: 141.6
click at [176, 346] on div "Overview Using Privy authentication Overview Login methods Authentication state…" at bounding box center [379, 147] width 637 height 773
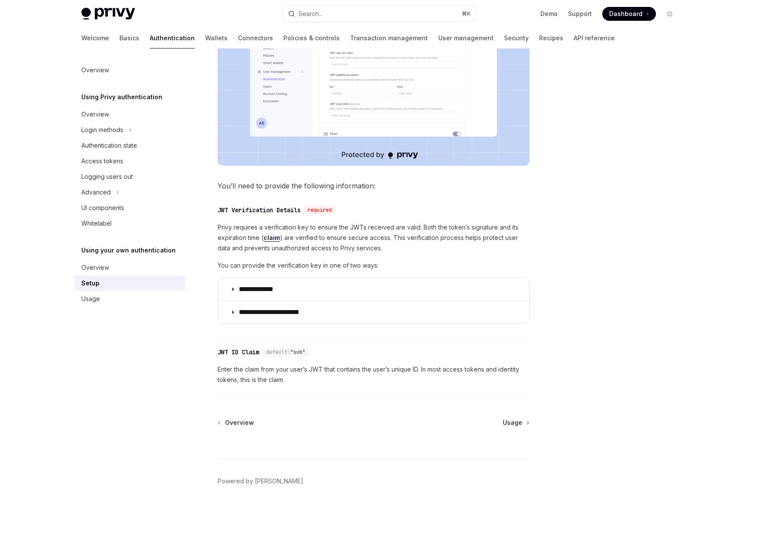
drag, startPoint x: 239, startPoint y: 363, endPoint x: 225, endPoint y: 361, distance: 14.3
click at [225, 361] on div "​ JWT ID Claim default: "sub" Enter the claim from your user’s JWT that contain…" at bounding box center [374, 368] width 312 height 52
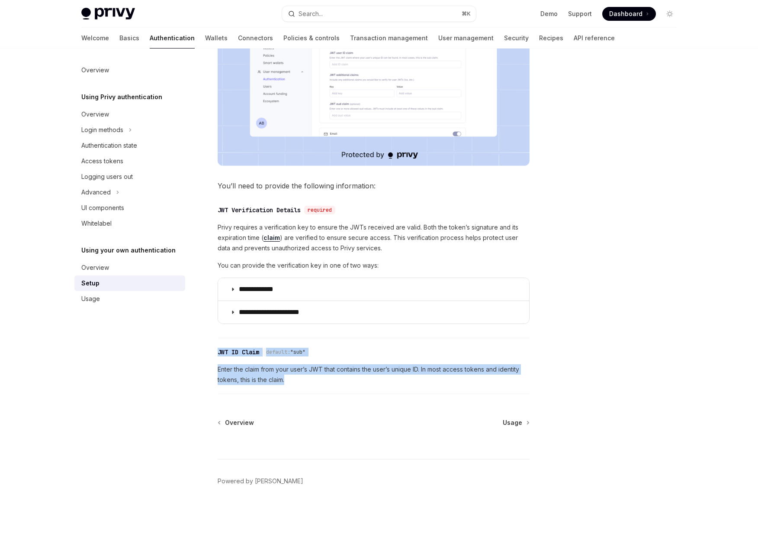
drag, startPoint x: 218, startPoint y: 350, endPoint x: 303, endPoint y: 383, distance: 90.7
click at [303, 383] on div "​ JWT ID Claim default: "sub" Enter the claim from your user’s JWT that contain…" at bounding box center [374, 368] width 312 height 52
click at [303, 383] on span "Enter the claim from your user’s JWT that contains the user’s unique ID. In mos…" at bounding box center [374, 374] width 312 height 21
drag, startPoint x: 303, startPoint y: 383, endPoint x: 206, endPoint y: 350, distance: 101.6
click at [218, 350] on div "​ JWT ID Claim default: "sub" Enter the claim from your user’s JWT that contain…" at bounding box center [374, 368] width 312 height 52
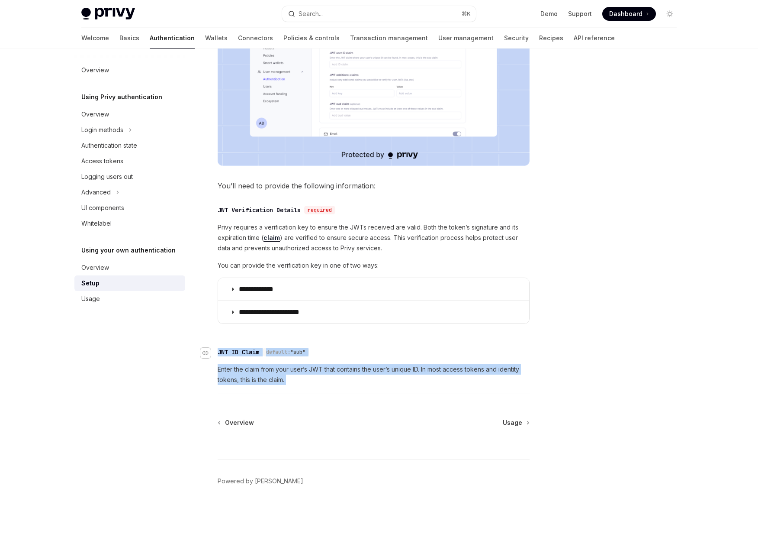
click at [206, 350] on icon "Navigate to header" at bounding box center [206, 352] width 6 height 5
drag, startPoint x: 206, startPoint y: 350, endPoint x: 278, endPoint y: 379, distance: 76.9
click at [277, 378] on div "​ JWT ID Claim default: "sub" Enter the claim from your user’s JWT that contain…" at bounding box center [374, 368] width 312 height 52
click at [278, 379] on span "Enter the claim from your user’s JWT that contains the user’s unique ID. In mos…" at bounding box center [374, 374] width 312 height 21
drag, startPoint x: 296, startPoint y: 379, endPoint x: 219, endPoint y: 353, distance: 81.3
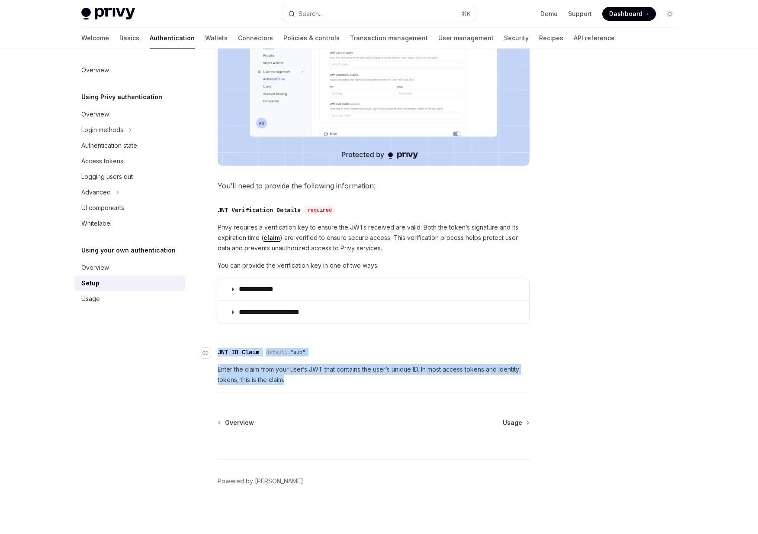
click at [219, 352] on div "​ JWT ID Claim default: "sub" Enter the claim from your user’s JWT that contain…" at bounding box center [374, 368] width 312 height 52
click at [219, 353] on div "JWT ID Claim" at bounding box center [239, 352] width 42 height 9
drag, startPoint x: 219, startPoint y: 353, endPoint x: 299, endPoint y: 378, distance: 83.5
click at [299, 378] on div "​ JWT ID Claim default: "sub" Enter the claim from your user’s JWT that contain…" at bounding box center [374, 368] width 312 height 52
click at [298, 378] on span "Enter the claim from your user’s JWT that contains the user’s unique ID. In mos…" at bounding box center [374, 374] width 312 height 21
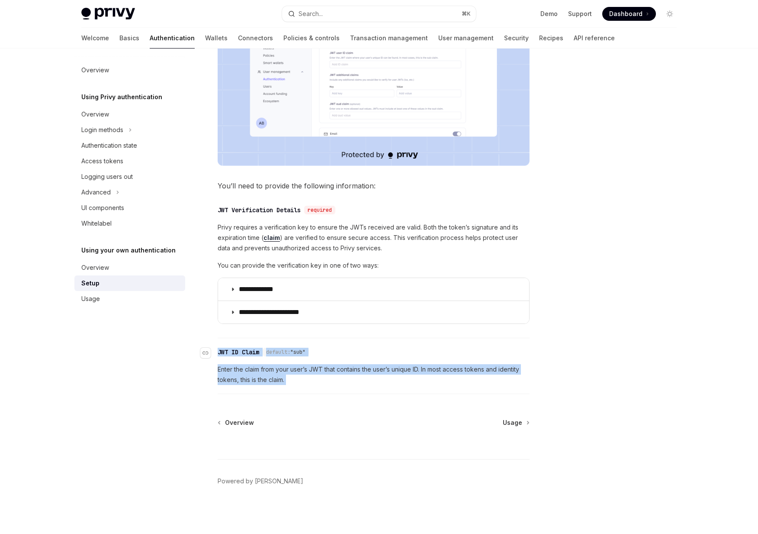
drag, startPoint x: 298, startPoint y: 378, endPoint x: 217, endPoint y: 351, distance: 84.9
click at [218, 351] on div "​ JWT ID Claim default: "sub" Enter the claim from your user’s JWT that contain…" at bounding box center [374, 368] width 312 height 52
click at [217, 351] on link "​" at bounding box center [208, 352] width 17 height 17
drag, startPoint x: 217, startPoint y: 351, endPoint x: 293, endPoint y: 388, distance: 83.6
click at [293, 388] on div "​ JWT ID Claim default: "sub" Enter the claim from your user’s JWT that contain…" at bounding box center [374, 368] width 312 height 52
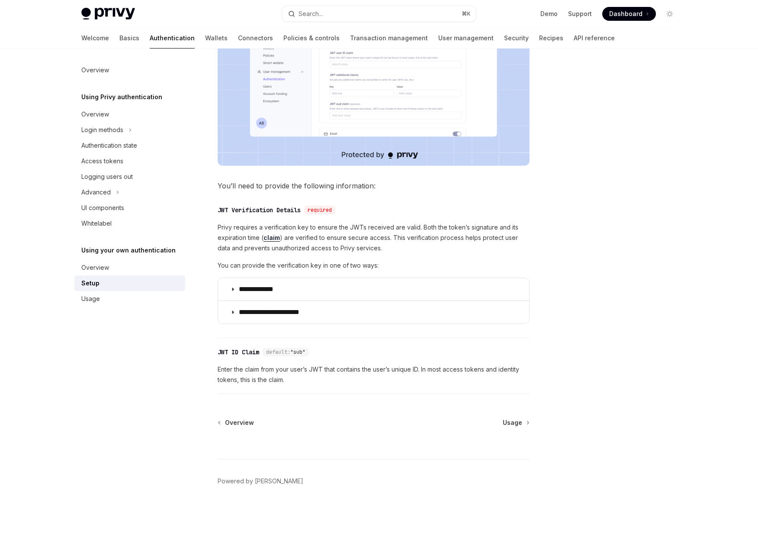
click at [305, 382] on span "Enter the claim from your user’s JWT that contains the user’s unique ID. In mos…" at bounding box center [374, 374] width 312 height 21
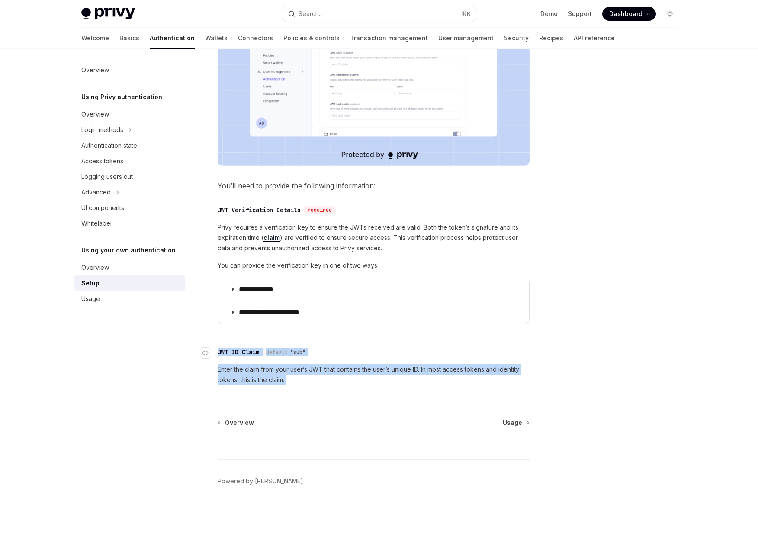
drag, startPoint x: 305, startPoint y: 382, endPoint x: 216, endPoint y: 354, distance: 93.4
click at [218, 354] on div "​ JWT ID Claim default: "sub" Enter the claim from your user’s JWT that contain…" at bounding box center [374, 368] width 312 height 52
click at [216, 354] on link "​" at bounding box center [208, 352] width 17 height 17
click at [216, 352] on link "​" at bounding box center [208, 352] width 17 height 17
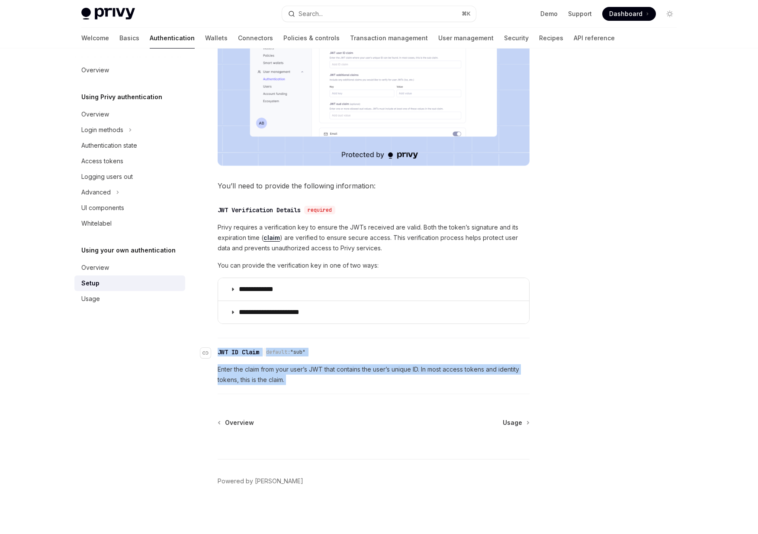
click at [219, 352] on div "JWT ID Claim" at bounding box center [239, 352] width 42 height 9
drag, startPoint x: 218, startPoint y: 351, endPoint x: 290, endPoint y: 383, distance: 78.4
click at [290, 383] on div "​ JWT ID Claim default: "sub" Enter the claim from your user’s JWT that contain…" at bounding box center [374, 368] width 312 height 52
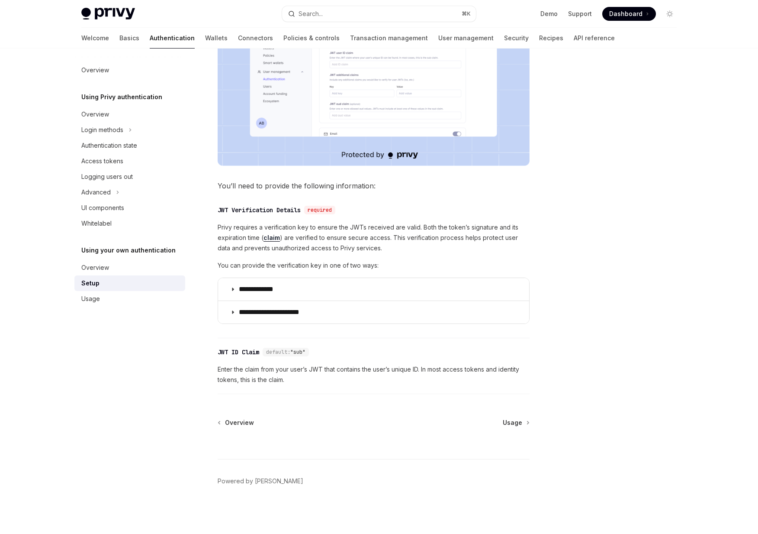
click at [298, 383] on span "Enter the claim from your user’s JWT that contains the user’s unique ID. In mos…" at bounding box center [374, 374] width 312 height 21
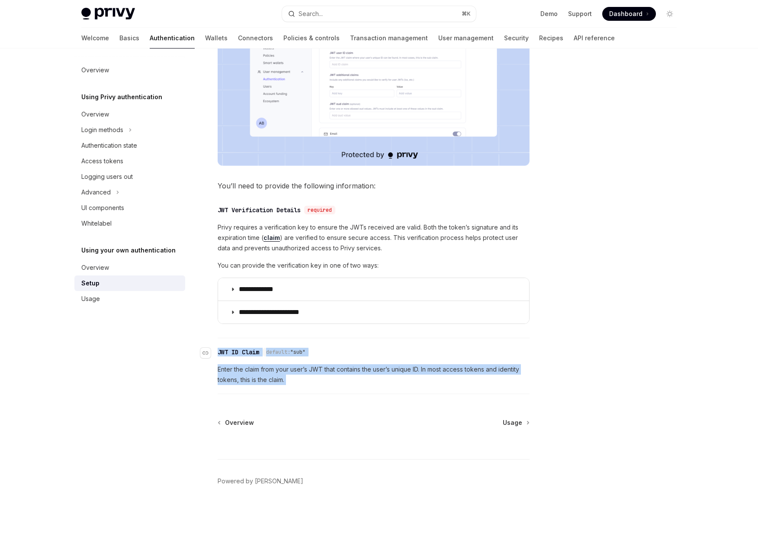
drag, startPoint x: 298, startPoint y: 383, endPoint x: 217, endPoint y: 351, distance: 86.6
click at [218, 351] on div "​ JWT ID Claim default: "sub" Enter the claim from your user’s JWT that contain…" at bounding box center [374, 368] width 312 height 52
click at [217, 351] on link "​" at bounding box center [208, 352] width 17 height 17
click at [220, 351] on div "​ JWT ID Claim default: "sub"" at bounding box center [265, 352] width 95 height 9
click at [220, 351] on div "JWT ID Claim" at bounding box center [239, 352] width 42 height 9
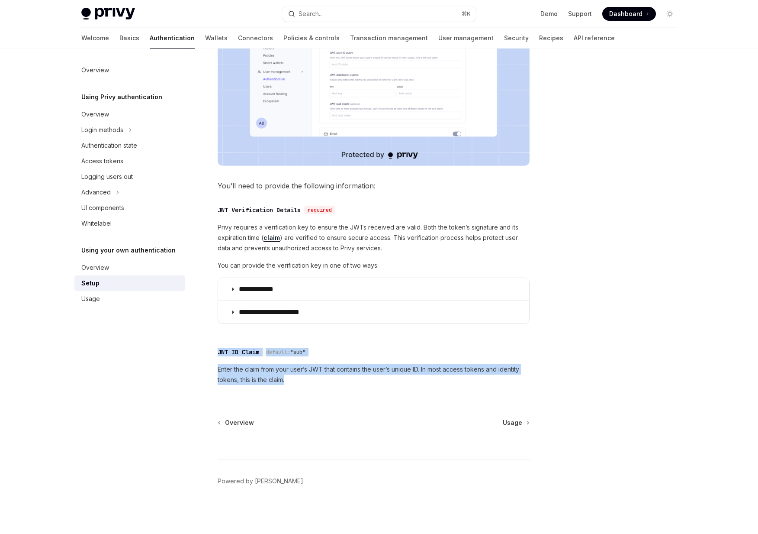
drag, startPoint x: 218, startPoint y: 351, endPoint x: 292, endPoint y: 383, distance: 80.5
click at [292, 383] on div "​ JWT ID Claim default: "sub" Enter the claim from your user’s JWT that contain…" at bounding box center [374, 368] width 312 height 52
click at [292, 383] on span "Enter the claim from your user’s JWT that contains the user’s unique ID. In mos…" at bounding box center [374, 374] width 312 height 21
drag, startPoint x: 292, startPoint y: 383, endPoint x: 216, endPoint y: 350, distance: 82.4
click at [218, 350] on div "​ JWT ID Claim default: "sub" Enter the claim from your user’s JWT that contain…" at bounding box center [374, 368] width 312 height 52
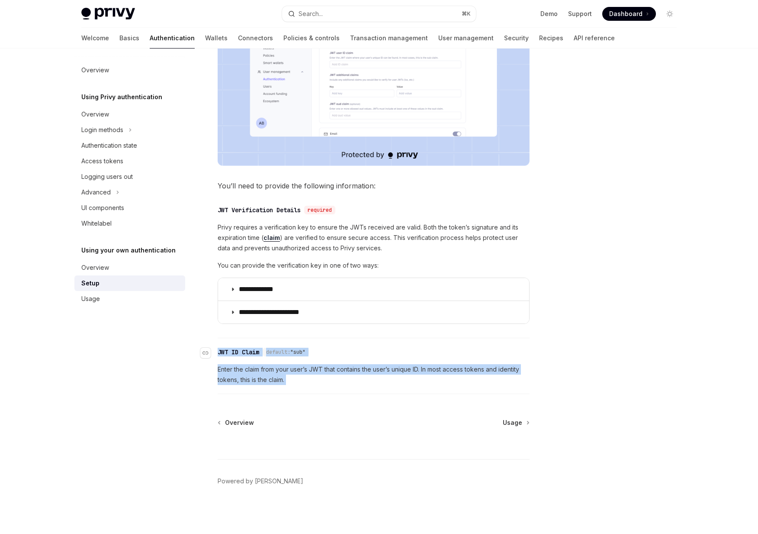
click at [216, 350] on link "​" at bounding box center [208, 352] width 17 height 17
drag, startPoint x: 216, startPoint y: 350, endPoint x: 298, endPoint y: 375, distance: 85.6
click at [298, 375] on div "​ JWT ID Claim default: "sub" Enter the claim from your user’s JWT that contain…" at bounding box center [374, 368] width 312 height 52
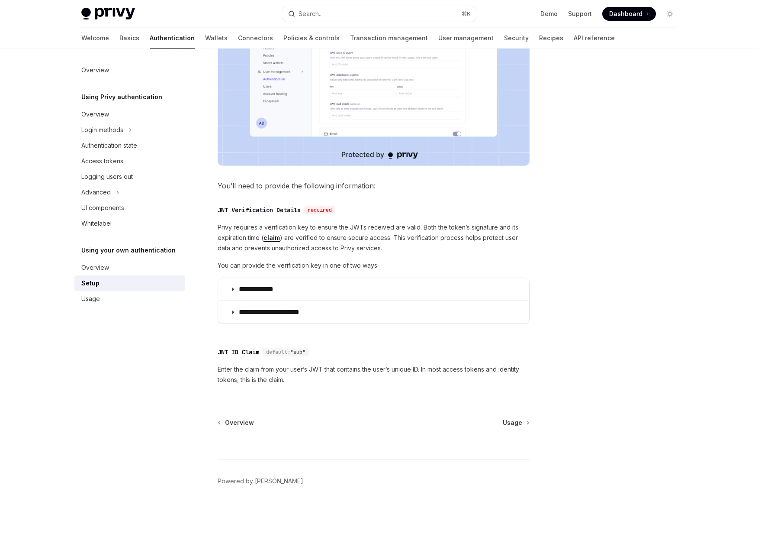
click at [298, 380] on span "Enter the claim from your user’s JWT that contains the user’s unique ID. In mos…" at bounding box center [374, 374] width 312 height 21
click at [101, 305] on link "Usage" at bounding box center [129, 299] width 111 height 16
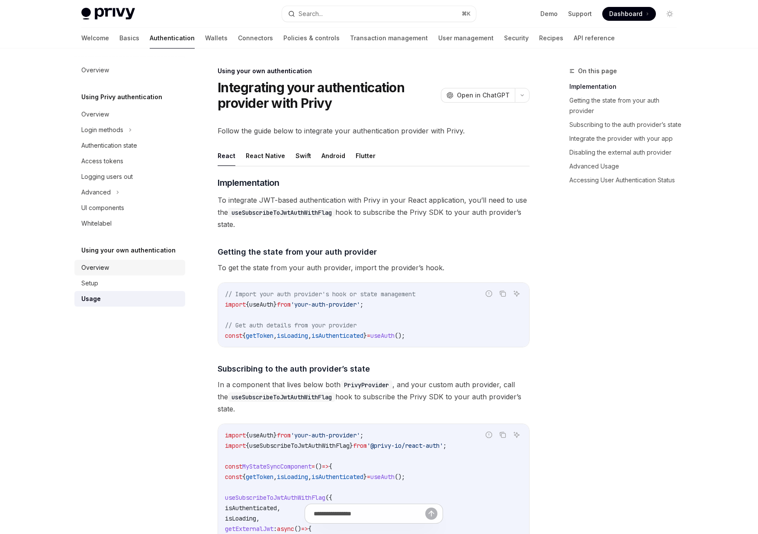
click at [119, 264] on div "Overview" at bounding box center [130, 267] width 99 height 10
type textarea "*"
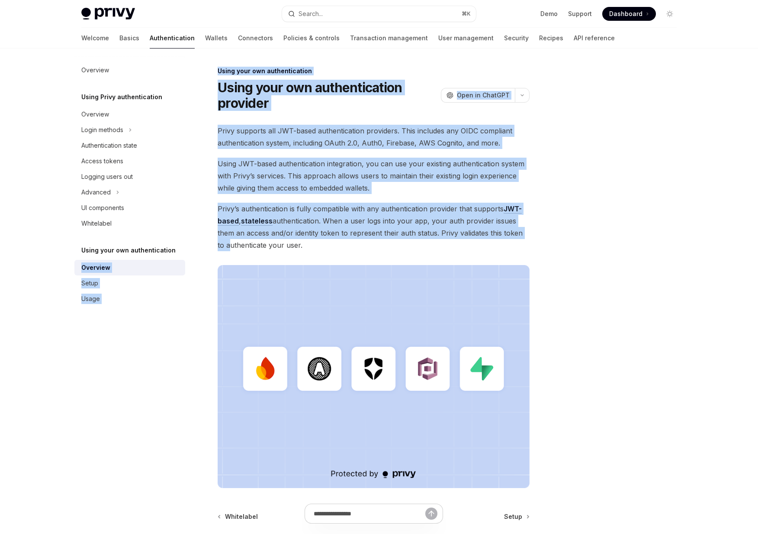
drag, startPoint x: 187, startPoint y: 253, endPoint x: 67, endPoint y: 250, distance: 120.8
click at [67, 250] on div "Overview Using Privy authentication Overview Login methods Authentication state…" at bounding box center [379, 337] width 637 height 579
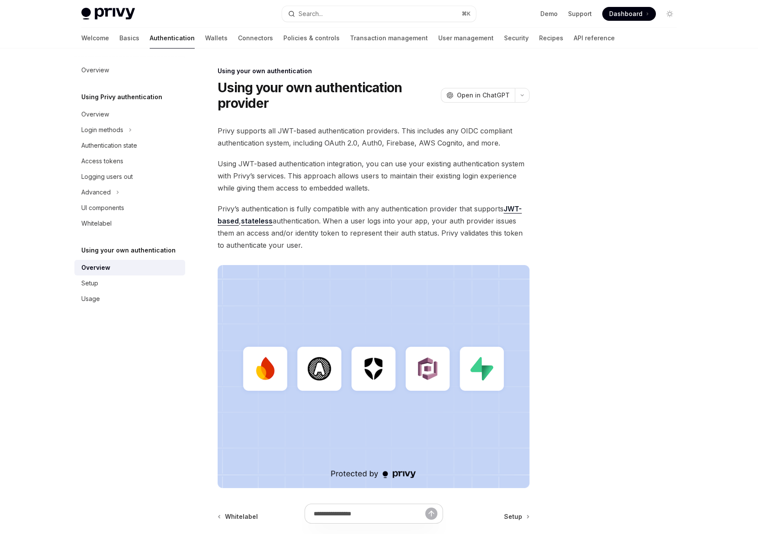
click at [85, 251] on h5 "Using your own authentication" at bounding box center [128, 250] width 94 height 10
drag, startPoint x: 76, startPoint y: 252, endPoint x: 174, endPoint y: 254, distance: 98.7
click at [174, 254] on div "Using your own authentication" at bounding box center [129, 250] width 111 height 10
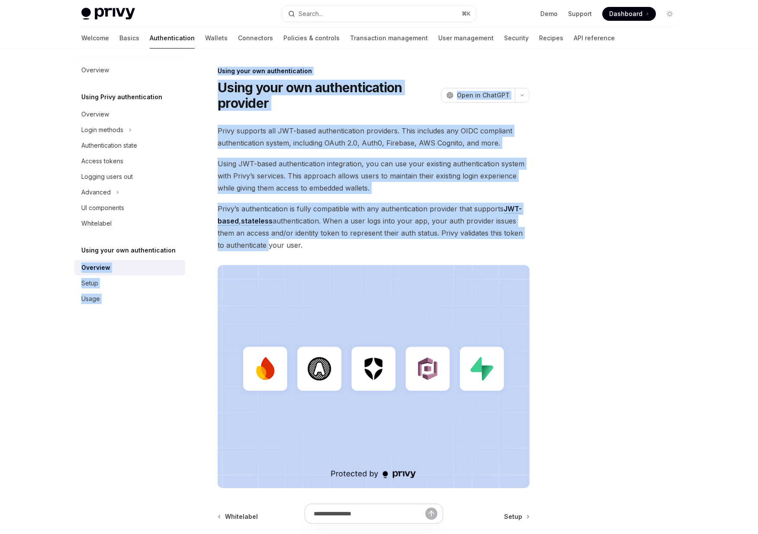
drag, startPoint x: 174, startPoint y: 254, endPoint x: 73, endPoint y: 243, distance: 102.3
click at [73, 243] on div "Overview Using Privy authentication Overview Login methods Authentication state…" at bounding box center [379, 337] width 637 height 579
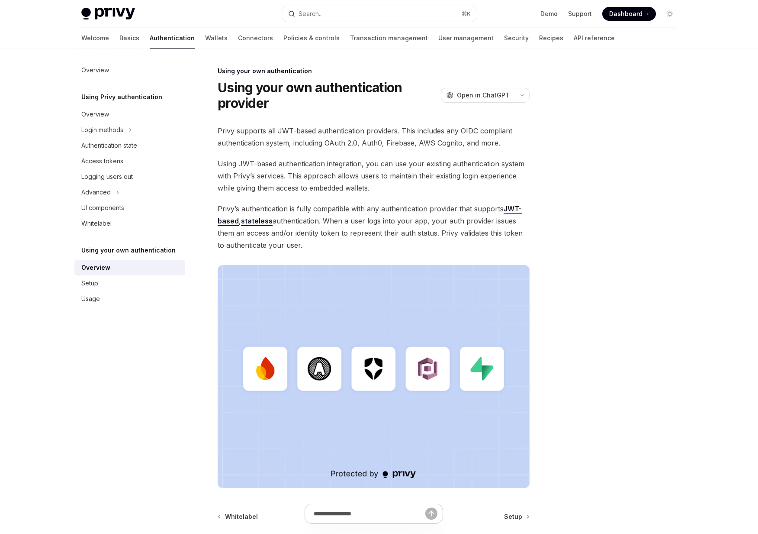
click at [73, 250] on div "Using your own authentication Using your own authentication provider OpenAI Ope…" at bounding box center [293, 347] width 478 height 562
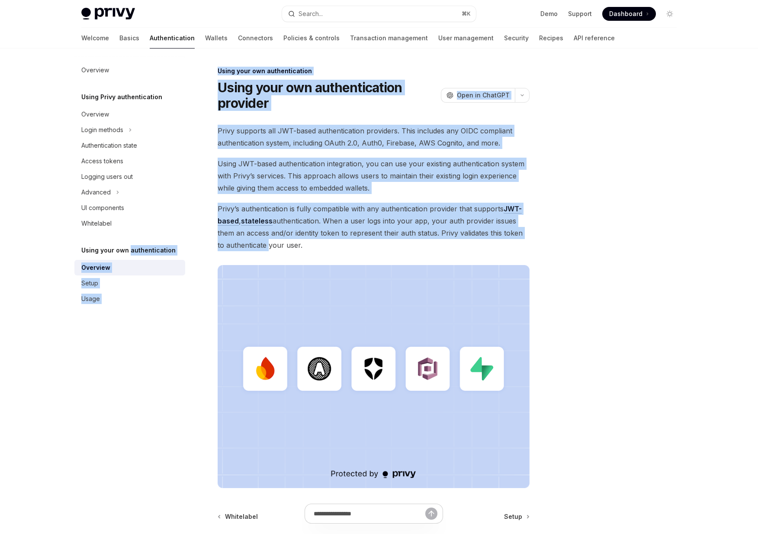
drag, startPoint x: 73, startPoint y: 250, endPoint x: 167, endPoint y: 248, distance: 94.4
click at [167, 248] on div "Overview Using Privy authentication Overview Login methods Authentication state…" at bounding box center [379, 337] width 637 height 579
click at [167, 248] on h5 "Using your own authentication" at bounding box center [128, 250] width 94 height 10
drag, startPoint x: 171, startPoint y: 248, endPoint x: 77, endPoint y: 249, distance: 94.8
click at [69, 248] on div "Overview Using Privy authentication Overview Login methods Authentication state…" at bounding box center [379, 337] width 637 height 579
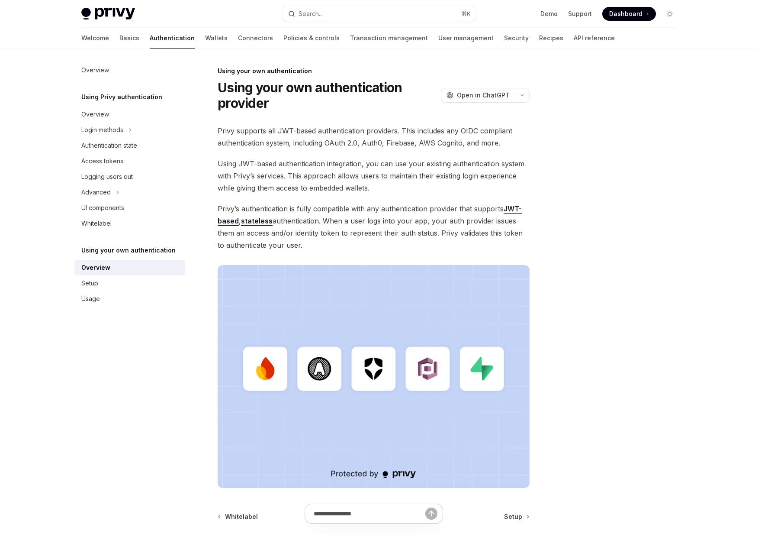
click at [80, 250] on div "Using your own authentication" at bounding box center [129, 250] width 111 height 10
drag, startPoint x: 80, startPoint y: 250, endPoint x: 179, endPoint y: 254, distance: 98.8
click at [179, 254] on div "Using your own authentication" at bounding box center [129, 250] width 111 height 10
drag, startPoint x: 183, startPoint y: 252, endPoint x: 81, endPoint y: 250, distance: 101.3
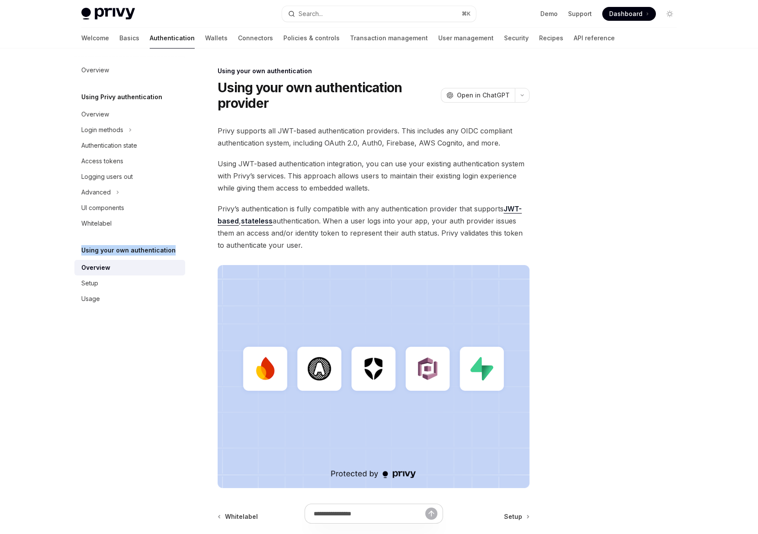
click at [81, 250] on div "Using your own authentication" at bounding box center [129, 250] width 111 height 10
